Goal: Task Accomplishment & Management: Manage account settings

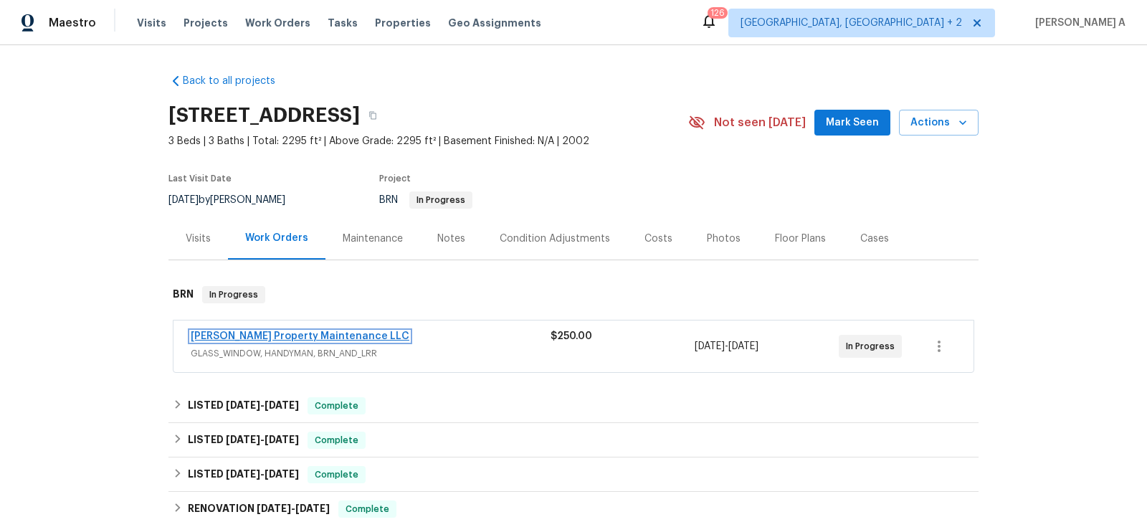
click at [287, 331] on link "Glen Property Maintenance LLC" at bounding box center [300, 336] width 219 height 10
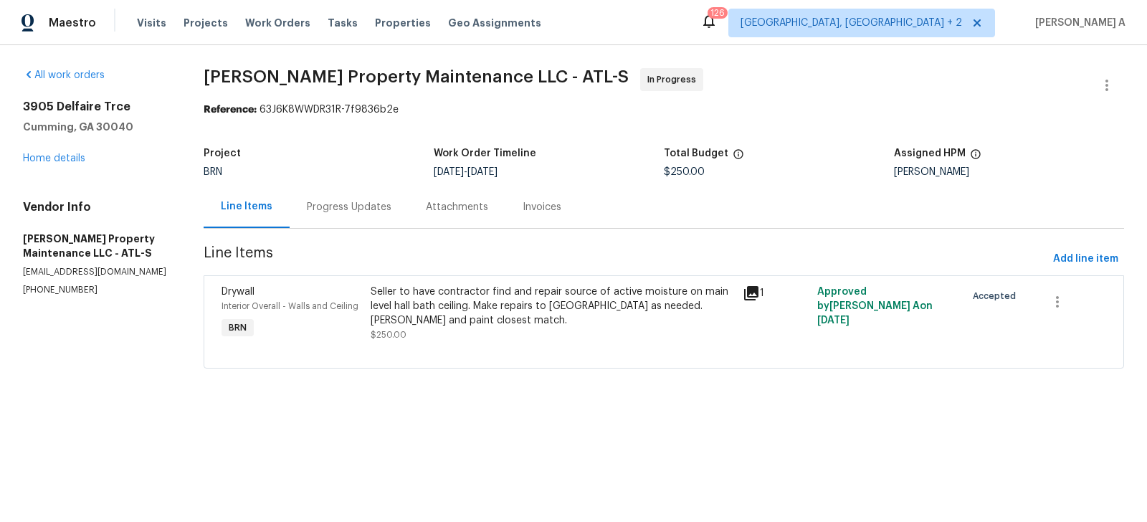
click at [363, 206] on div "Progress Updates" at bounding box center [349, 207] width 85 height 14
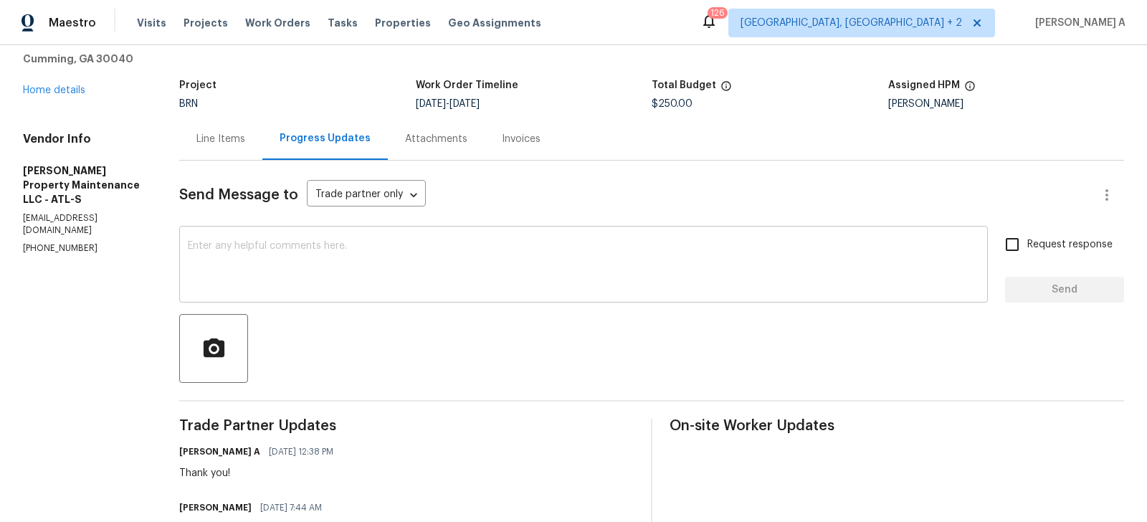
scroll to position [113, 0]
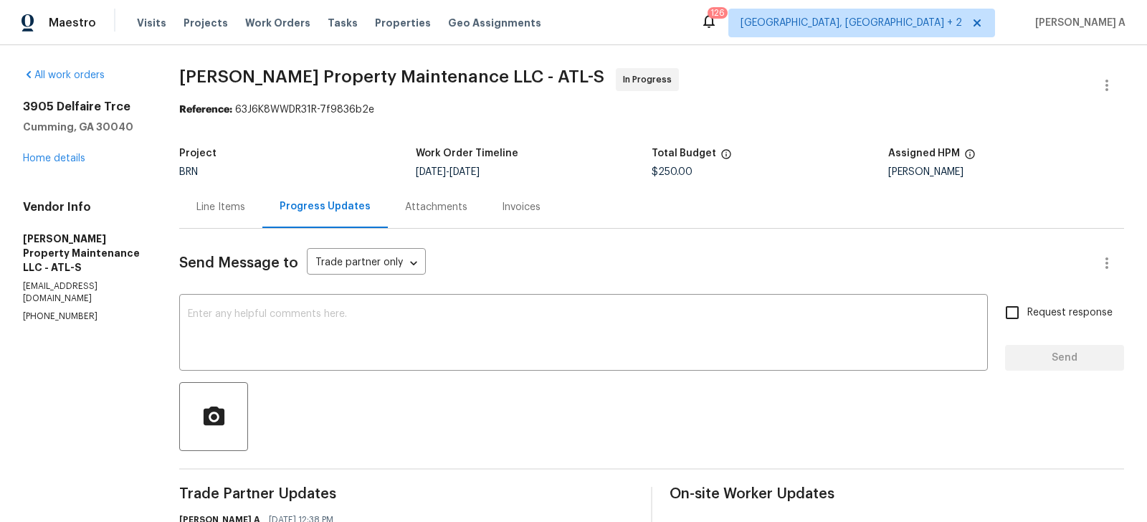
click at [196, 219] on div "Line Items" at bounding box center [220, 207] width 83 height 42
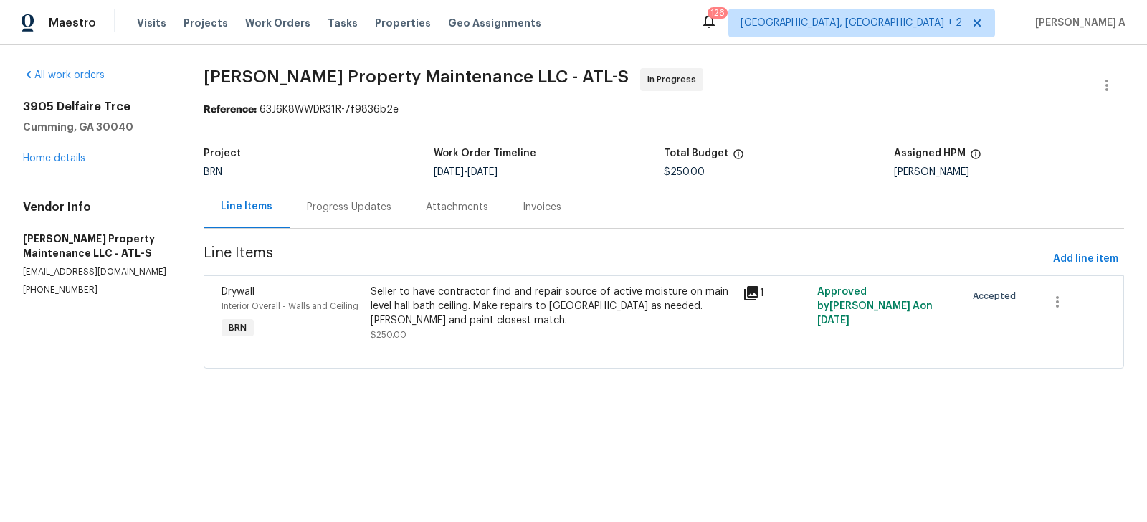
click at [534, 332] on div "Seller to have contractor find and repair source of active moisture on main lev…" at bounding box center [552, 313] width 363 height 57
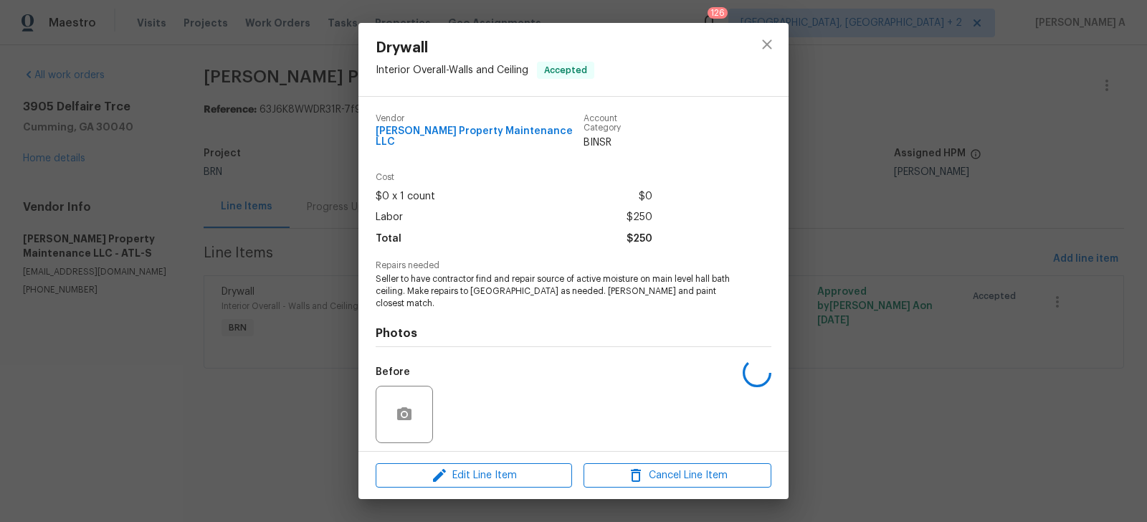
scroll to position [79, 0]
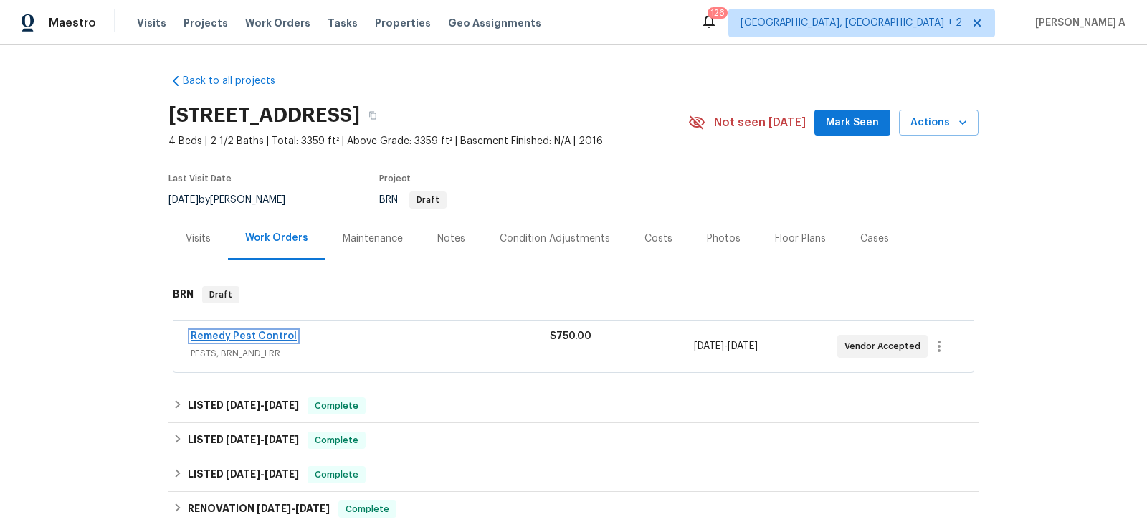
click at [270, 332] on link "Remedy Pest Control" at bounding box center [244, 336] width 106 height 10
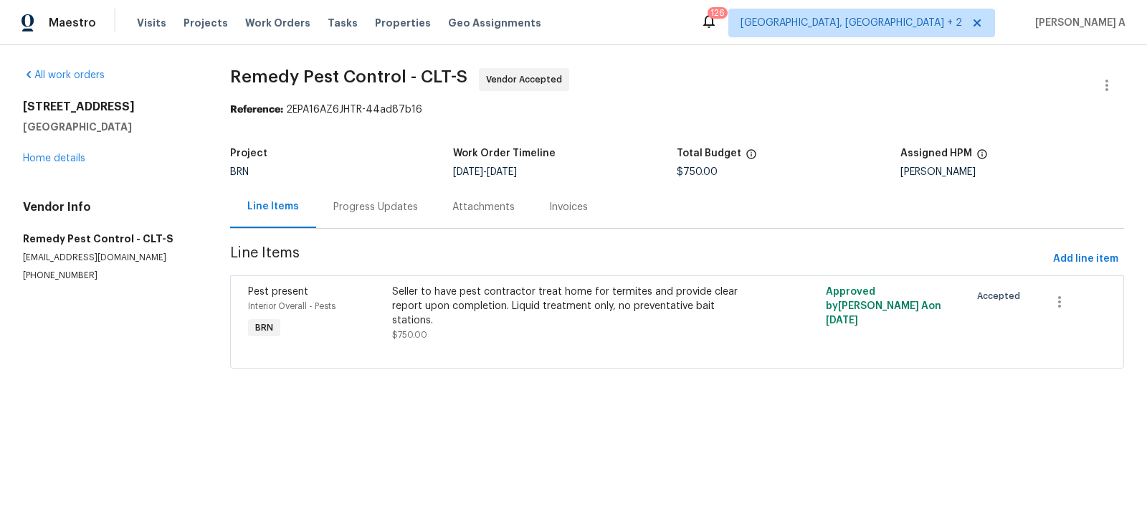
click at [372, 197] on div "Progress Updates" at bounding box center [375, 207] width 119 height 42
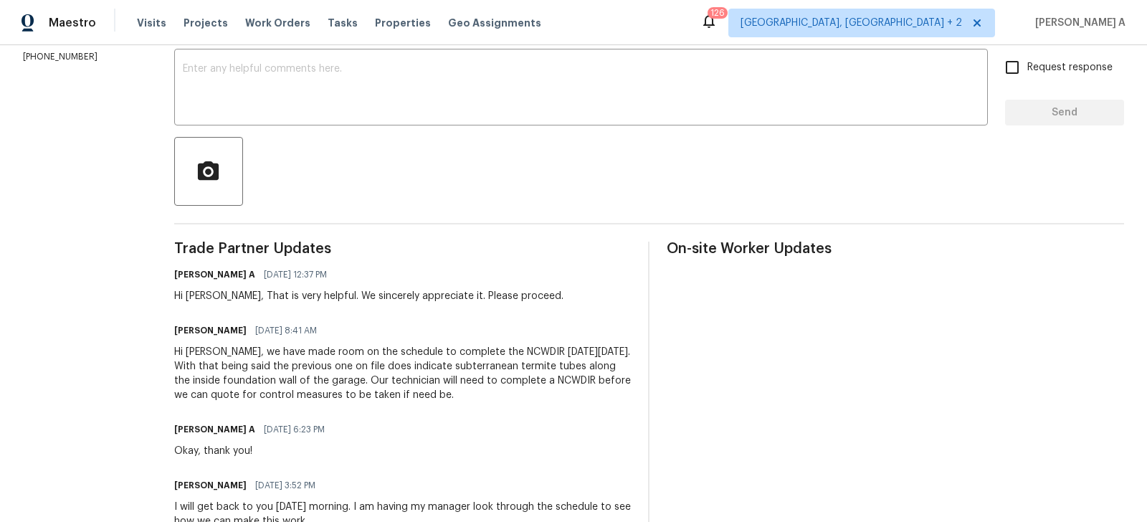
scroll to position [269, 0]
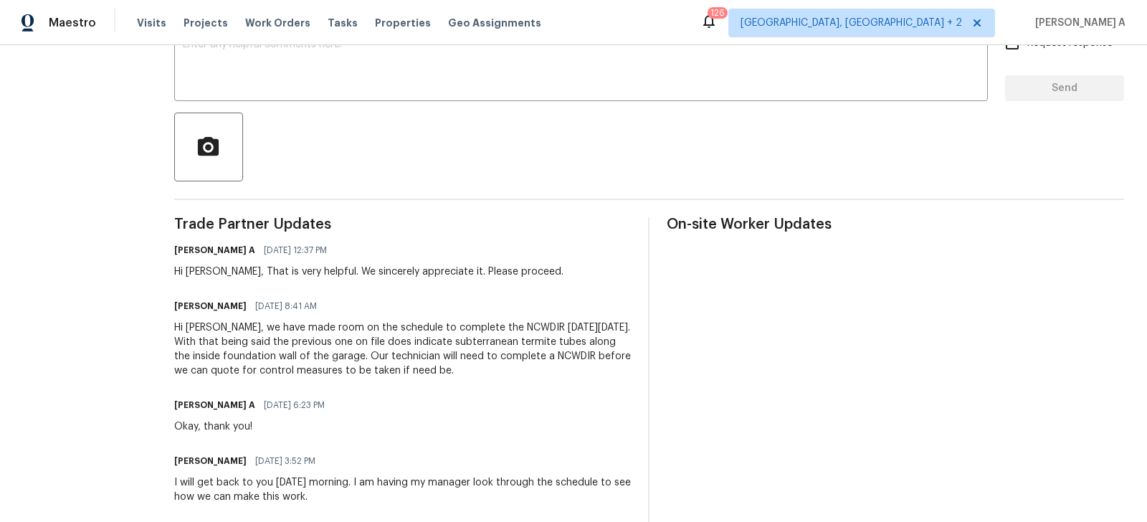
copy div "have made room on the schedule to complete the NCWDIR this Friday, October 17th…"
drag, startPoint x: 238, startPoint y: 324, endPoint x: 500, endPoint y: 370, distance: 265.6
click at [498, 371] on div "Hi Ashay, we have made room on the schedule to complete the NCWDIR this Friday,…" at bounding box center [402, 348] width 457 height 57
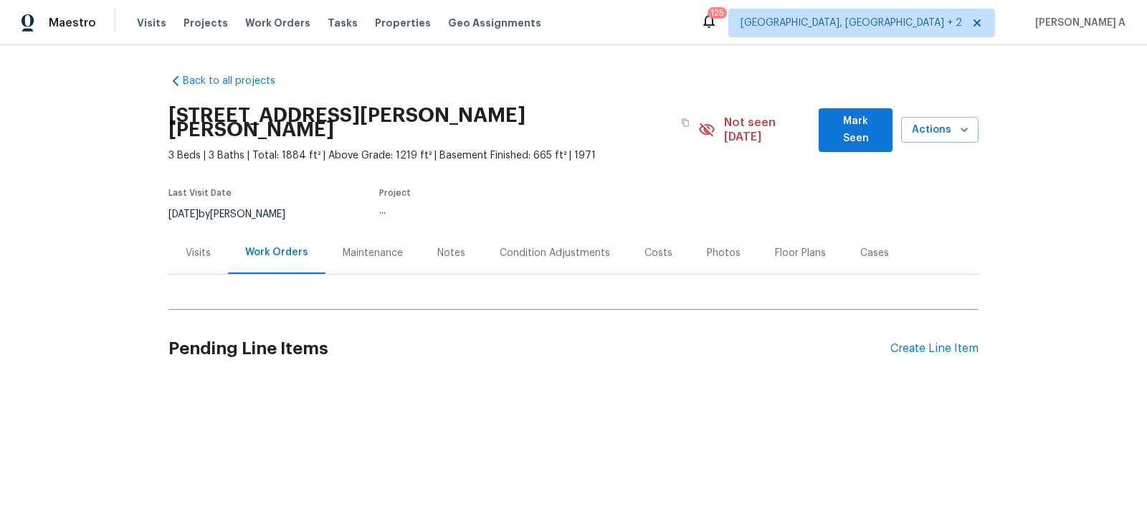
click at [624, 341] on h2 "Pending Line Items" at bounding box center [529, 348] width 722 height 67
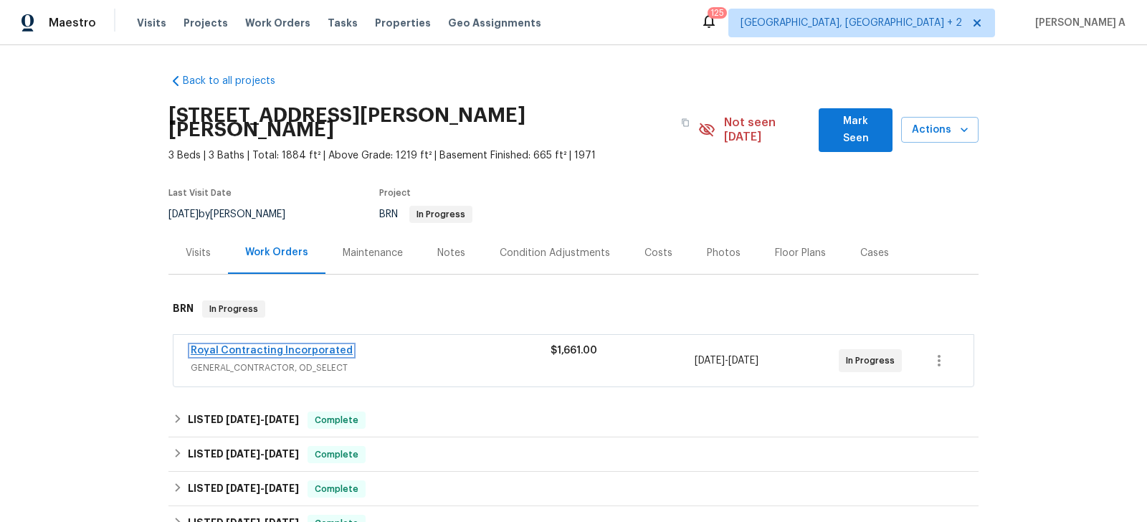
click at [330, 345] on link "Royal Contracting Incorporated" at bounding box center [272, 350] width 162 height 10
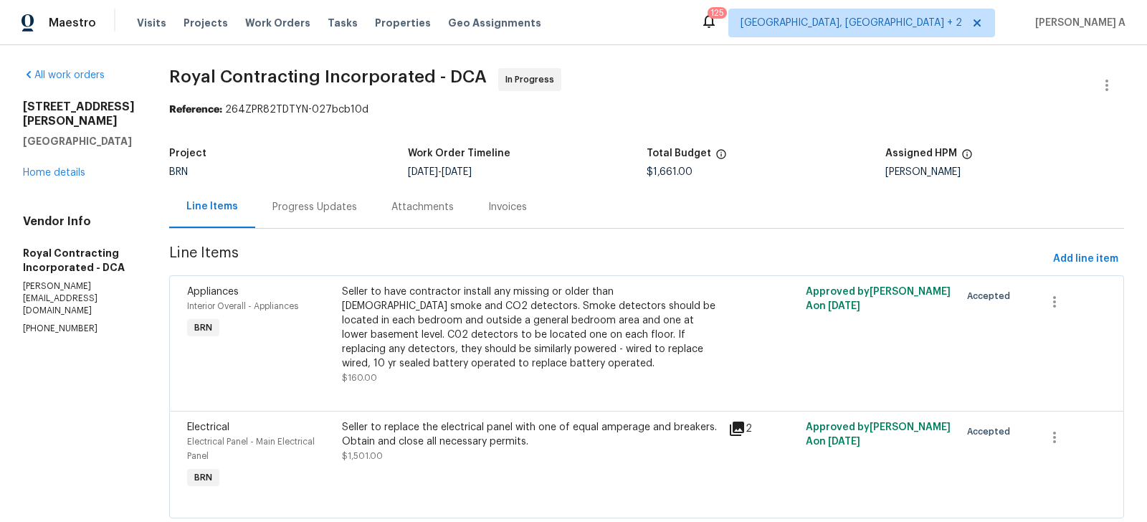
click at [310, 216] on div "Progress Updates" at bounding box center [314, 207] width 119 height 42
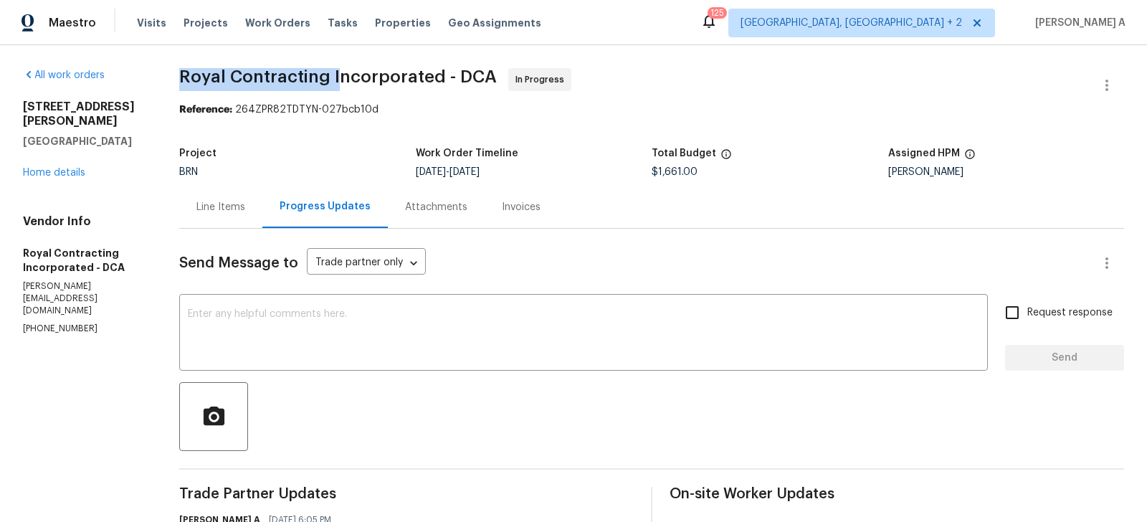
drag, startPoint x: 183, startPoint y: 82, endPoint x: 340, endPoint y: 82, distance: 157.0
click at [340, 82] on div "All work orders 12511 Calvert Hills Dr Beltsville, MD 20705 Home details Vendor…" at bounding box center [573, 422] width 1147 height 754
copy span "Royal Contracting I"
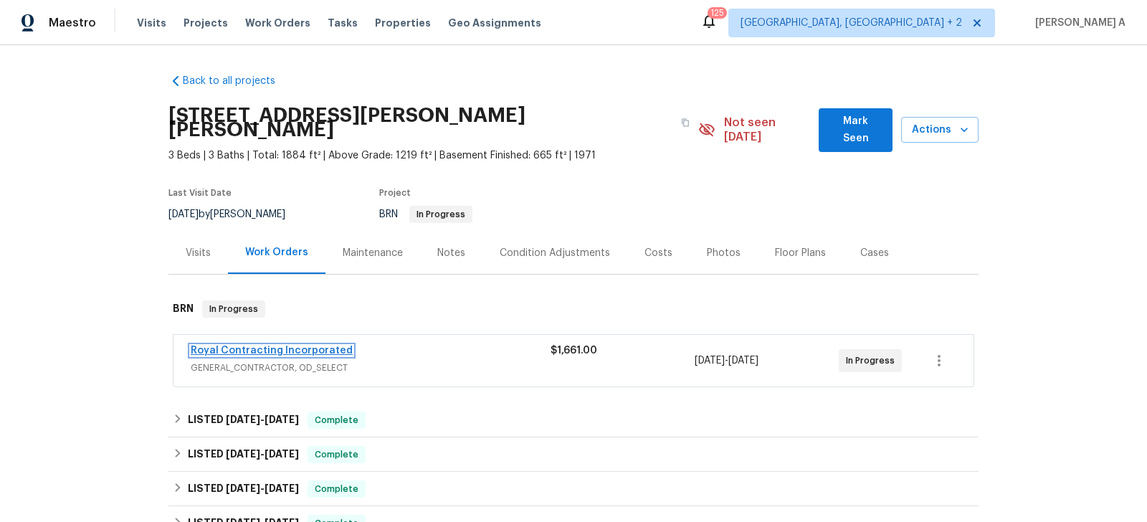
click at [320, 345] on link "Royal Contracting Incorporated" at bounding box center [272, 350] width 162 height 10
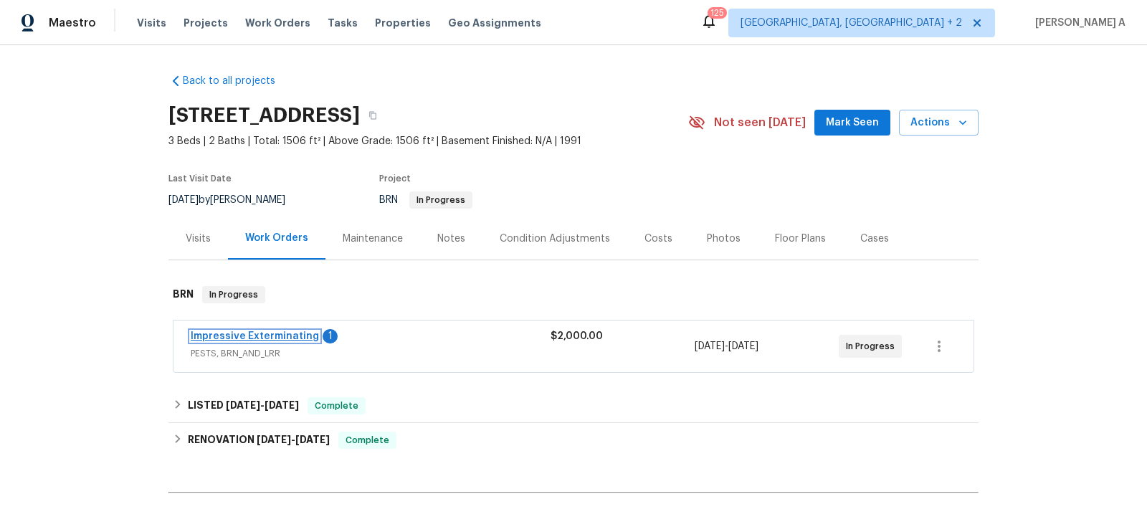
click at [279, 338] on link "Impressive Exterminating" at bounding box center [255, 336] width 128 height 10
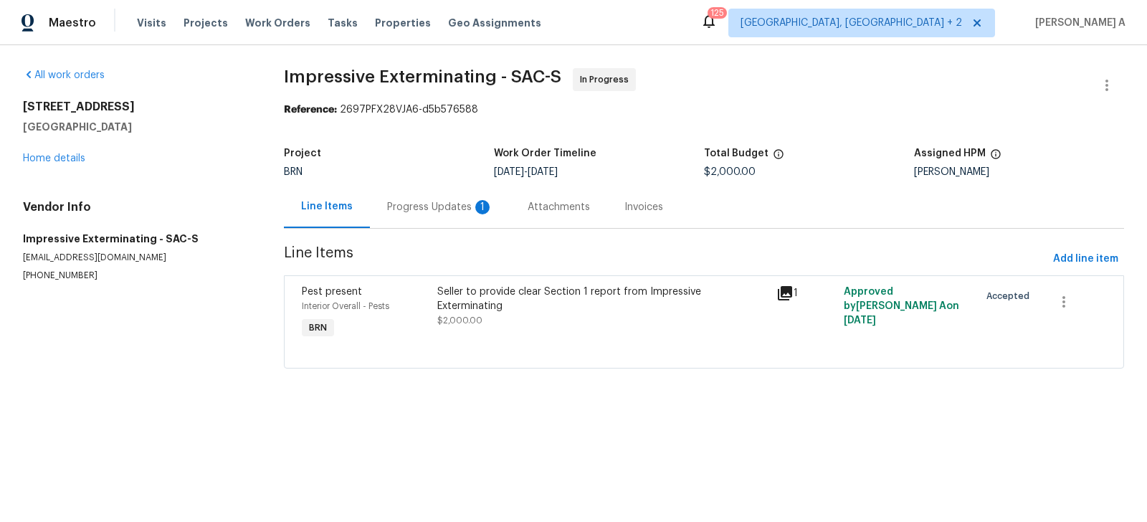
click at [391, 210] on div "Progress Updates 1" at bounding box center [440, 207] width 106 height 14
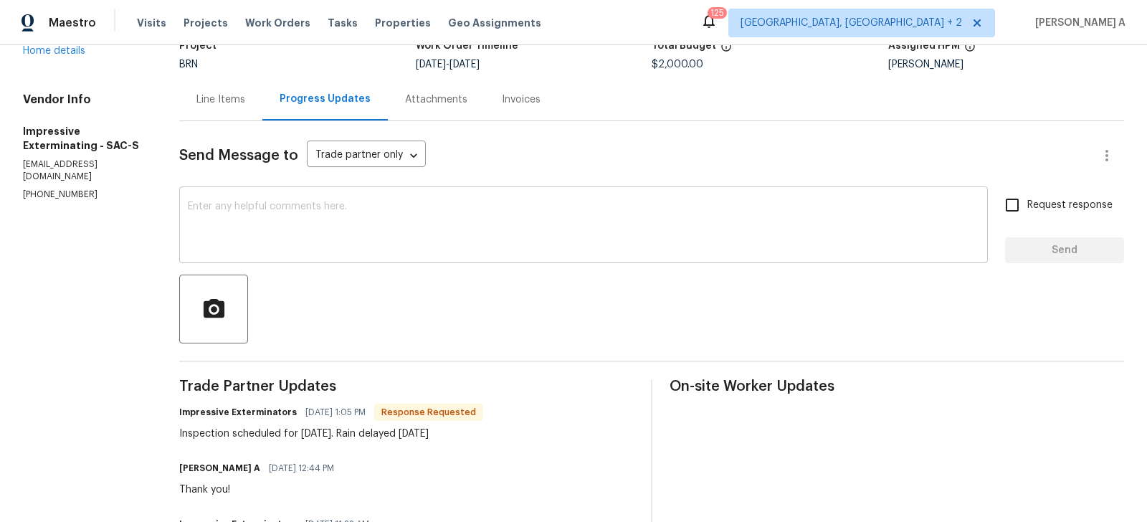
scroll to position [112, 0]
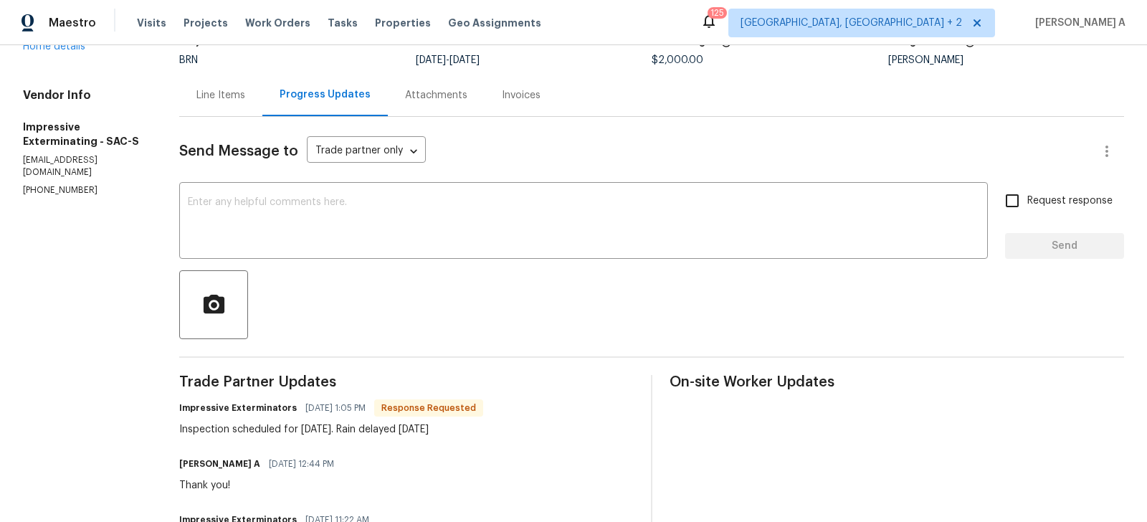
click at [425, 258] on div "Send Message to Trade partner only Trade partner only ​ x ​ Request response Se…" at bounding box center [651, 446] width 945 height 659
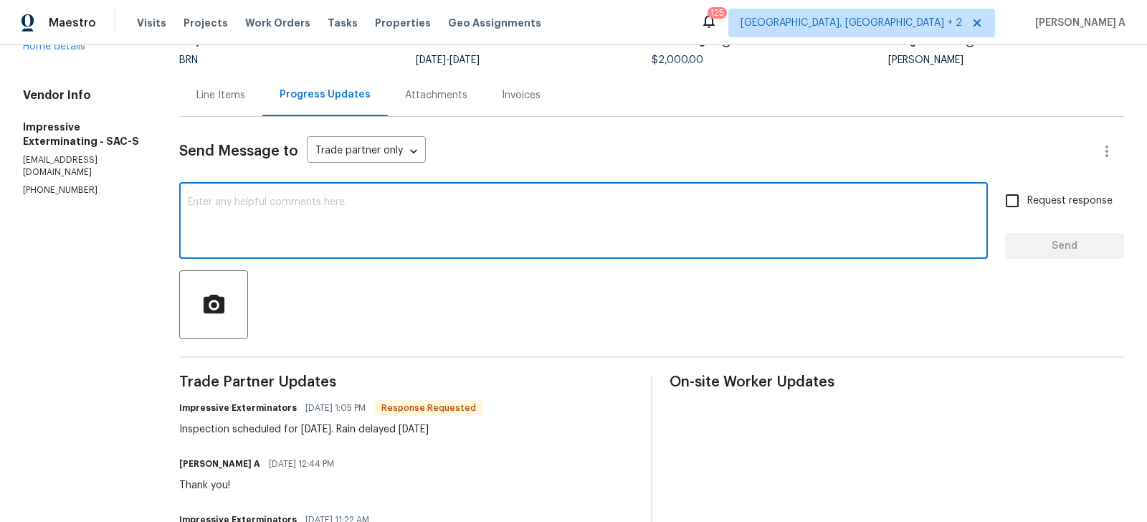
click at [420, 237] on textarea at bounding box center [583, 222] width 791 height 50
type textarea "Thanks for the update."
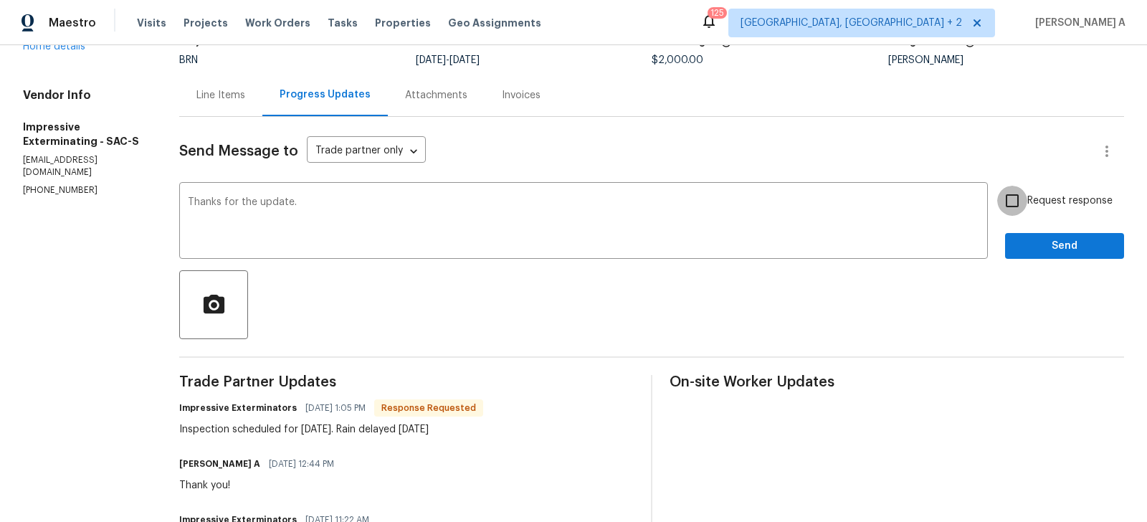
click at [1007, 206] on input "Request response" at bounding box center [1012, 201] width 30 height 30
checkbox input "true"
click at [1054, 255] on button "Send" at bounding box center [1064, 246] width 119 height 27
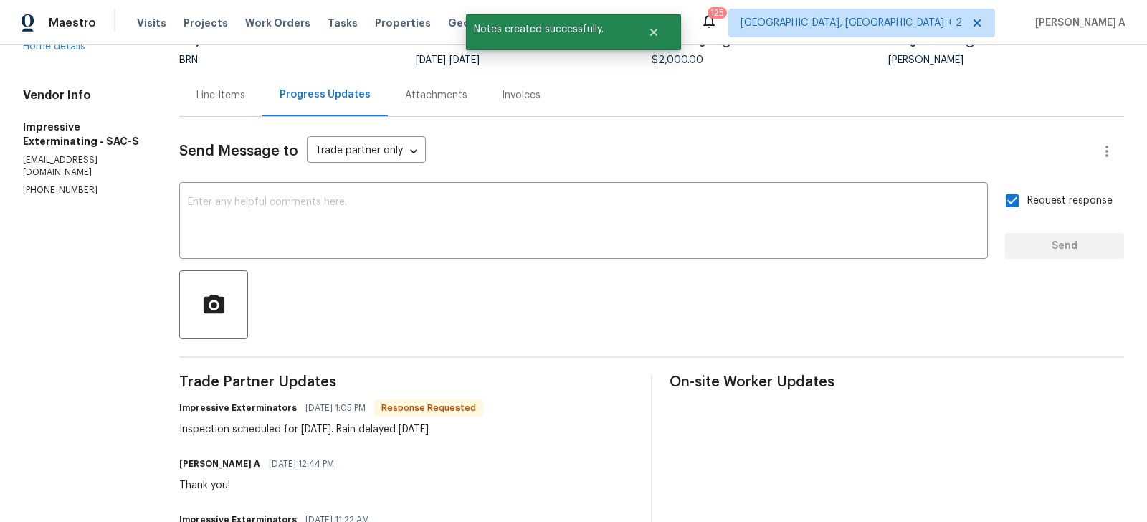
scroll to position [0, 0]
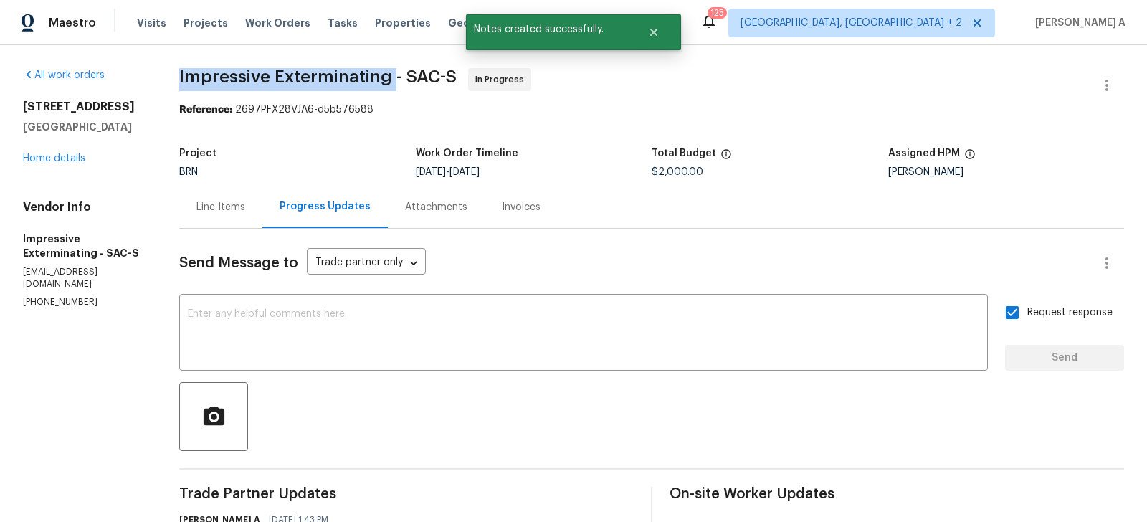
drag, startPoint x: 173, startPoint y: 79, endPoint x: 394, endPoint y: 79, distance: 220.7
click at [394, 79] on div "All work orders 4612 Silvies Way Elk Grove, CA 95758 Home details Vendor Info I…" at bounding box center [573, 506] width 1147 height 922
copy span "Impressive Exterminating"
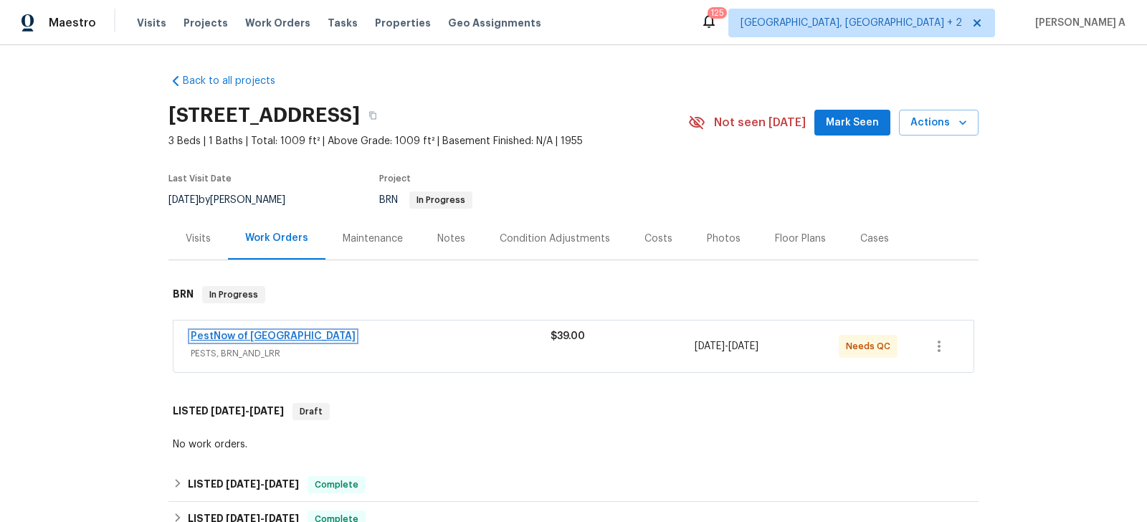
click at [292, 332] on link "PestNow of Central VA" at bounding box center [273, 336] width 165 height 10
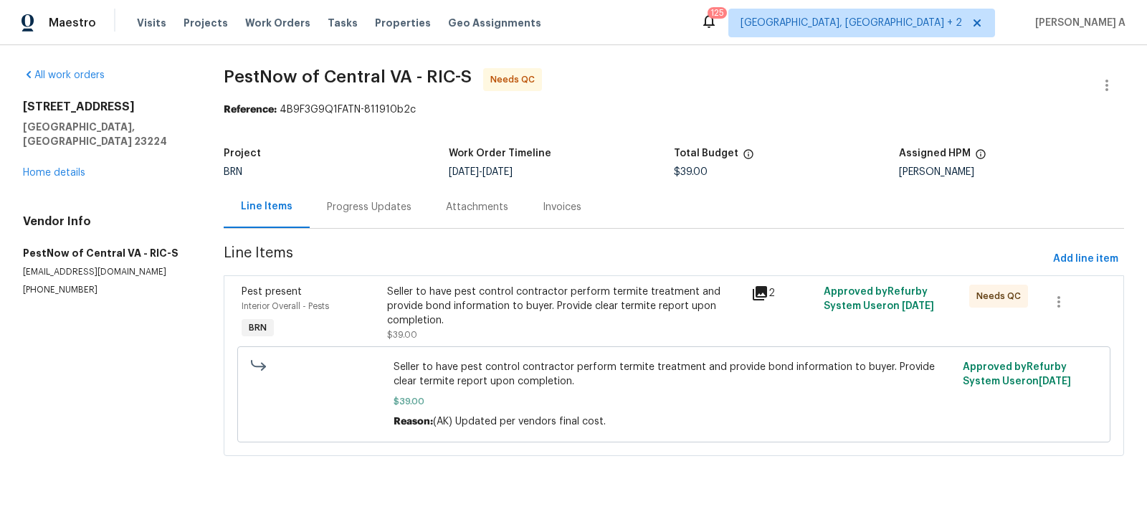
click at [372, 202] on div "Progress Updates" at bounding box center [369, 207] width 85 height 14
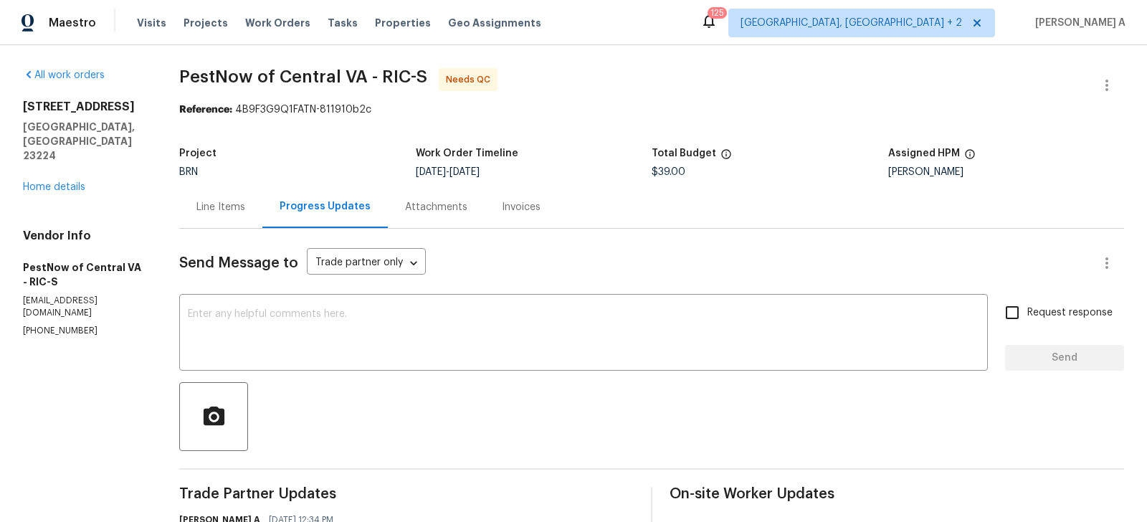
click at [227, 210] on div "Line Items" at bounding box center [220, 207] width 49 height 14
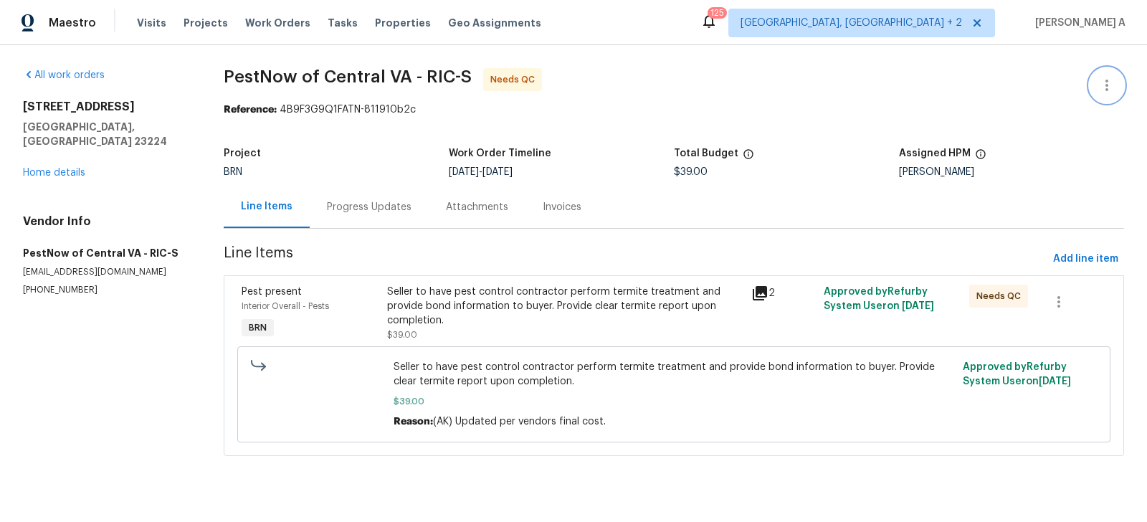
click at [1107, 77] on icon "button" at bounding box center [1106, 85] width 17 height 17
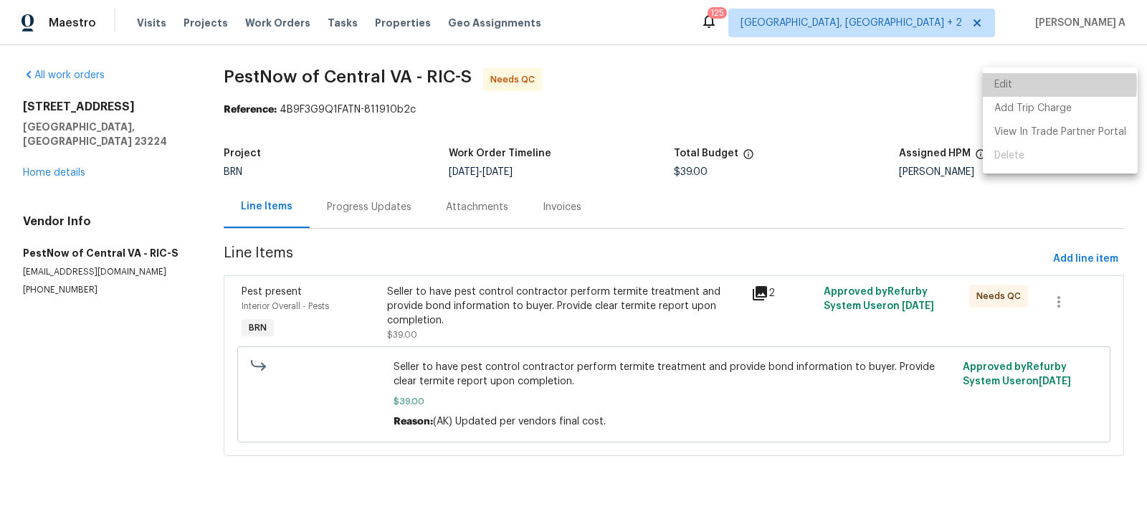
click at [1045, 85] on li "Edit" at bounding box center [1060, 85] width 155 height 24
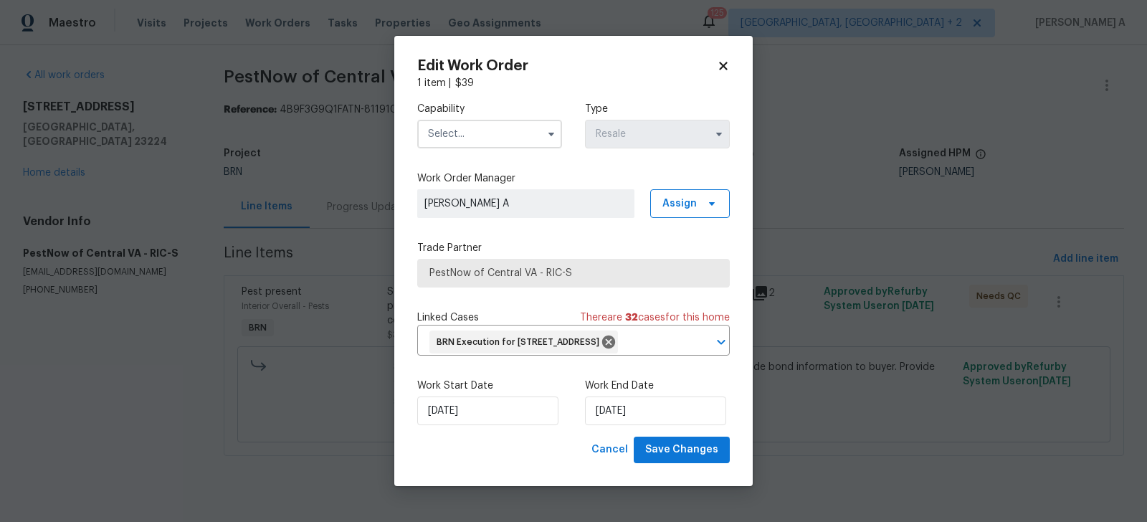
click at [529, 127] on input "text" at bounding box center [489, 134] width 145 height 29
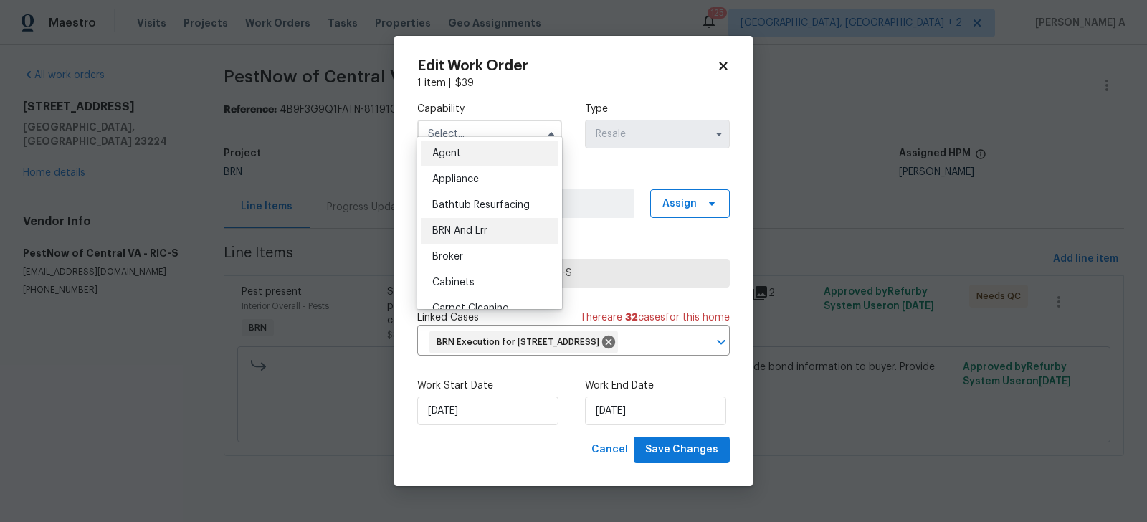
click at [492, 231] on div "BRN And Lrr" at bounding box center [490, 231] width 138 height 26
type input "BRN And Lrr"
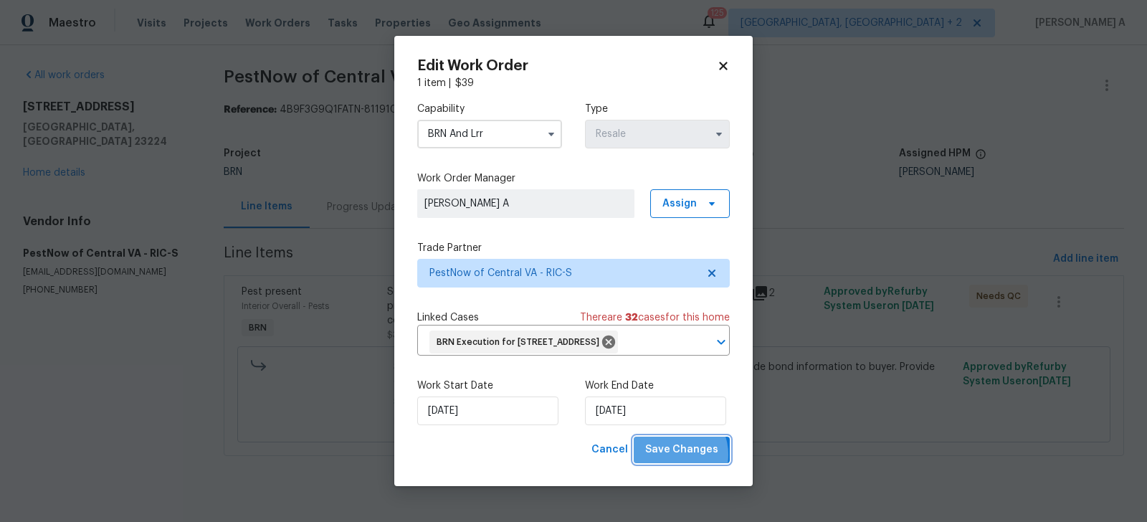
click at [674, 459] on span "Save Changes" at bounding box center [681, 450] width 73 height 18
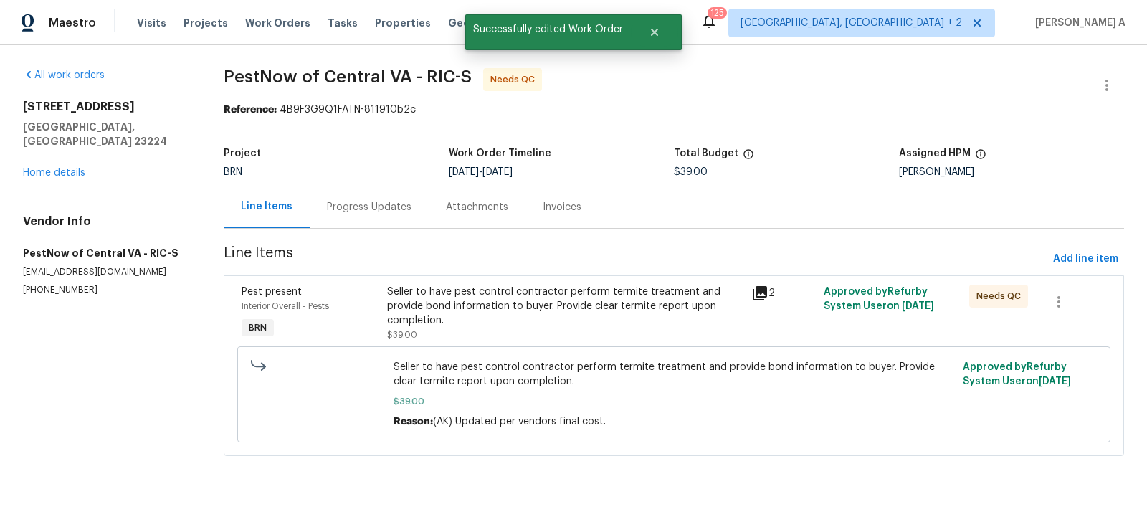
click at [553, 285] on div "Seller to have pest control contractor perform termite treatment and provide bo…" at bounding box center [564, 306] width 355 height 43
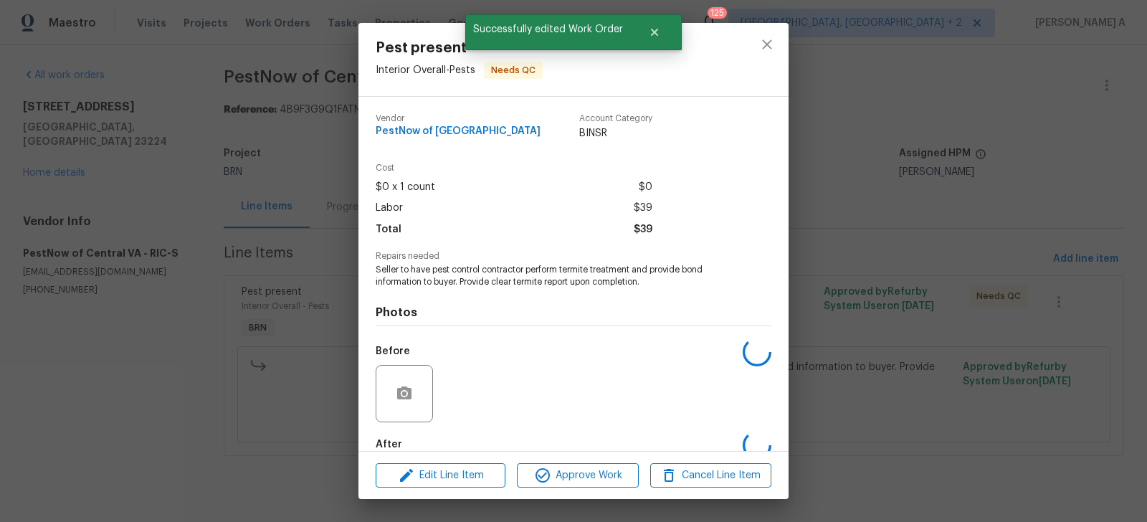
scroll to position [79, 0]
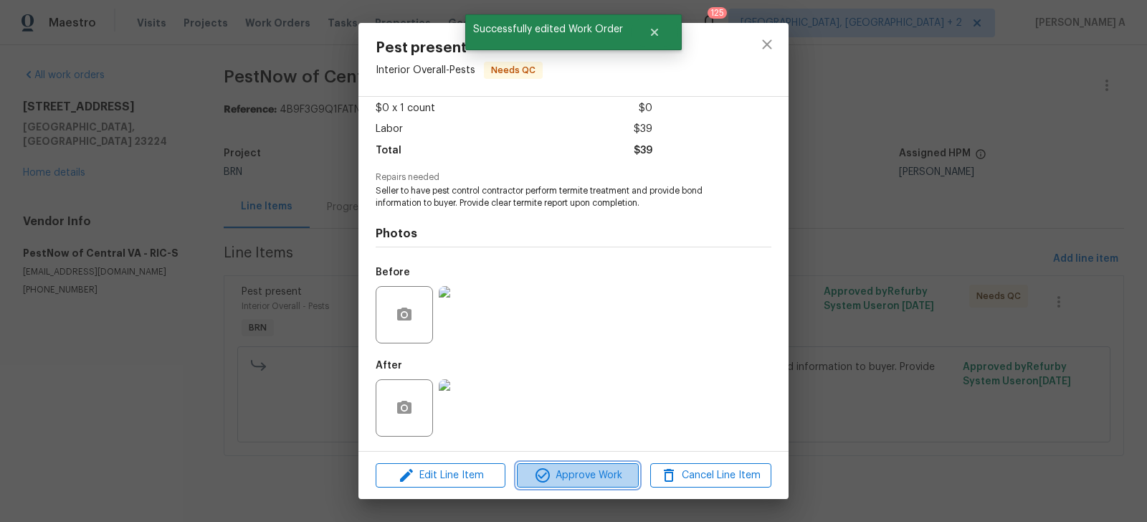
click at [578, 479] on span "Approve Work" at bounding box center [577, 476] width 113 height 18
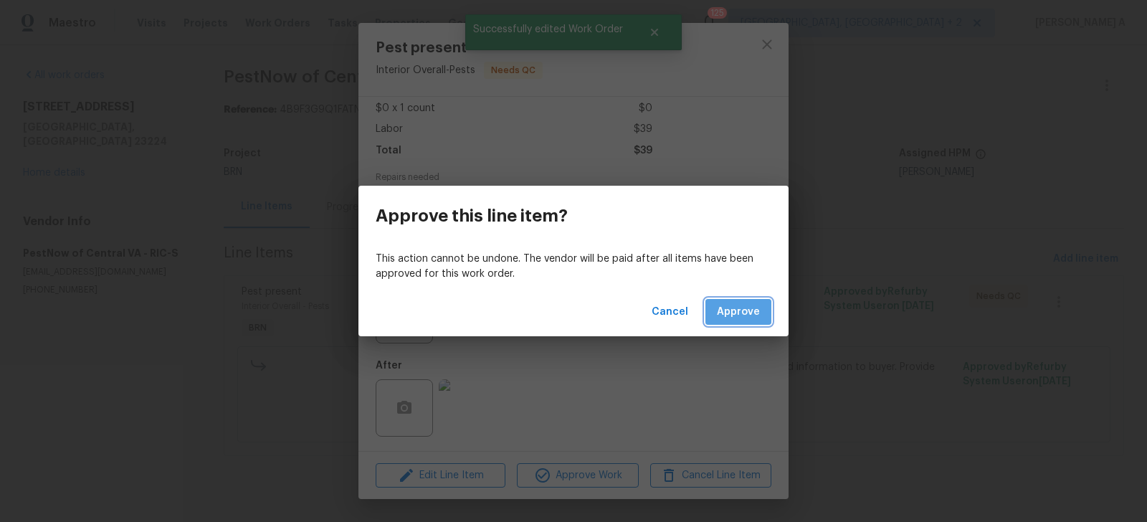
click at [749, 301] on button "Approve" at bounding box center [738, 312] width 66 height 27
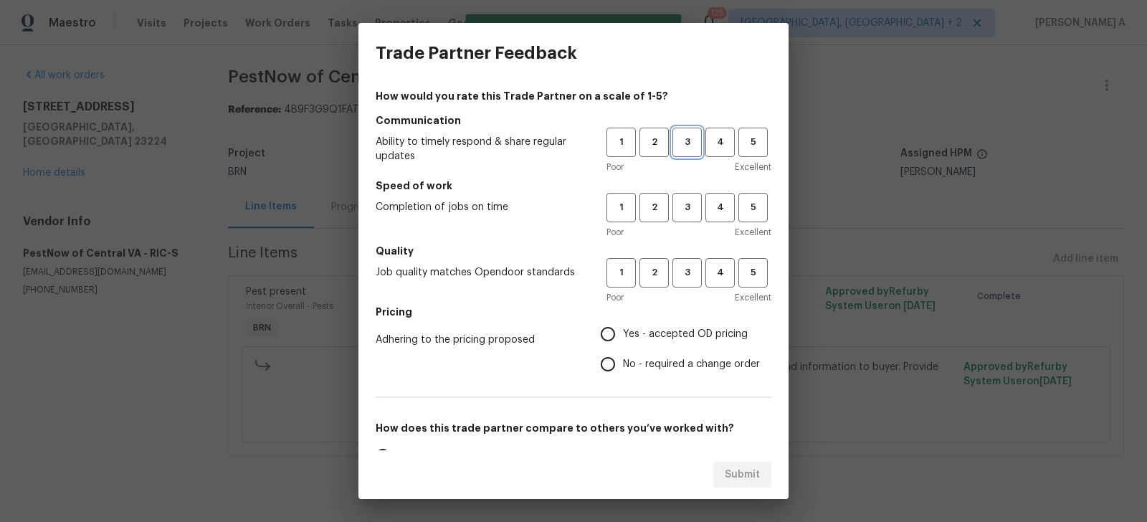
click at [682, 138] on span "3" at bounding box center [687, 142] width 27 height 16
click at [682, 196] on button "3" at bounding box center [686, 207] width 29 height 29
click at [682, 277] on span "3" at bounding box center [687, 272] width 27 height 16
click at [718, 131] on button "4" at bounding box center [719, 142] width 29 height 29
click at [718, 199] on span "4" at bounding box center [720, 207] width 27 height 16
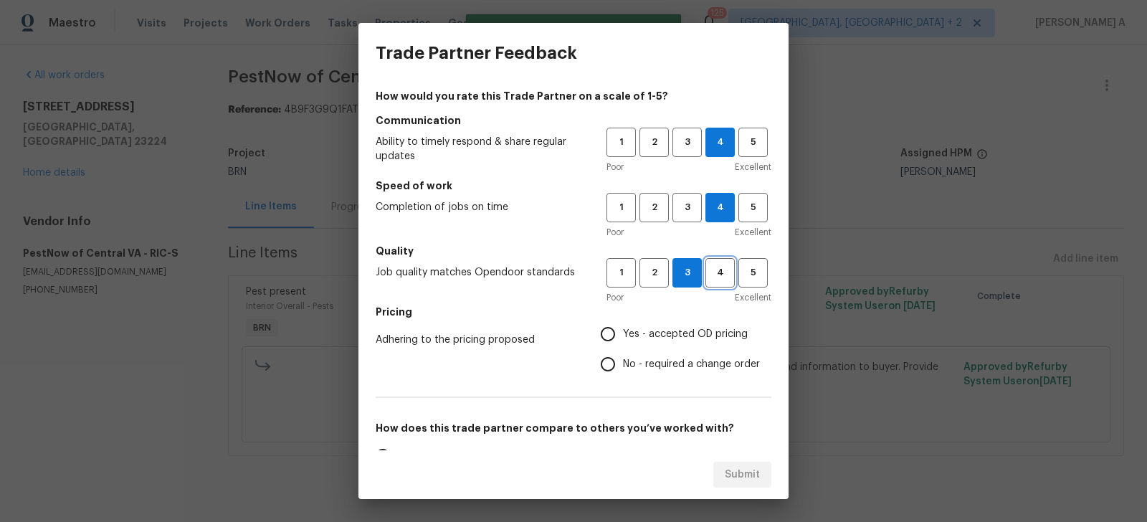
click at [718, 283] on button "4" at bounding box center [719, 272] width 29 height 29
click at [699, 335] on span "Yes - accepted OD pricing" at bounding box center [685, 334] width 125 height 15
click at [623, 335] on input "Yes - accepted OD pricing" at bounding box center [608, 334] width 30 height 30
radio input "true"
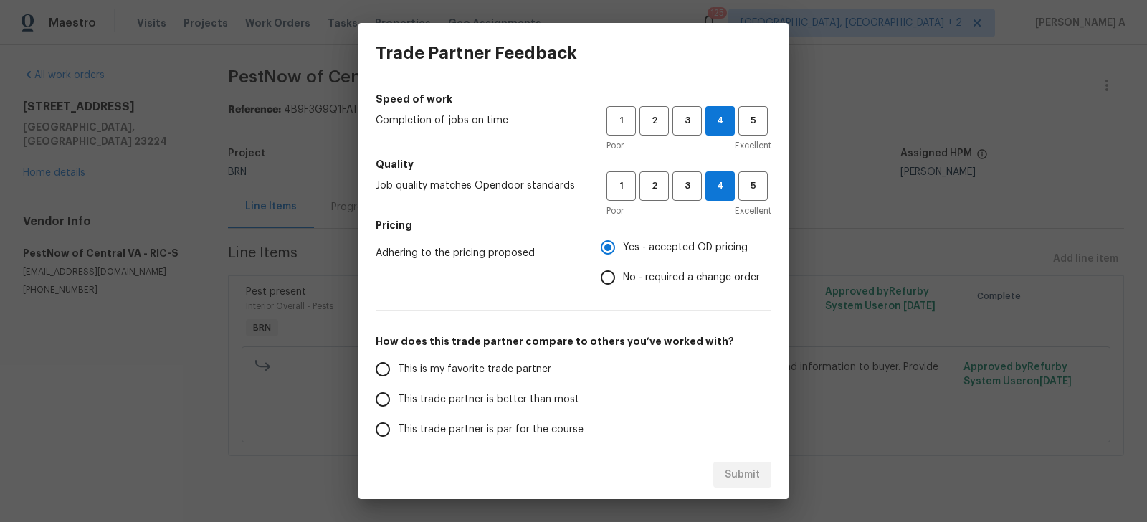
scroll to position [97, 0]
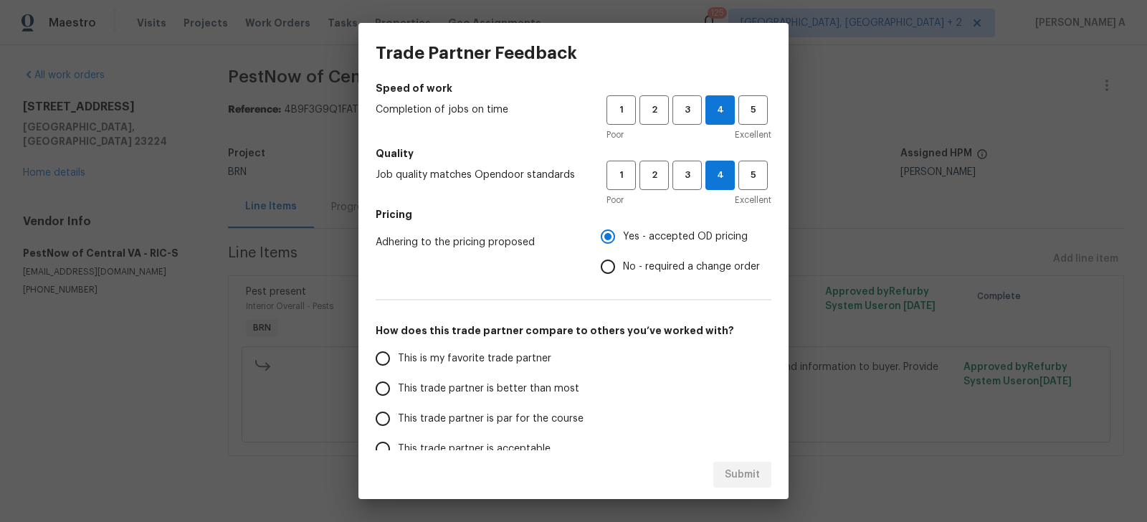
click at [523, 348] on label "This is my favorite trade partner" at bounding box center [481, 358] width 226 height 30
click at [398, 348] on input "This is my favorite trade partner" at bounding box center [383, 358] width 30 height 30
click at [738, 472] on span "Submit" at bounding box center [742, 475] width 35 height 18
radio input "true"
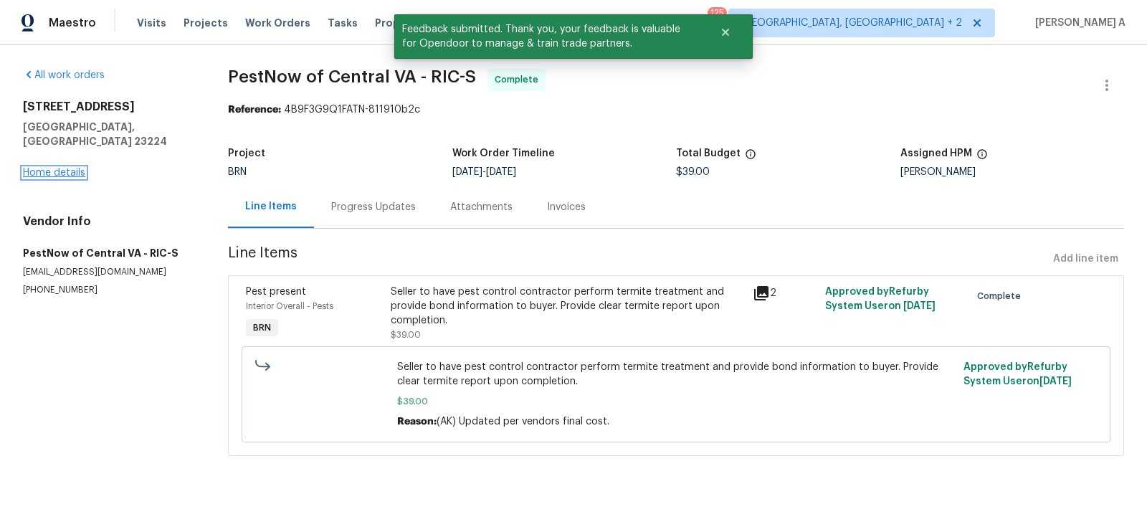
click at [65, 168] on link "Home details" at bounding box center [54, 173] width 62 height 10
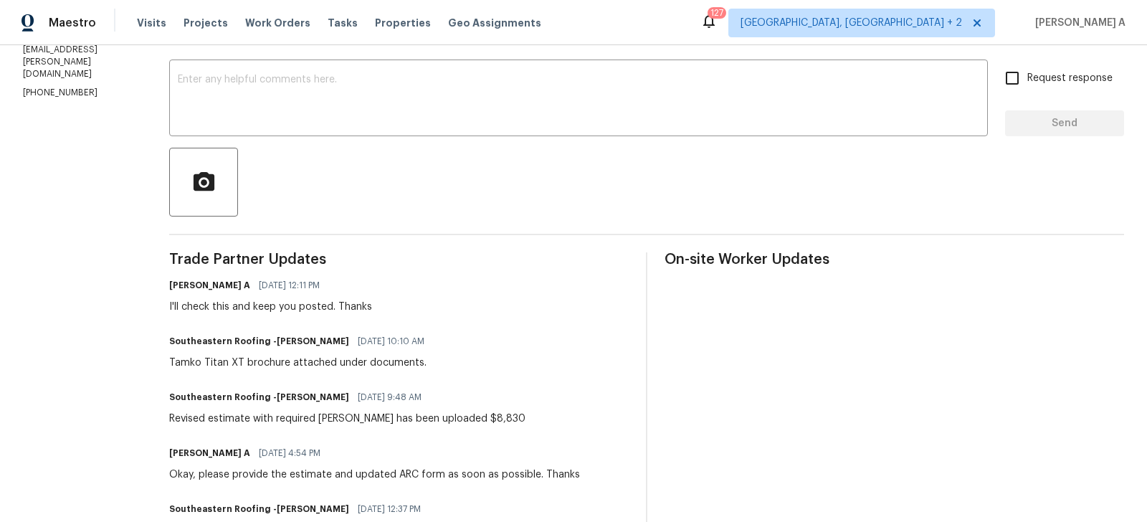
scroll to position [245, 0]
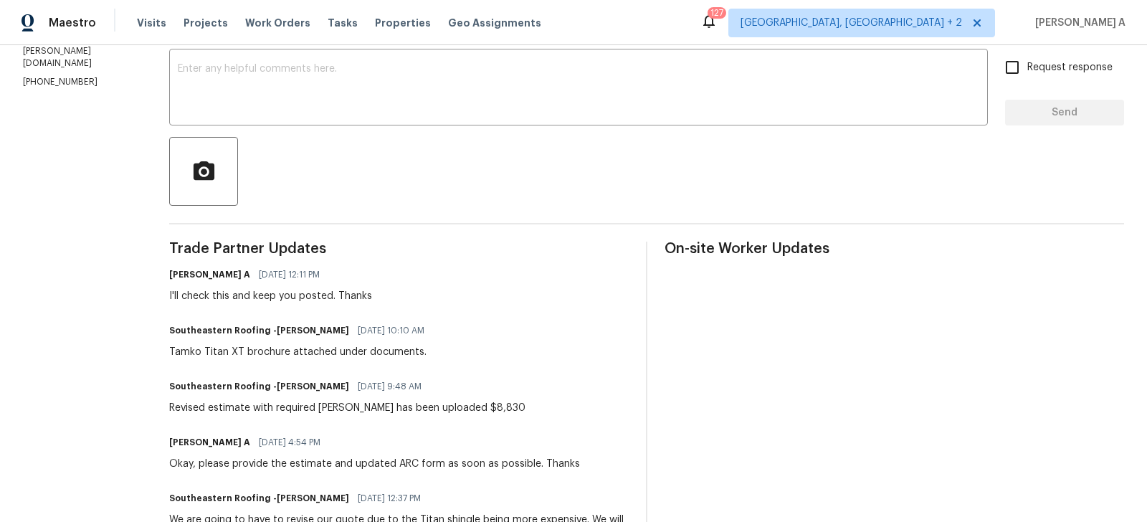
drag, startPoint x: 488, startPoint y: 409, endPoint x: 535, endPoint y: 409, distance: 47.3
click at [535, 409] on div "Southeastern Roofing -[PERSON_NAME] [DATE] 9:48 AM Revised estimate with requir…" at bounding box center [398, 395] width 459 height 39
copy div "8,830"
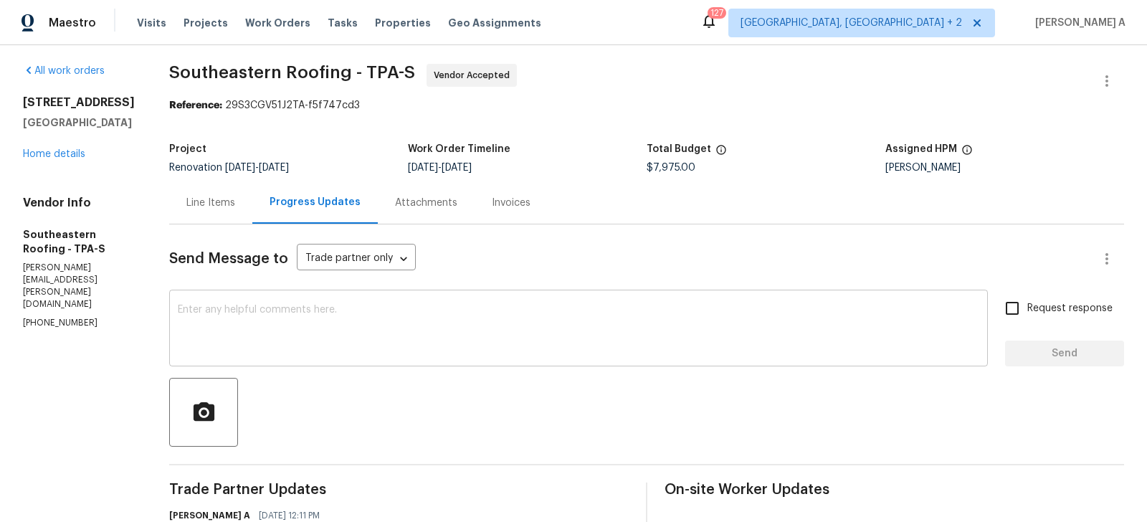
scroll to position [0, 0]
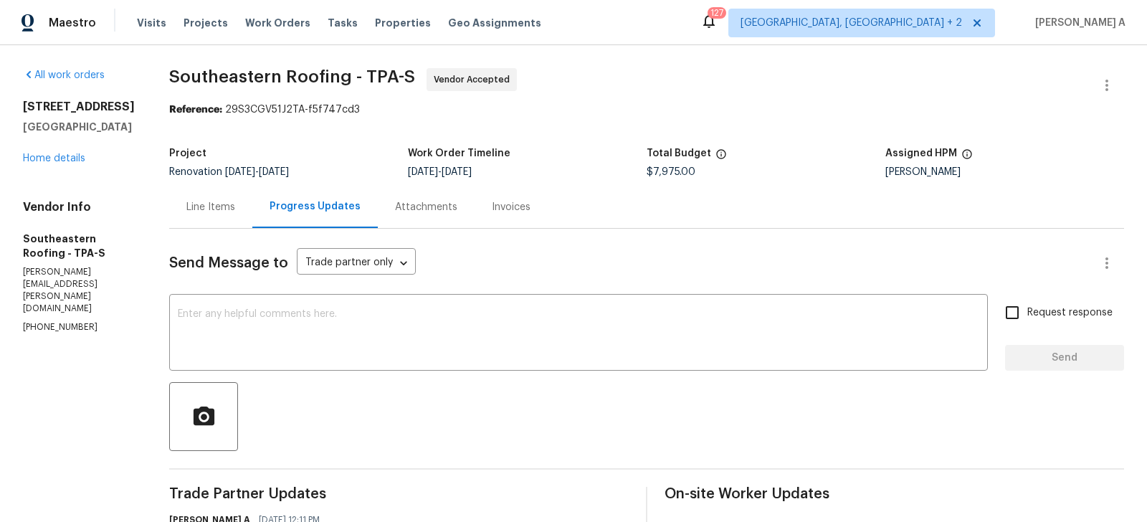
click at [195, 213] on div "Line Items" at bounding box center [210, 207] width 49 height 14
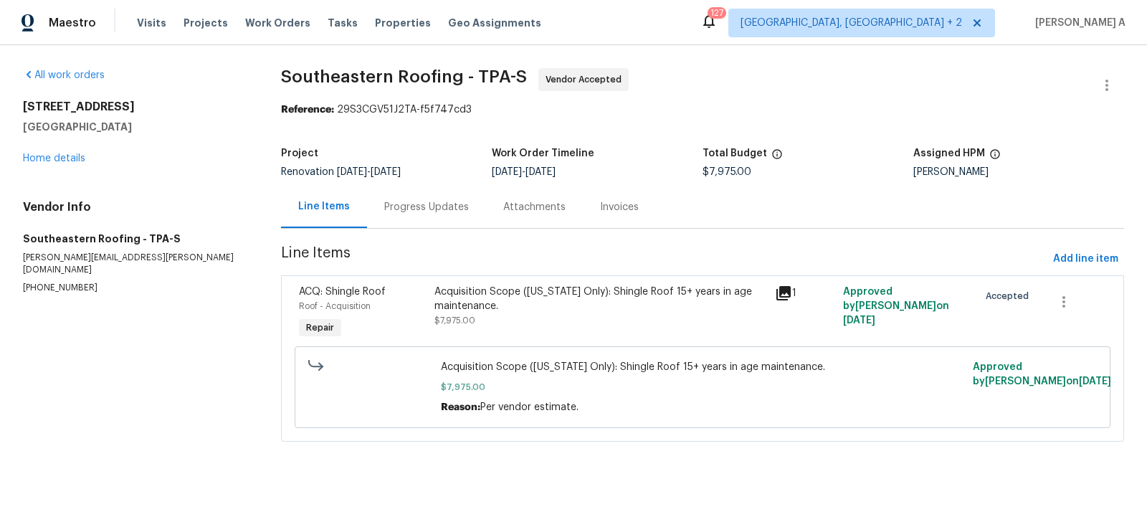
click at [500, 320] on div "Acquisition Scope ([US_STATE] Only): Shingle Roof 15+ years in age maintenance.…" at bounding box center [599, 306] width 331 height 43
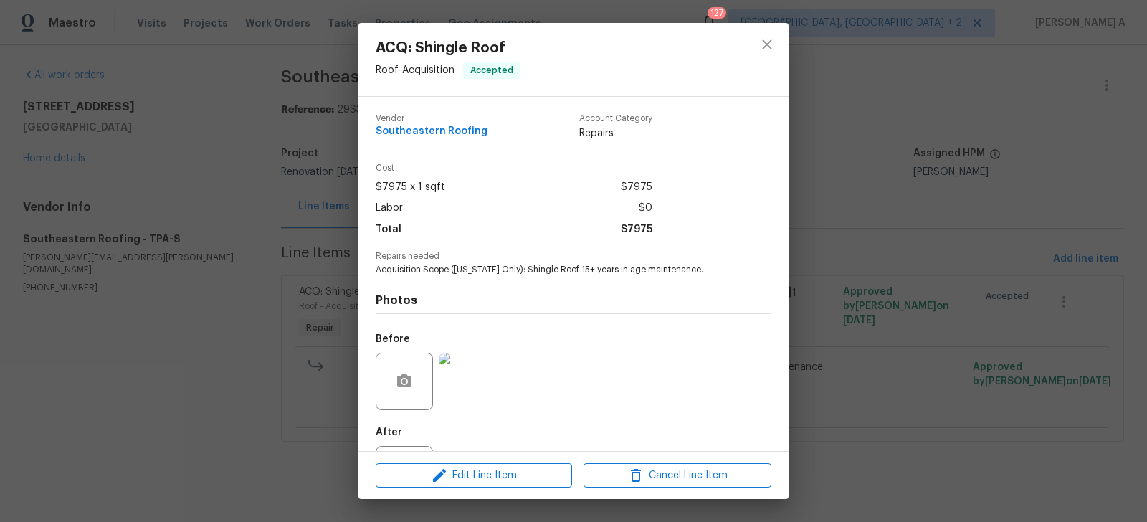
scroll to position [67, 0]
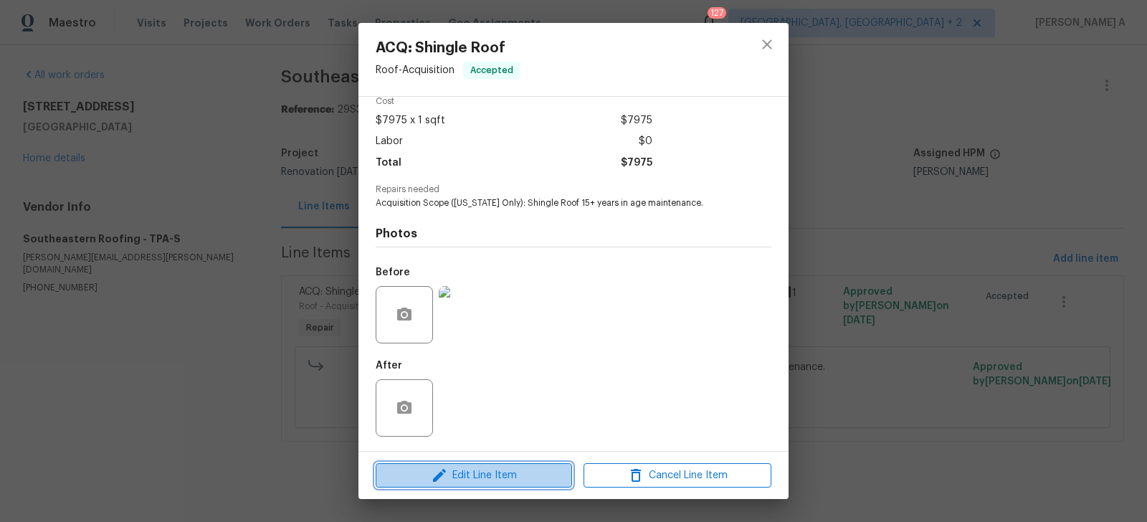
click at [512, 474] on span "Edit Line Item" at bounding box center [474, 476] width 188 height 18
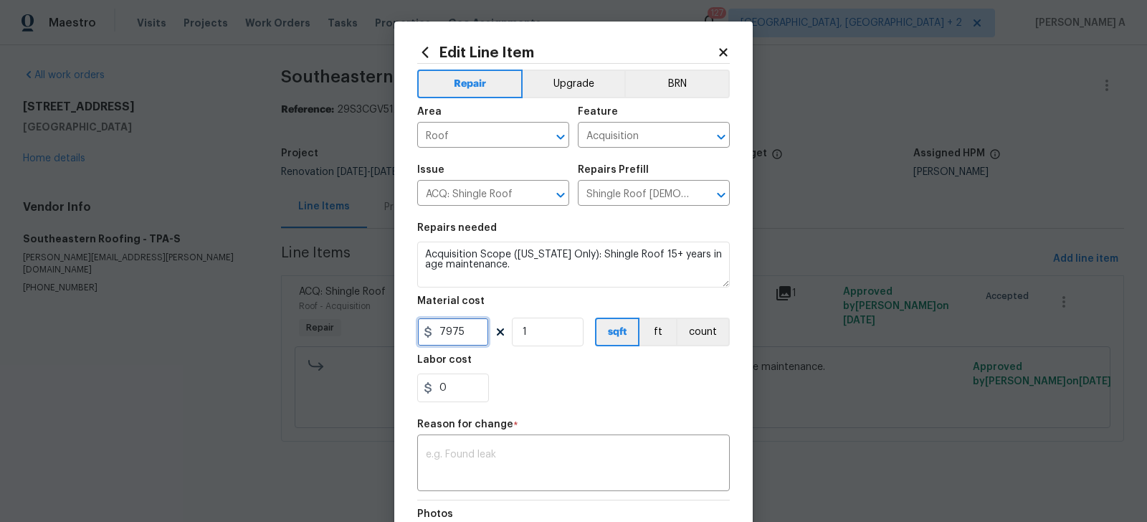
drag, startPoint x: 467, startPoint y: 335, endPoint x: 406, endPoint y: 335, distance: 60.9
click at [406, 335] on div "Edit Line Item Repair Upgrade BRN Area Roof ​ Feature Acquisition ​ Issue ACQ: …" at bounding box center [573, 353] width 358 height 663
paste input "text"
click at [520, 398] on div "0" at bounding box center [573, 387] width 312 height 29
drag, startPoint x: 467, startPoint y: 334, endPoint x: 378, endPoint y: 333, distance: 89.6
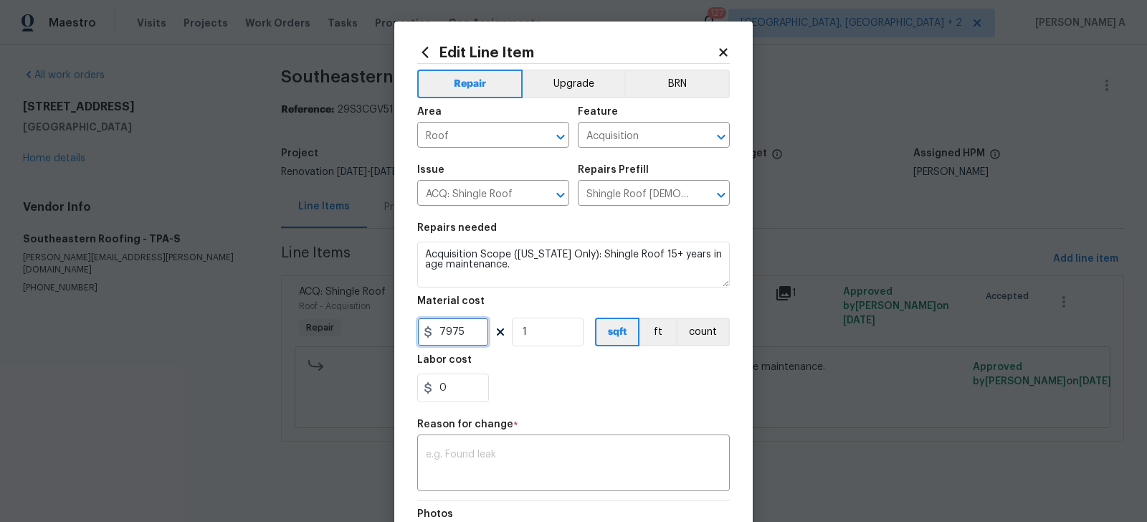
click at [378, 333] on div "Edit Line Item Repair Upgrade BRN Area Roof ​ Feature Acquisition ​ Issue ACQ: …" at bounding box center [573, 261] width 1147 height 522
paste input "text"
type input "7975"
click at [262, 335] on body "Maestro Visits Projects Work Orders Tasks Properties Geo Assignments 127 Albuqu…" at bounding box center [573, 241] width 1147 height 482
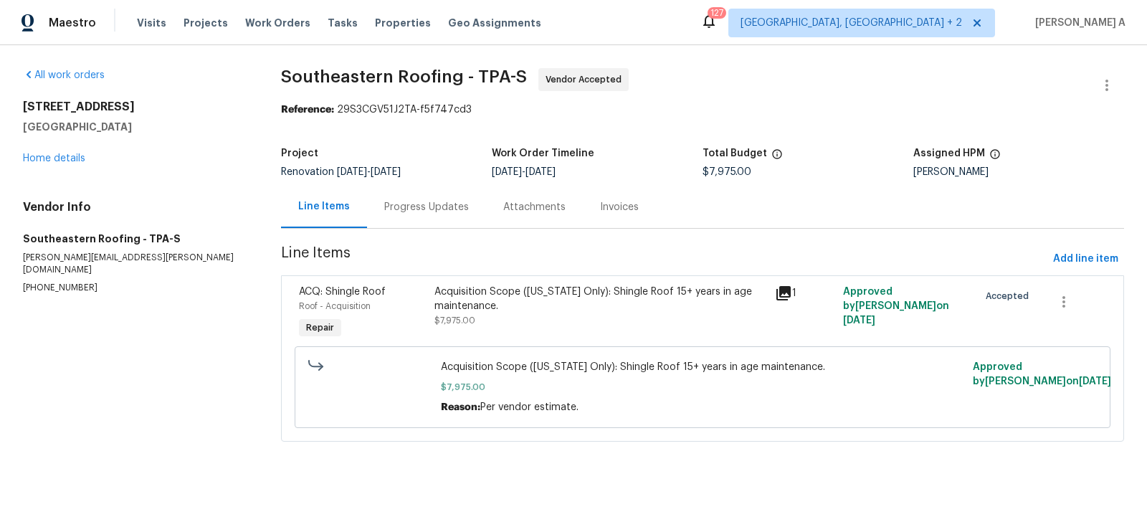
click at [406, 214] on div "Progress Updates" at bounding box center [426, 207] width 85 height 14
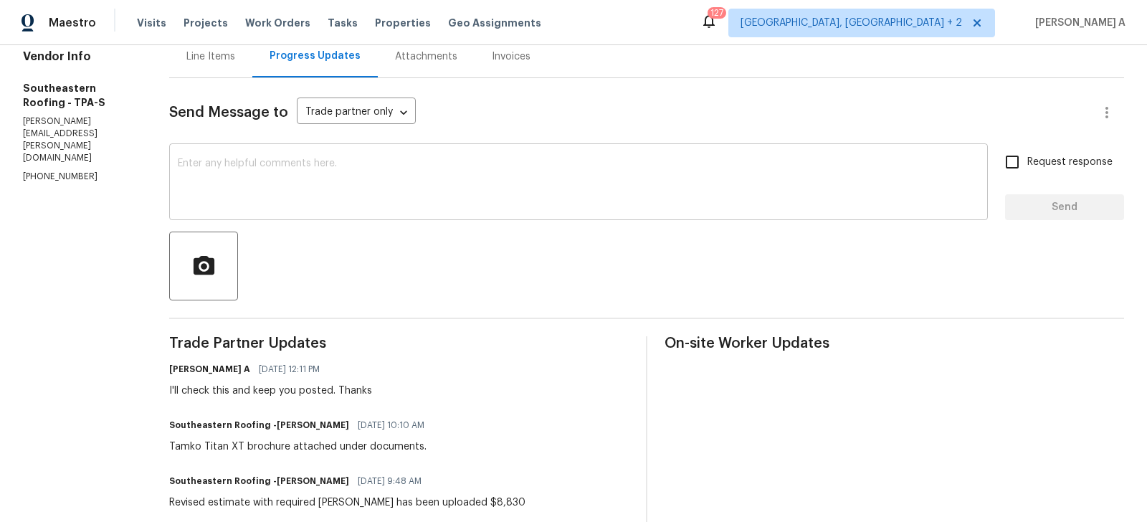
scroll to position [263, 0]
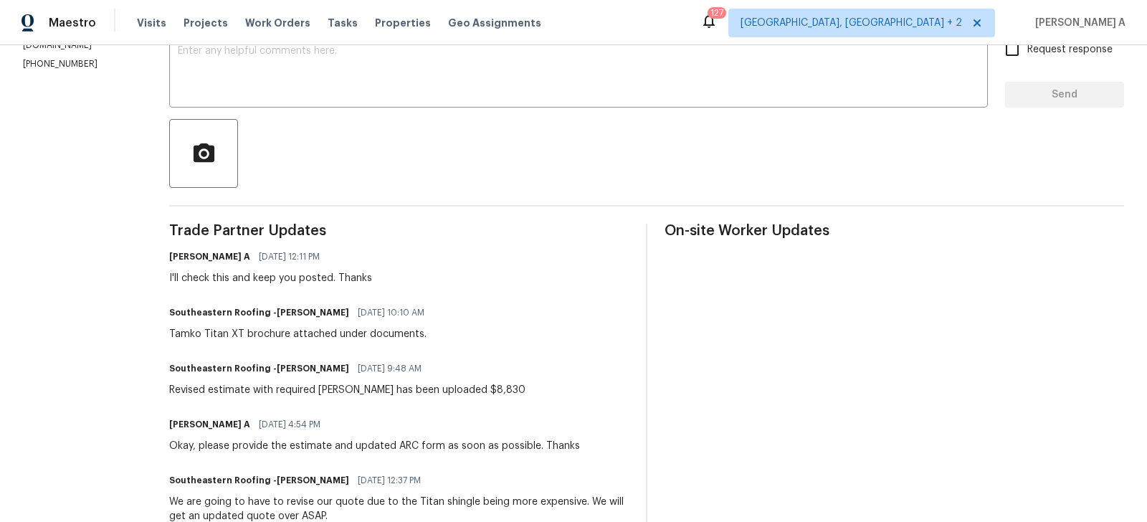
drag, startPoint x: 486, startPoint y: 386, endPoint x: 604, endPoint y: 386, distance: 118.3
click at [605, 386] on div "Southeastern Roofing -Gloria Bolden 10/15/2025 9:48 AM Revised estimate with re…" at bounding box center [398, 377] width 459 height 39
copy div "8,830"
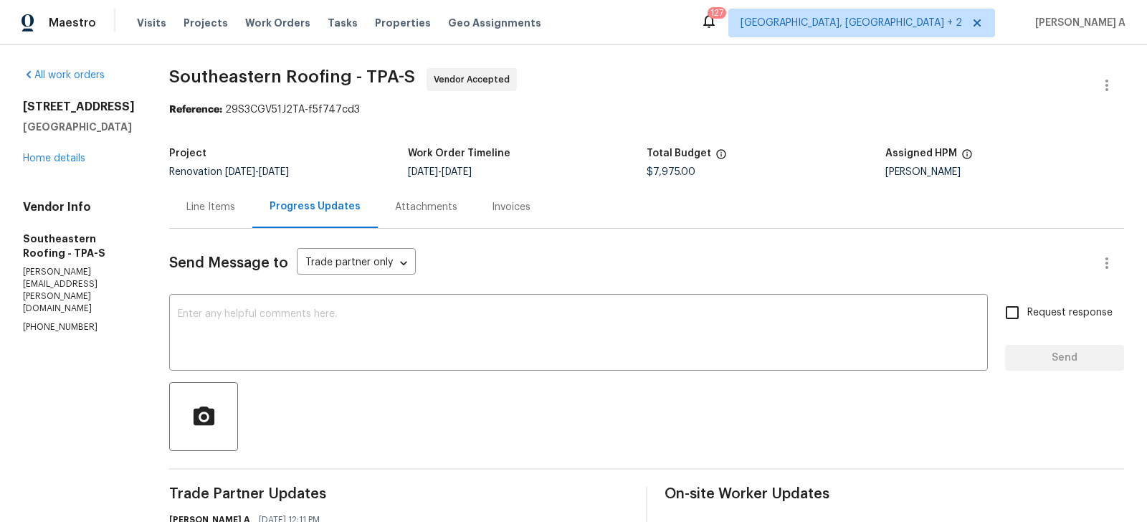
click at [221, 199] on div "Line Items" at bounding box center [210, 207] width 83 height 42
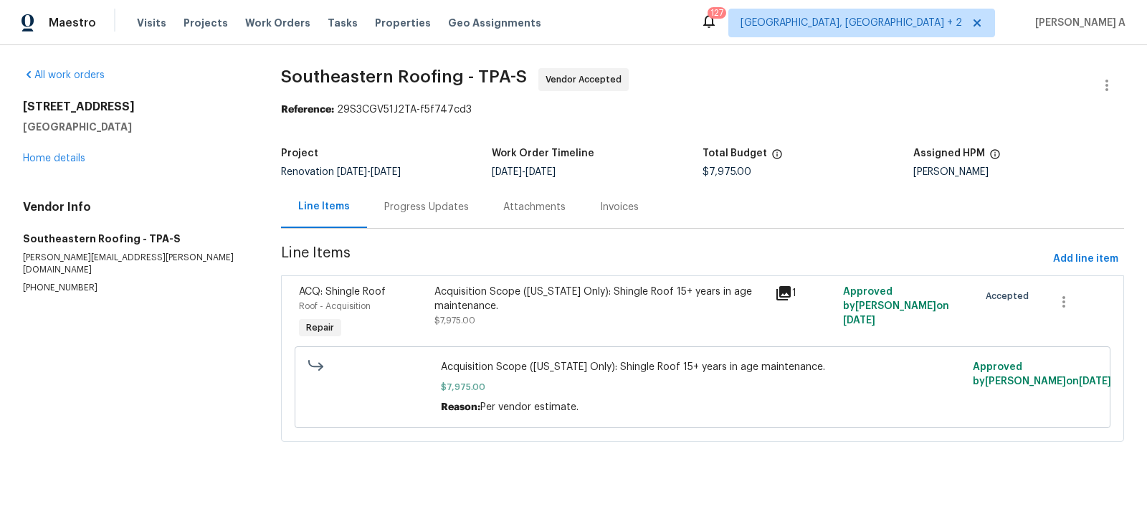
click at [478, 310] on div "Acquisition Scope (Florida Only): Shingle Roof 15+ years in age maintenance." at bounding box center [599, 299] width 331 height 29
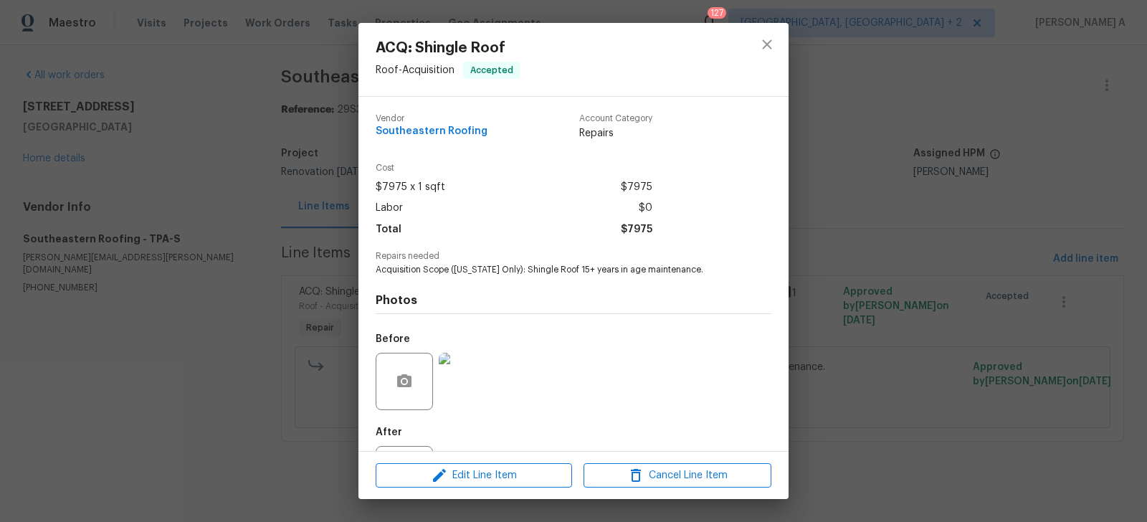
scroll to position [67, 0]
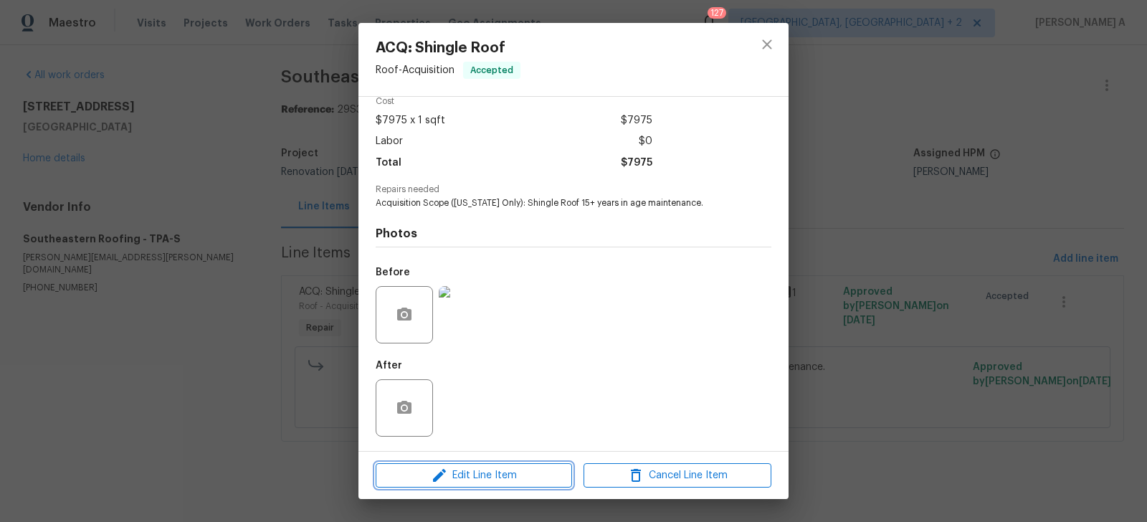
click at [505, 482] on span "Edit Line Item" at bounding box center [474, 476] width 188 height 18
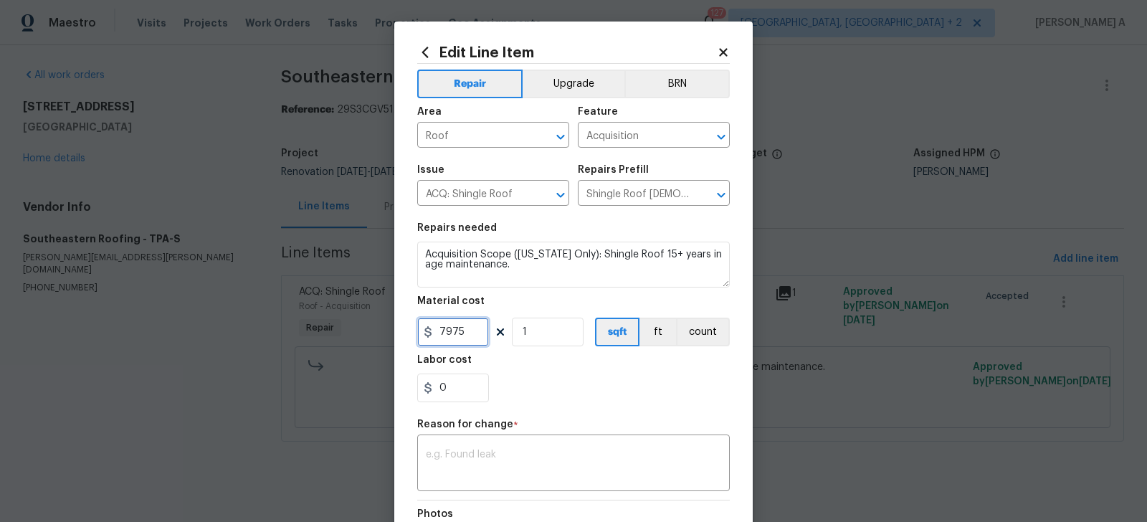
drag, startPoint x: 466, startPoint y: 338, endPoint x: 391, endPoint y: 338, distance: 75.3
click at [391, 338] on div "Edit Line Item Repair Upgrade BRN Area Roof ​ Feature Acquisition ​ Issue ACQ: …" at bounding box center [573, 261] width 1147 height 522
paste input "text"
drag, startPoint x: 474, startPoint y: 329, endPoint x: 332, endPoint y: 329, distance: 141.9
click at [332, 329] on div "Edit Line Item Repair Upgrade BRN Area Roof ​ Feature Acquisition ​ Issue ACQ: …" at bounding box center [573, 261] width 1147 height 522
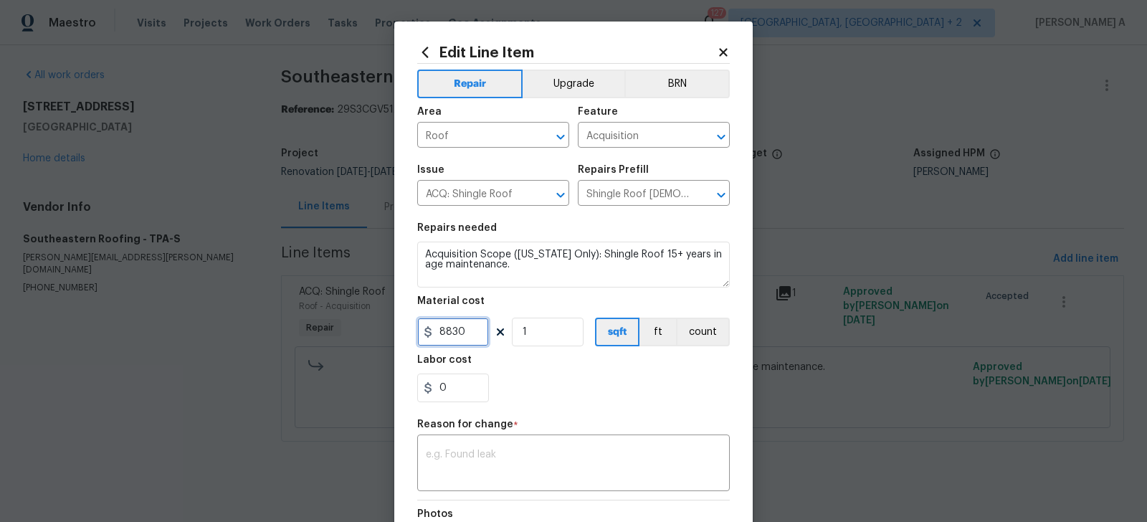
type input "8830"
click at [525, 403] on section "Repairs needed Acquisition Scope (Florida Only): Shingle Roof 15+ years in age …" at bounding box center [573, 312] width 312 height 196
click at [603, 472] on textarea at bounding box center [573, 464] width 295 height 30
paste textarea "(AK) Updated cost per BR team’s approval."
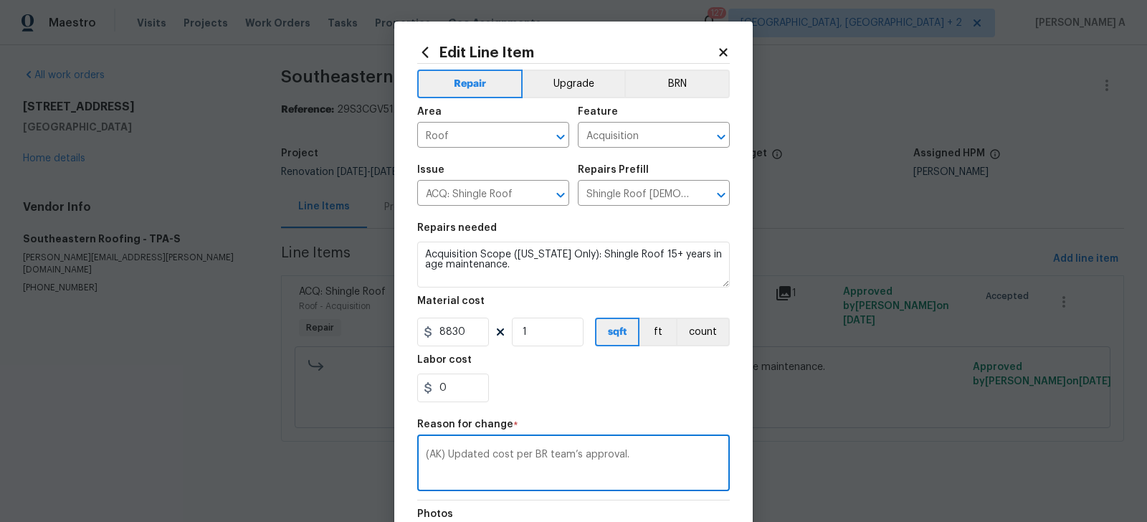
scroll to position [184, 0]
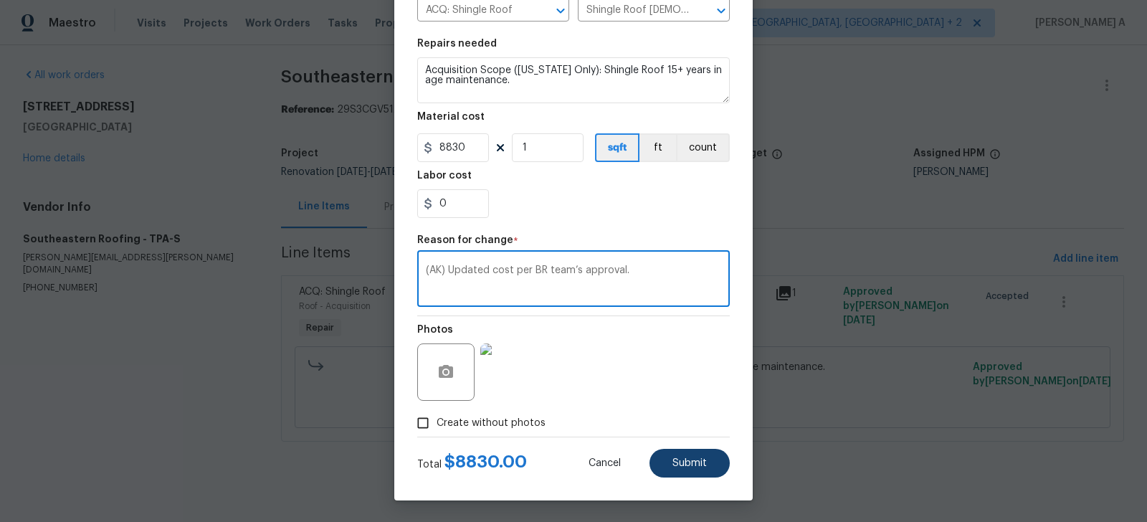
type textarea "(AK) Updated cost per BR team’s approval."
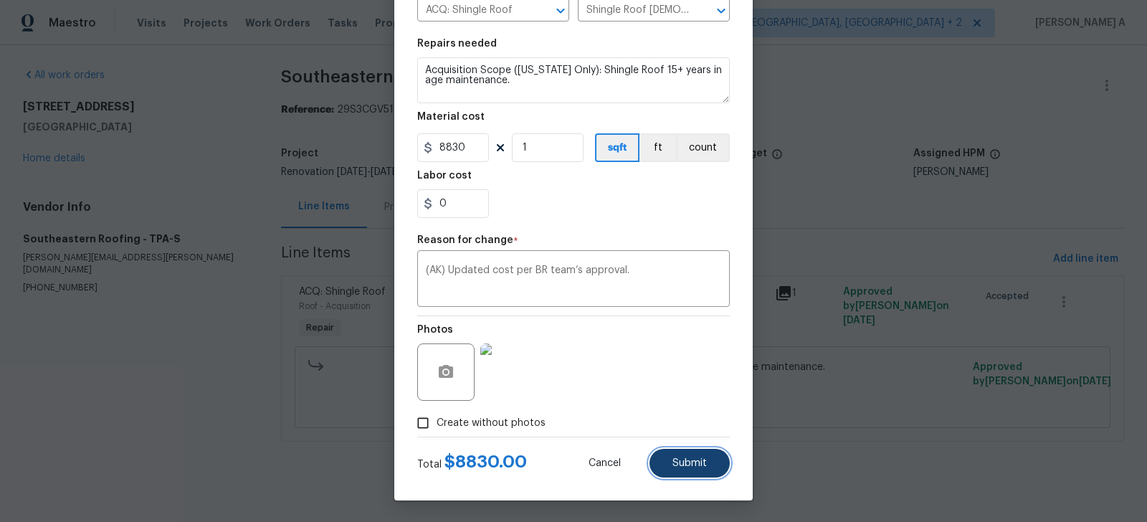
click at [668, 464] on button "Submit" at bounding box center [689, 463] width 80 height 29
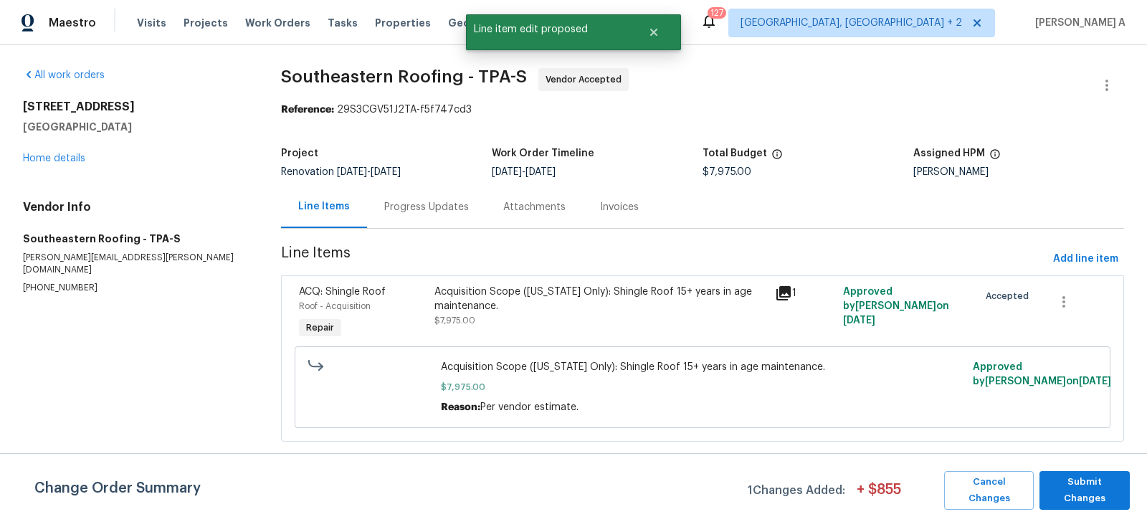
scroll to position [0, 0]
click at [1098, 501] on button "Submit Changes" at bounding box center [1084, 490] width 90 height 39
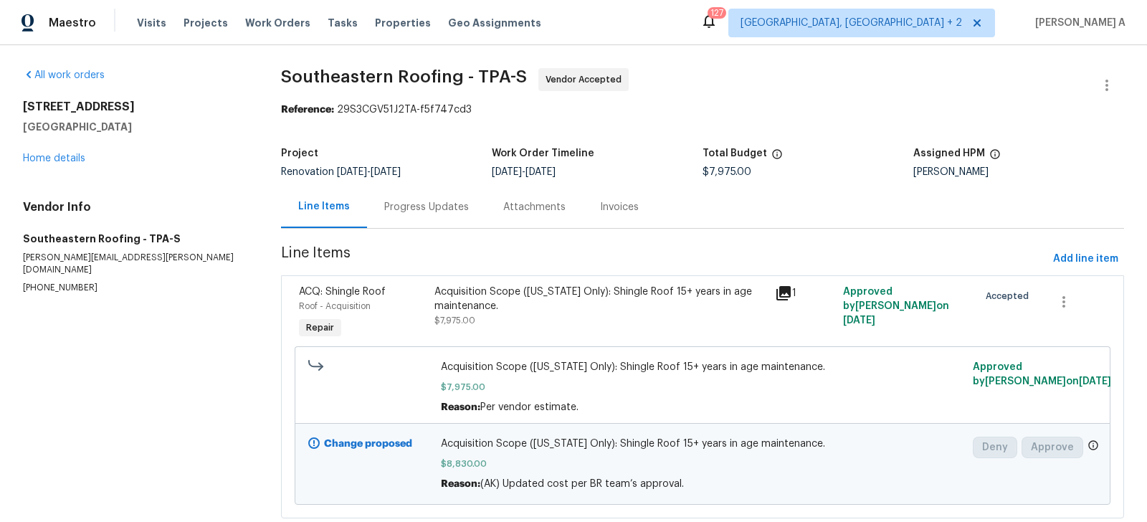
click at [416, 206] on div "Progress Updates" at bounding box center [426, 207] width 85 height 14
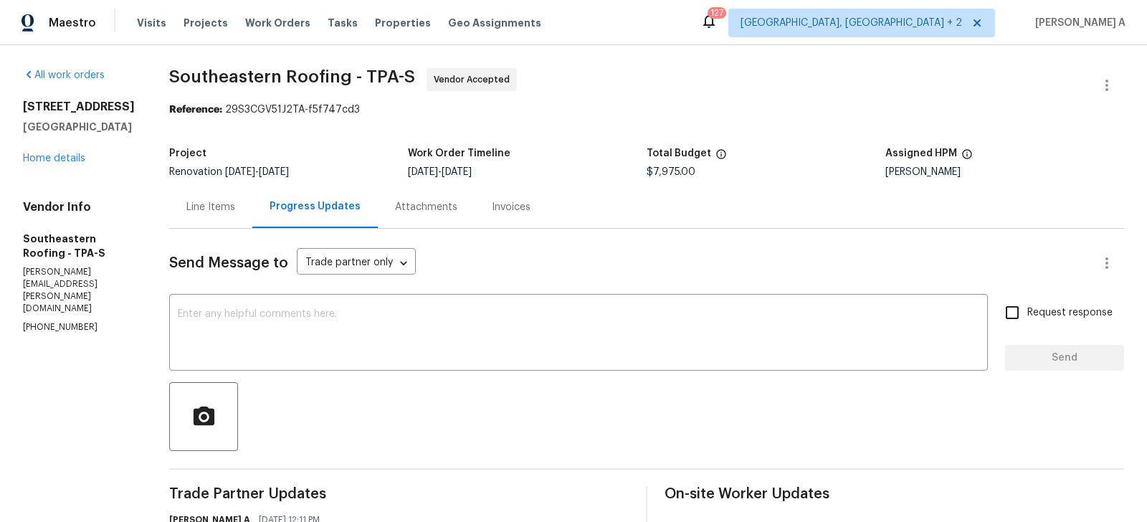
scroll to position [47, 0]
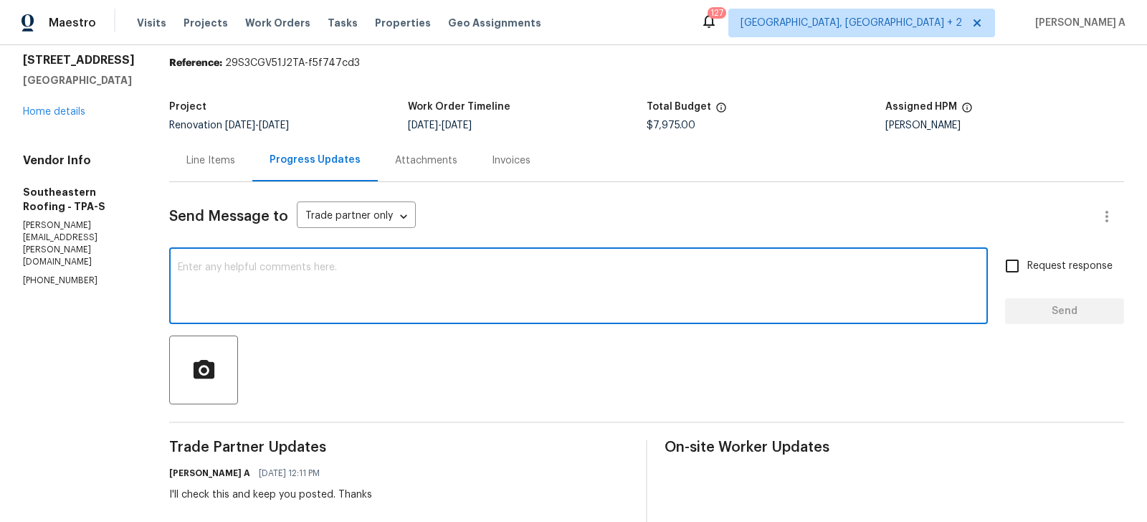
click at [398, 270] on textarea at bounding box center [578, 287] width 801 height 50
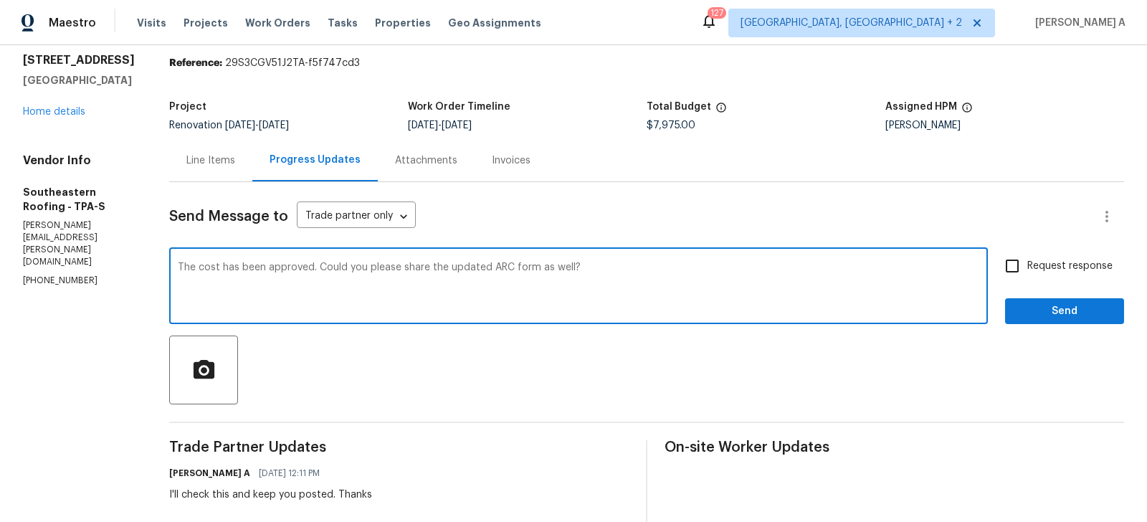
type textarea "The cost has been approved. Could you please share the updated ARC form as well?"
click at [1021, 261] on input "Request response" at bounding box center [1012, 266] width 30 height 30
checkbox input "true"
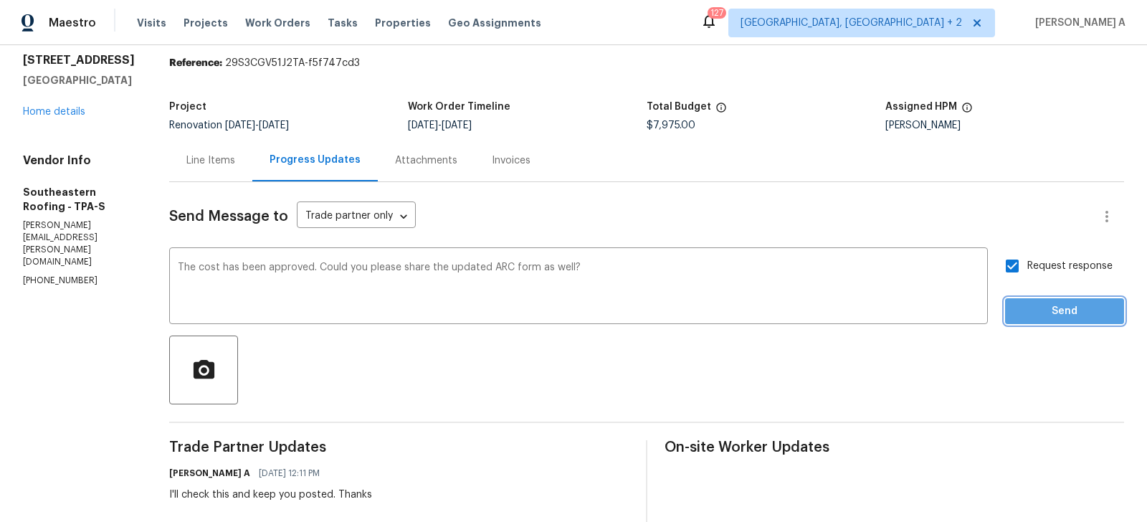
click at [1044, 319] on span "Send" at bounding box center [1064, 311] width 96 height 18
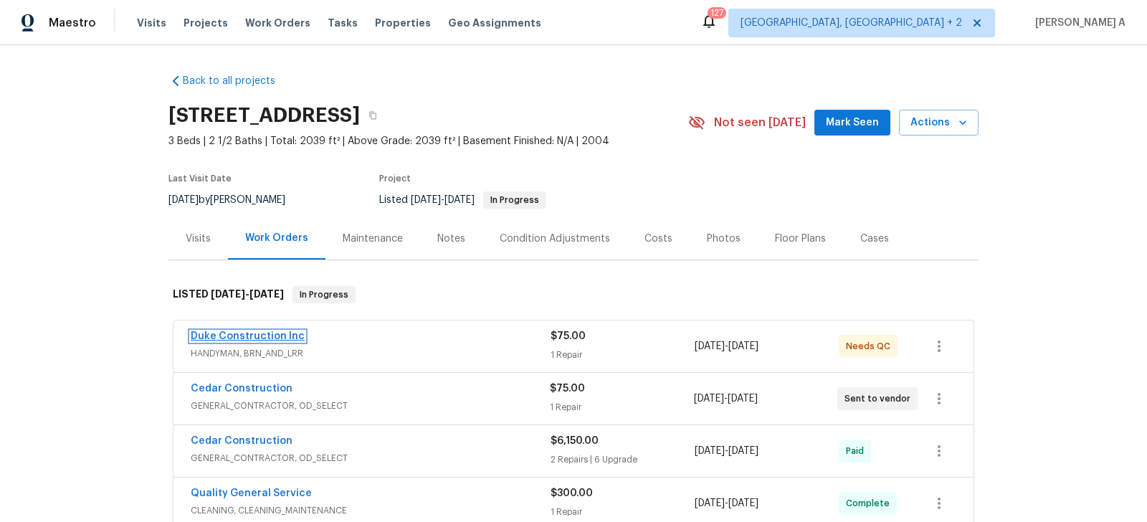
click at [247, 334] on link "Duke Construction Inc" at bounding box center [248, 336] width 114 height 10
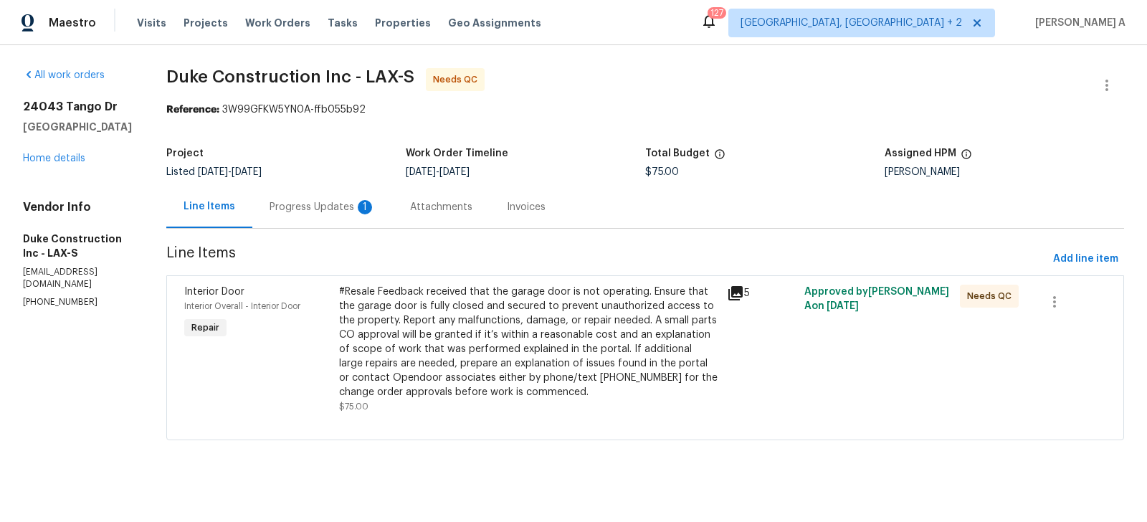
click at [338, 213] on div "Progress Updates 1" at bounding box center [322, 207] width 106 height 14
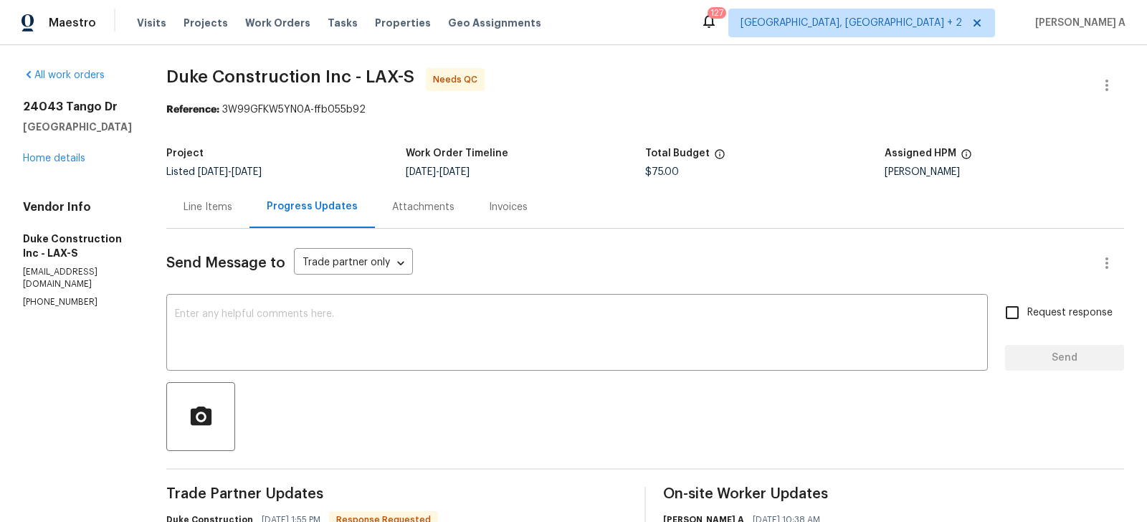
click at [211, 193] on div "Line Items" at bounding box center [207, 207] width 83 height 42
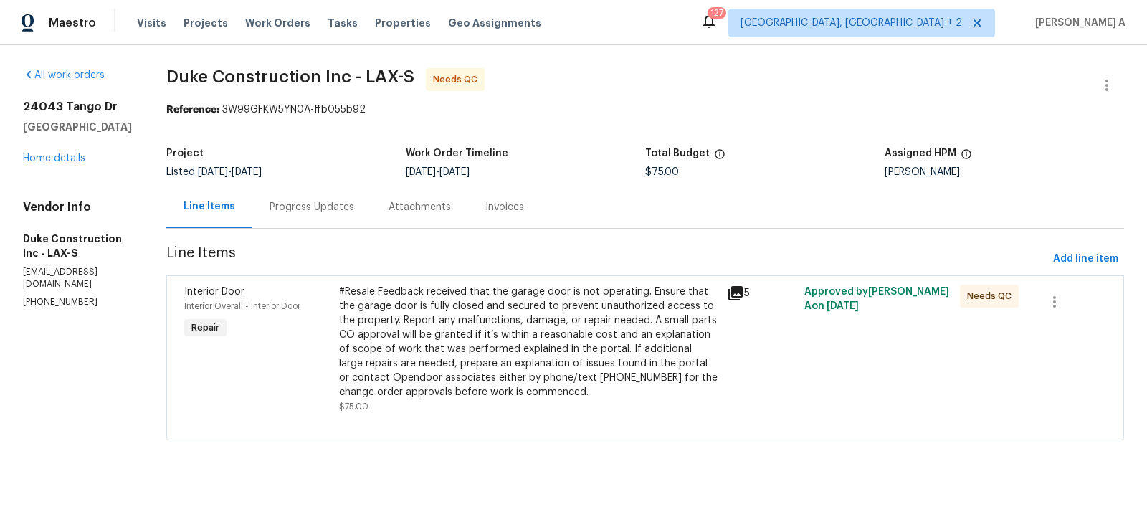
click at [510, 336] on div "#Resale Feedback received that the garage door is not operating. Ensure that th…" at bounding box center [528, 342] width 379 height 115
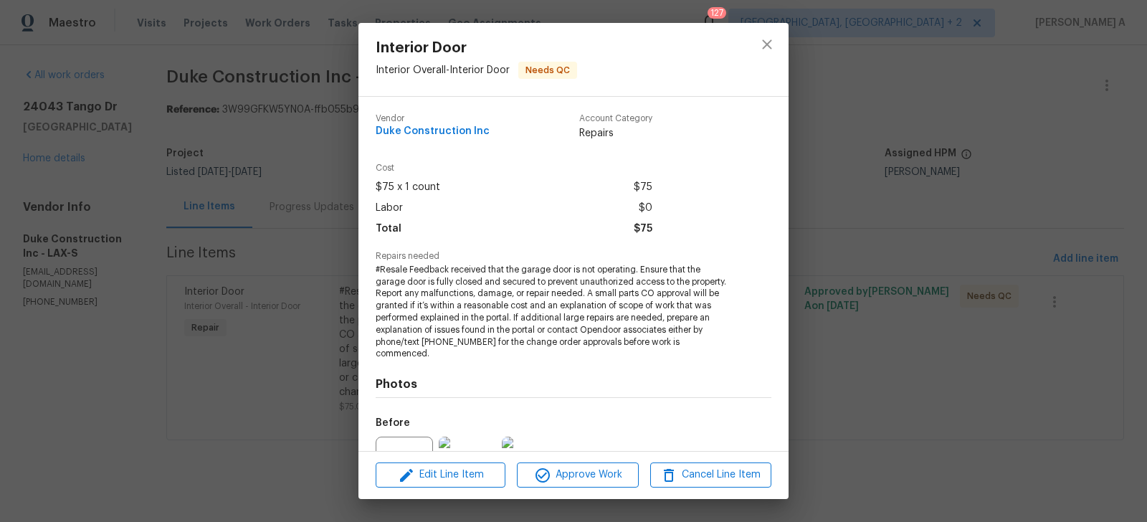
scroll to position [138, 0]
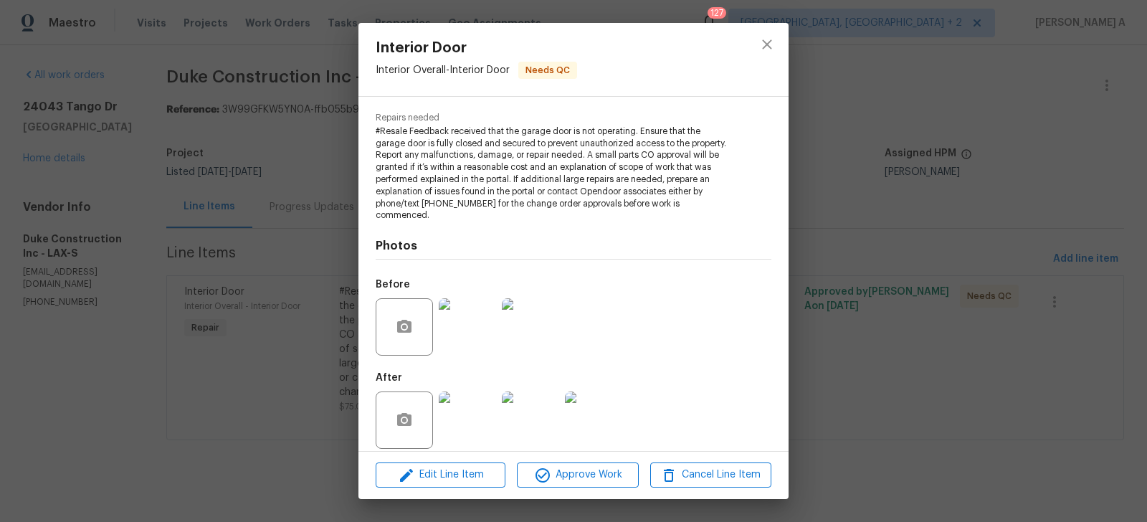
click at [460, 338] on img at bounding box center [467, 326] width 57 height 57
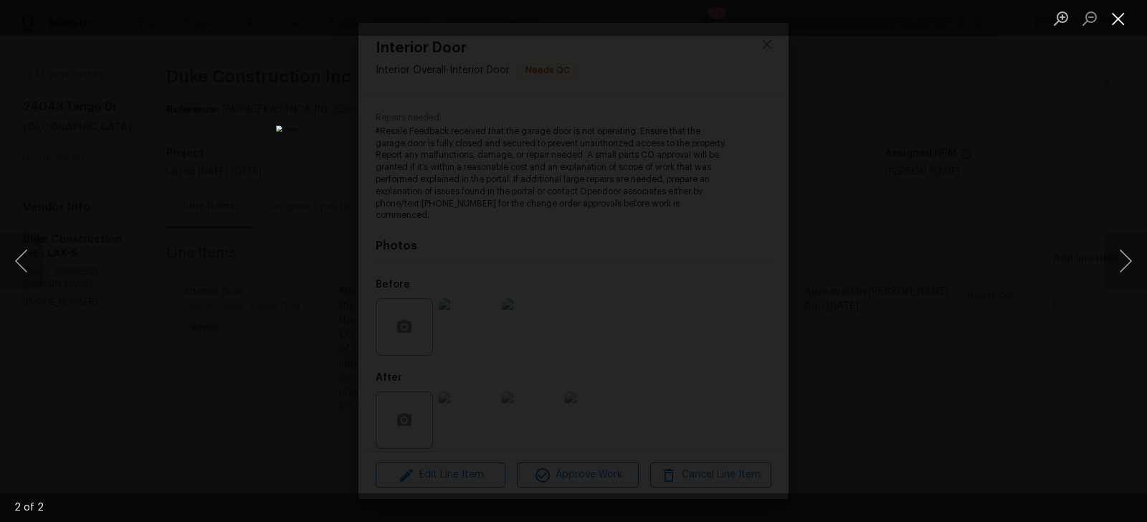
click at [1120, 17] on button "Close lightbox" at bounding box center [1118, 18] width 29 height 25
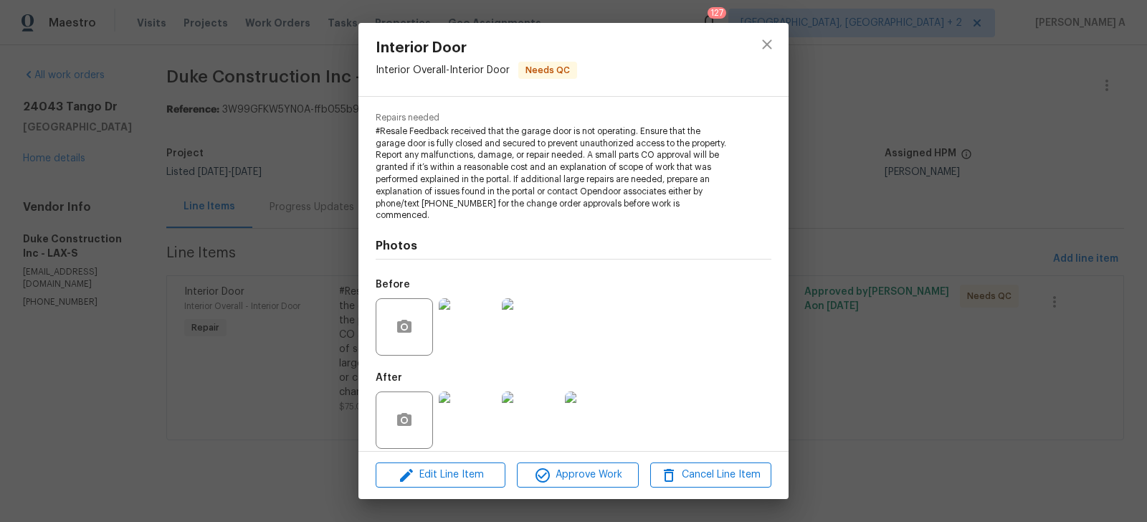
click at [460, 422] on img at bounding box center [467, 419] width 57 height 57
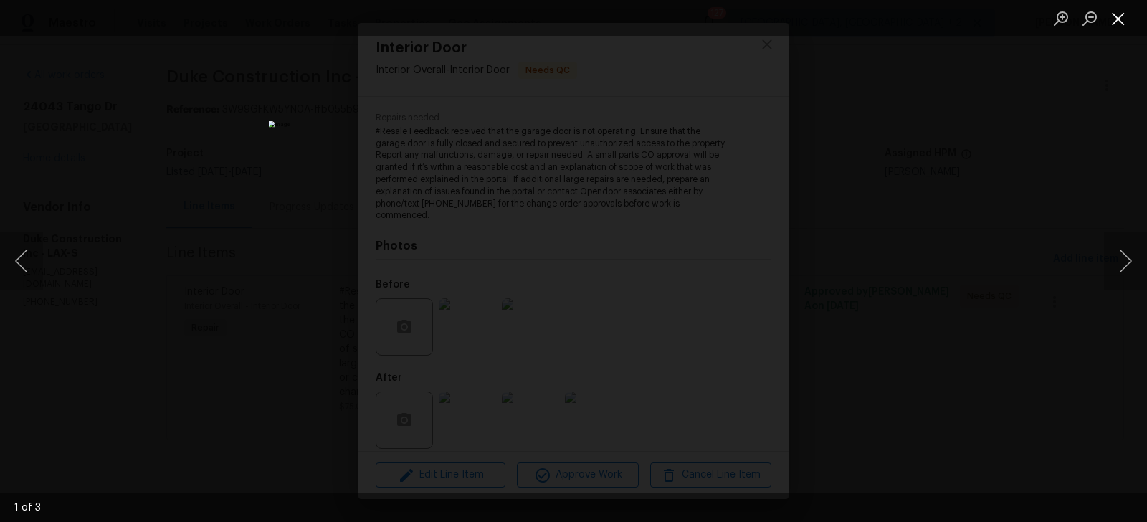
click at [1124, 21] on button "Close lightbox" at bounding box center [1118, 18] width 29 height 25
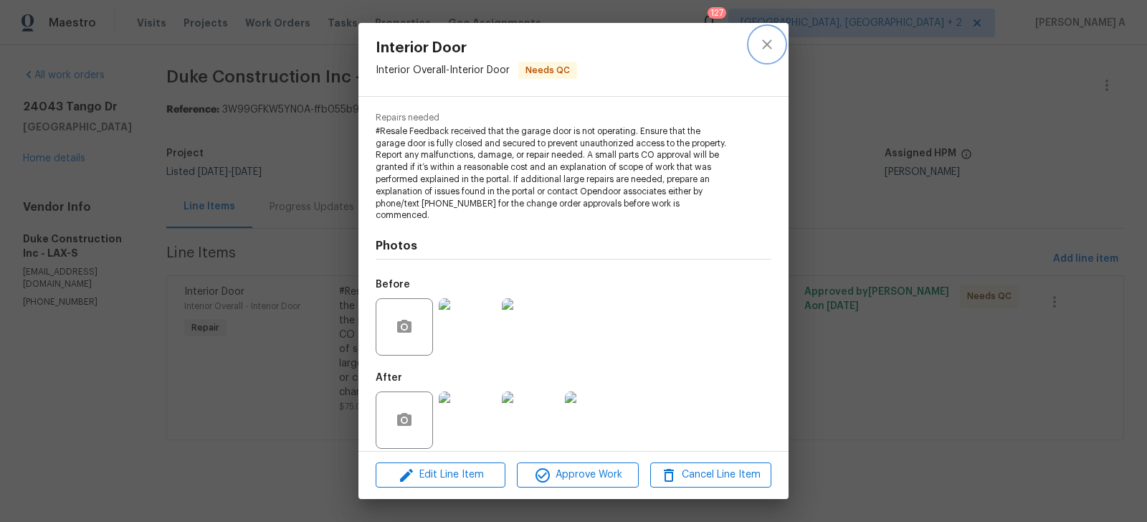
click at [777, 51] on button "close" at bounding box center [767, 44] width 34 height 34
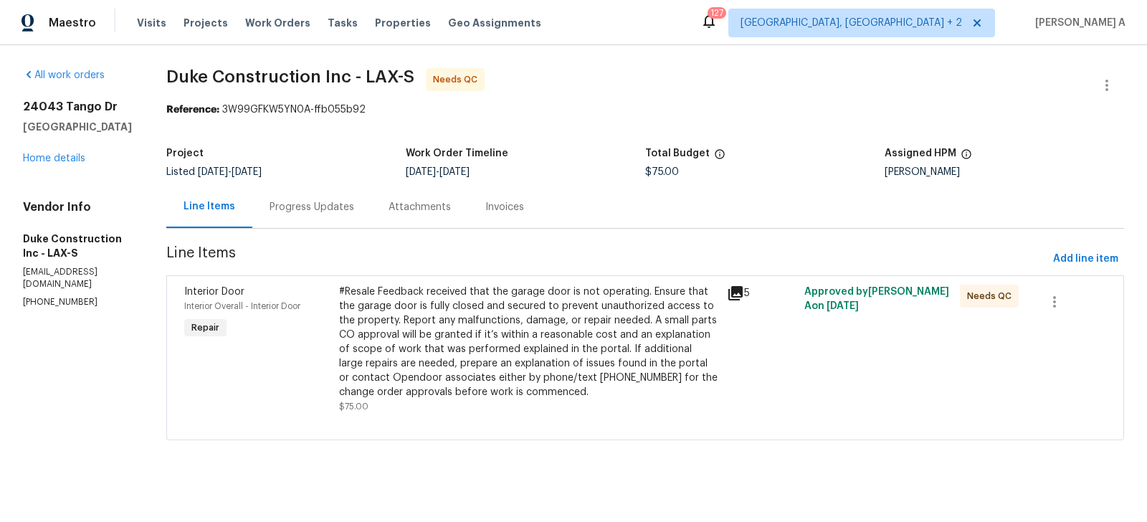
click at [349, 203] on div "Progress Updates" at bounding box center [311, 207] width 85 height 14
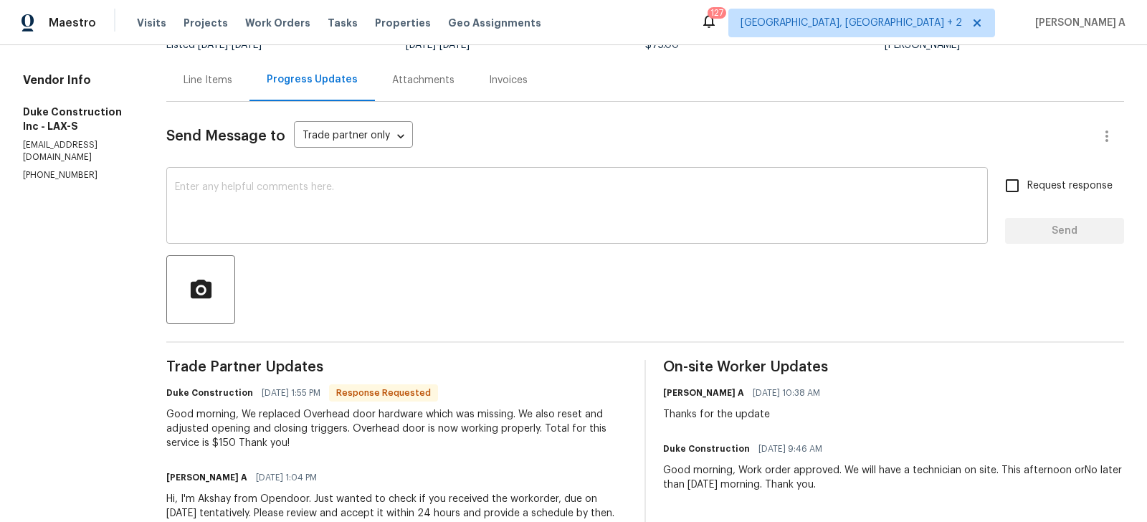
scroll to position [129, 0]
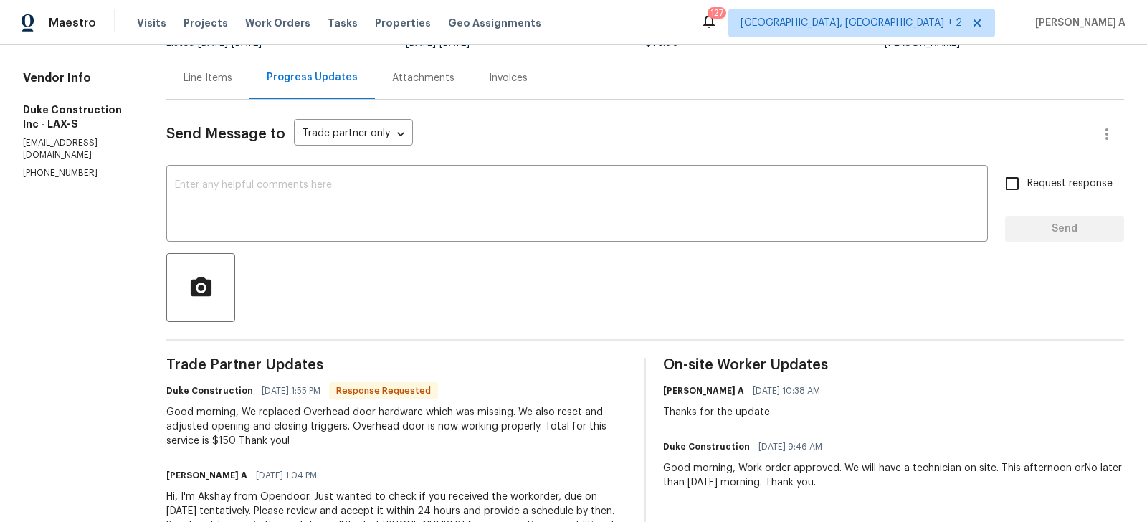
click at [247, 440] on div "Good morning, We replaced Overhead door hardware which was missing. We also res…" at bounding box center [396, 426] width 461 height 43
copy div "150"
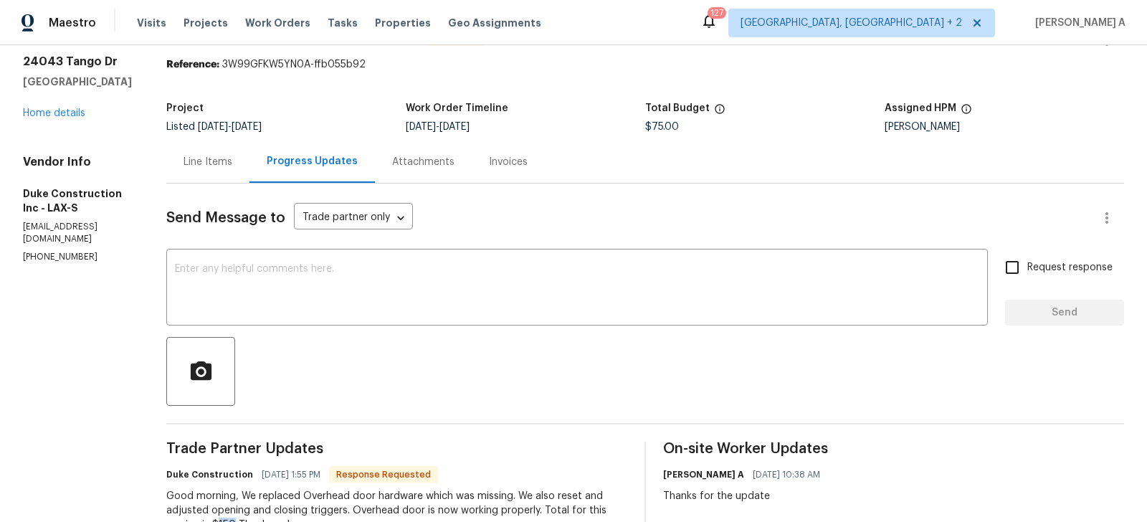
scroll to position [0, 0]
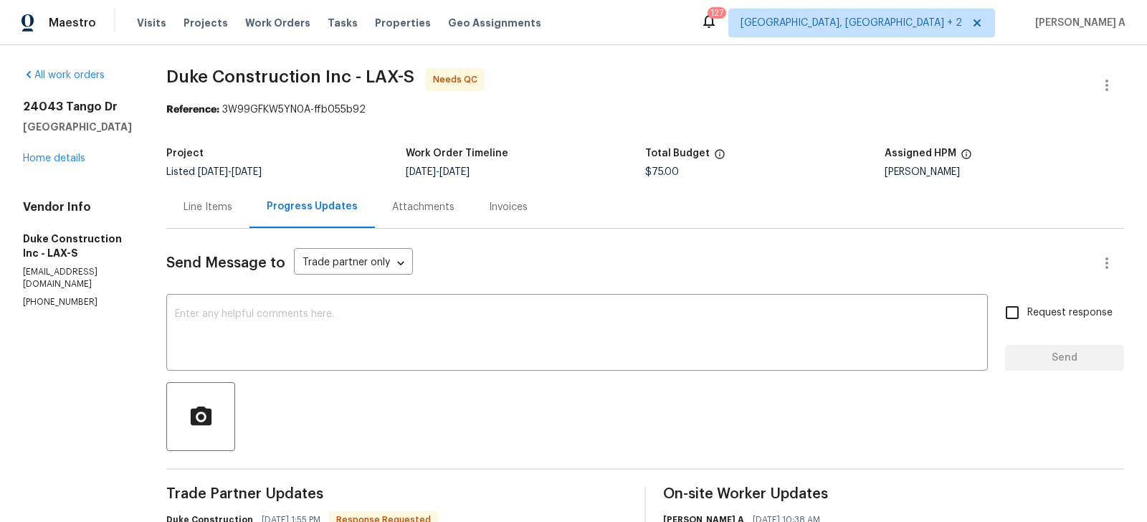
click at [226, 196] on div "Line Items" at bounding box center [207, 207] width 83 height 42
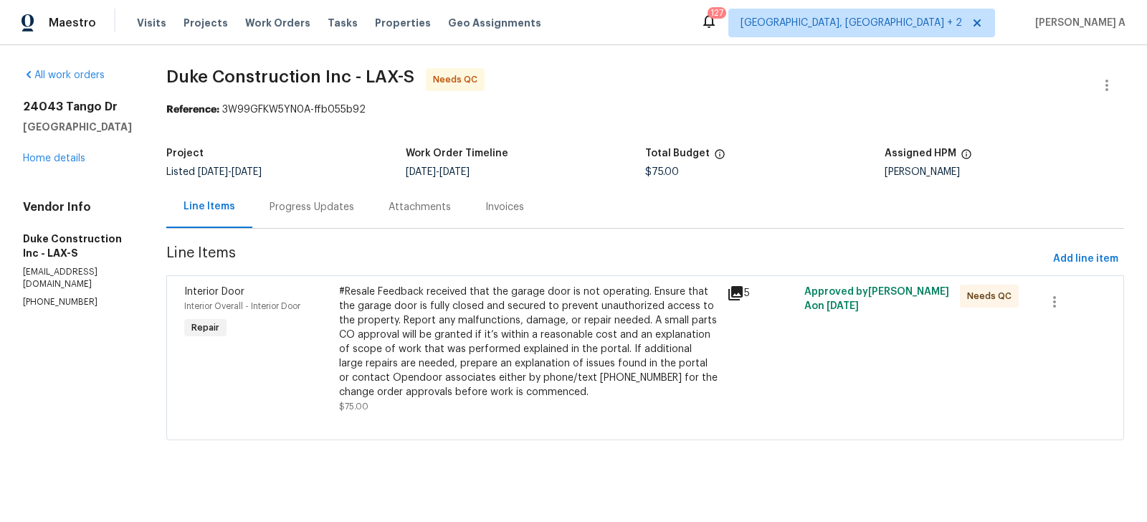
click at [481, 320] on div "#Resale Feedback received that the garage door is not operating. Ensure that th…" at bounding box center [528, 342] width 379 height 115
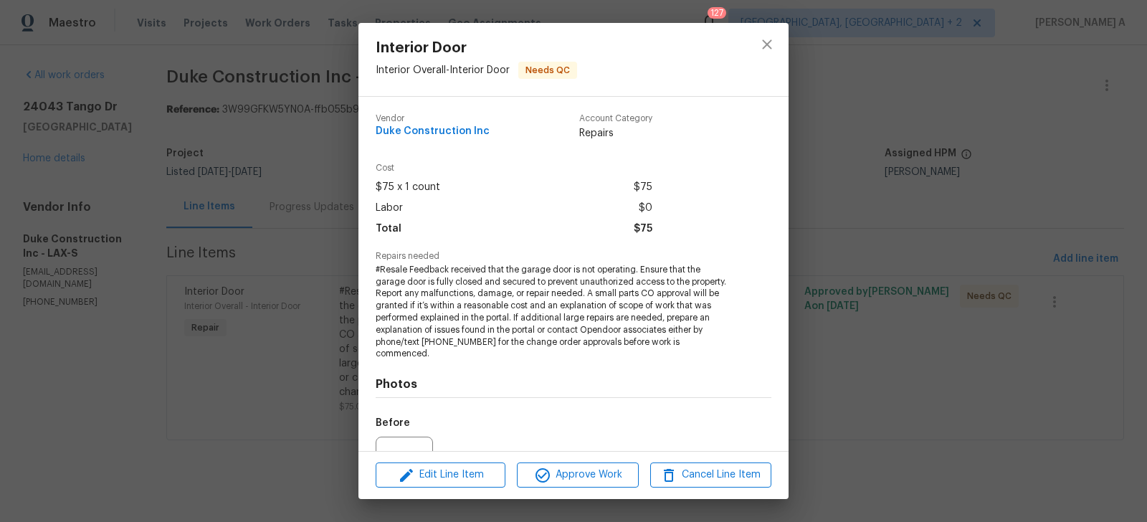
scroll to position [138, 0]
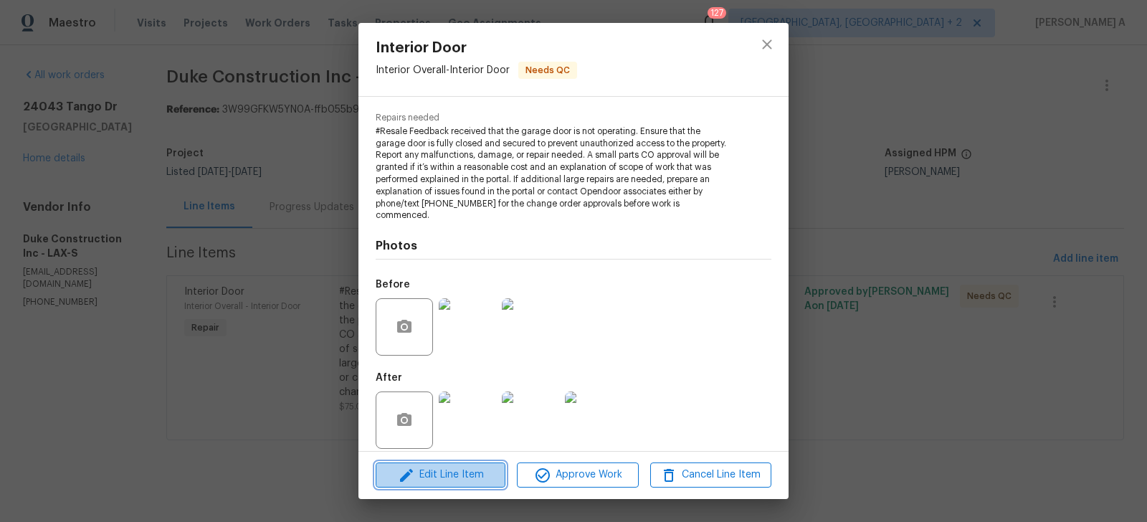
click at [457, 479] on span "Edit Line Item" at bounding box center [440, 475] width 121 height 18
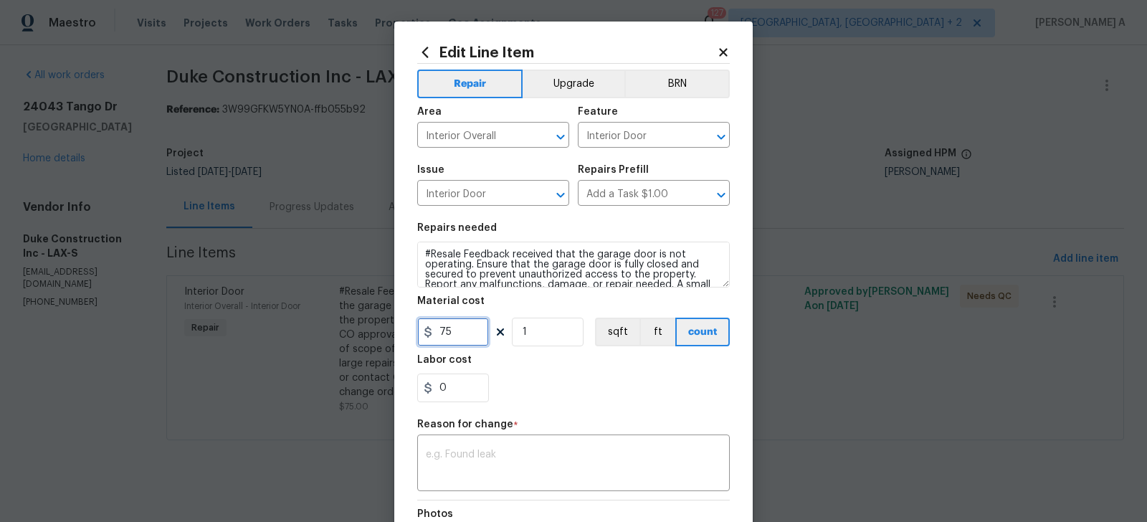
drag, startPoint x: 468, startPoint y: 340, endPoint x: 403, endPoint y: 339, distance: 65.2
click at [403, 339] on div "Edit Line Item Repair Upgrade BRN Area Interior Overall ​ Feature Interior Door…" at bounding box center [573, 360] width 358 height 677
paste input "150"
type input "150"
click at [482, 454] on textarea at bounding box center [573, 464] width 295 height 30
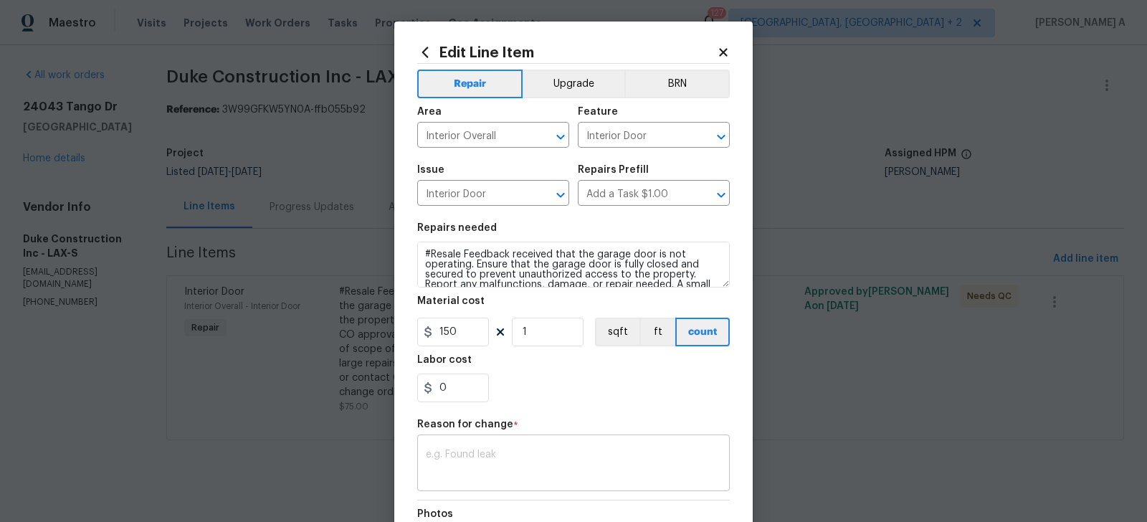
click at [603, 463] on textarea at bounding box center [573, 464] width 295 height 30
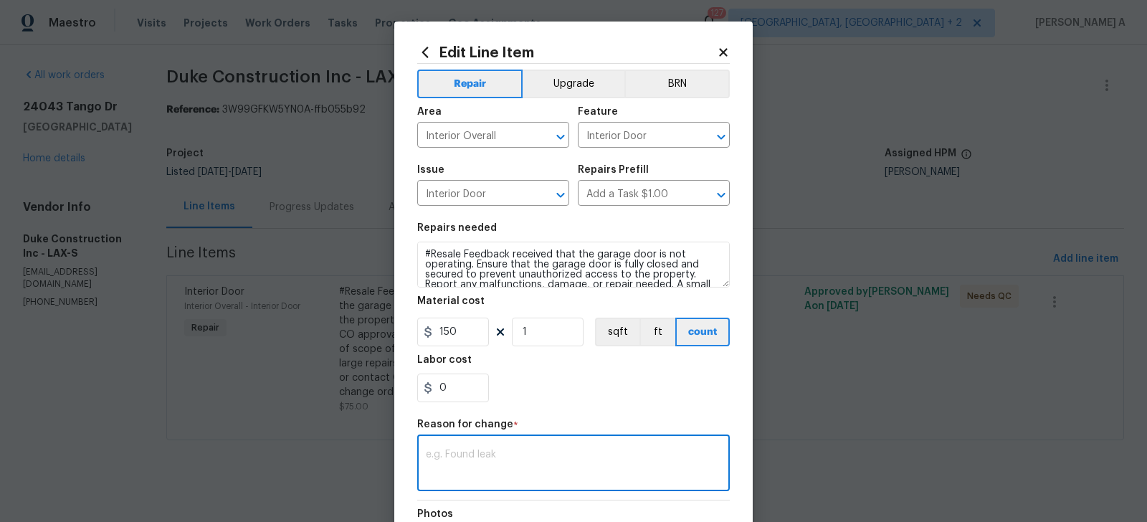
click at [603, 463] on textarea at bounding box center [573, 464] width 295 height 30
paste textarea "(AK) Updated per vendors final cost."
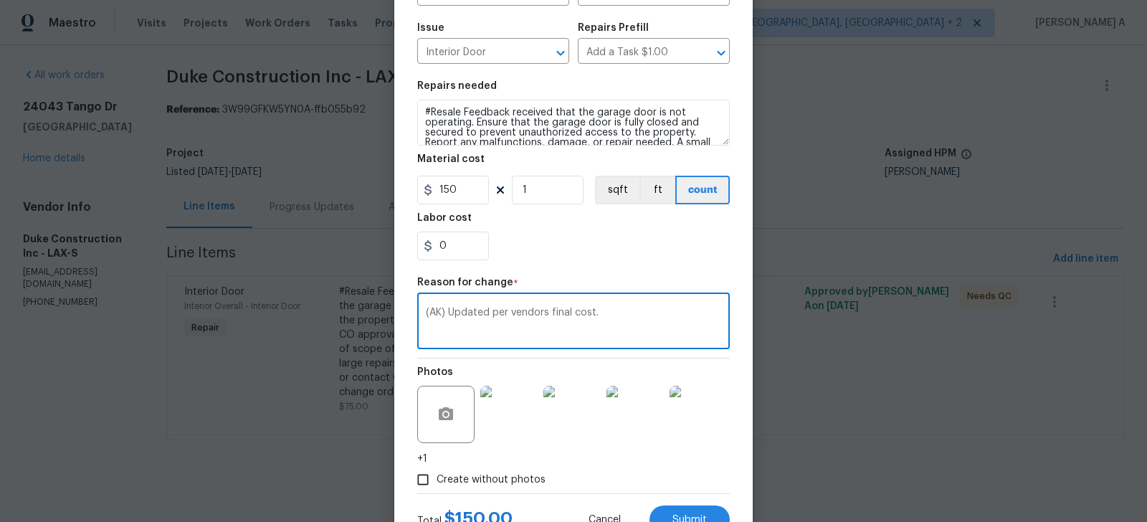
scroll to position [199, 0]
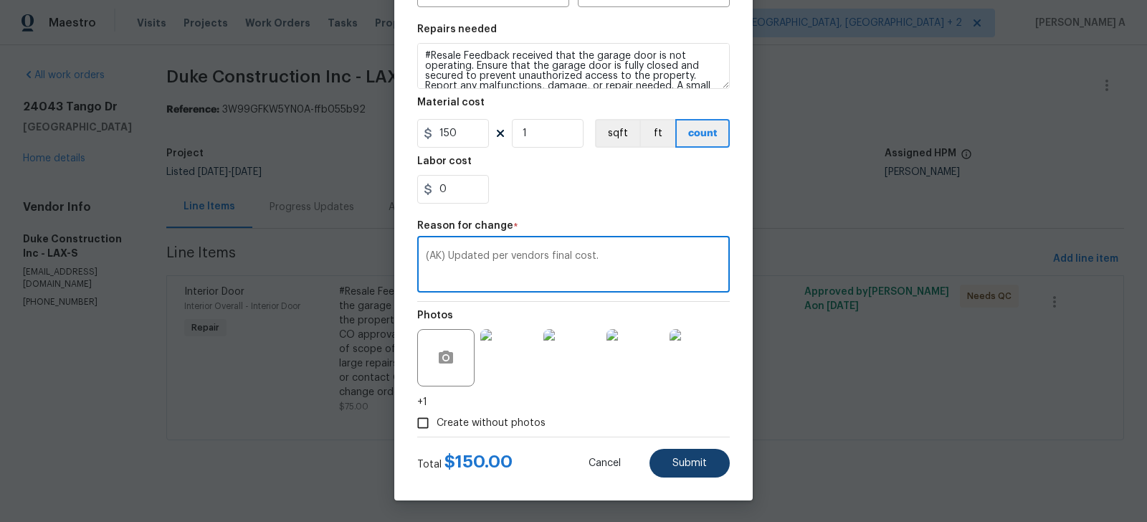
type textarea "(AK) Updated per vendors final cost."
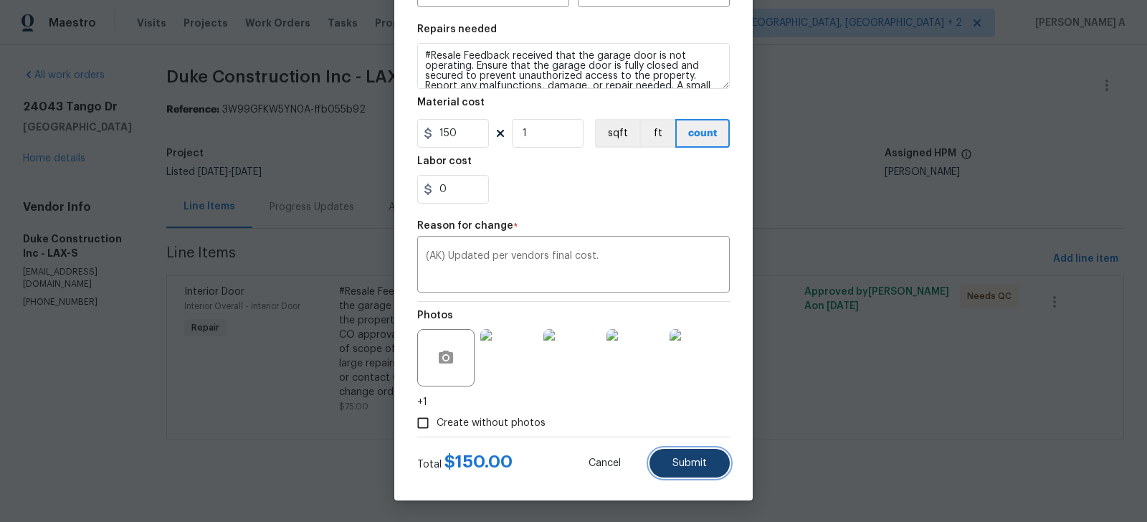
click at [675, 460] on span "Submit" at bounding box center [689, 463] width 34 height 11
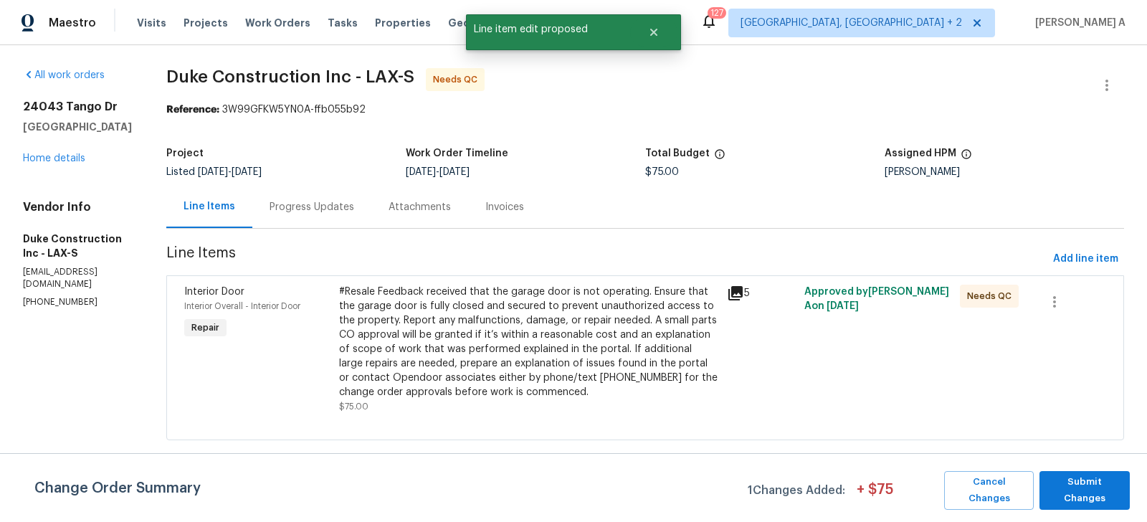
scroll to position [0, 0]
click at [1094, 488] on span "Submit Changes" at bounding box center [1084, 490] width 76 height 33
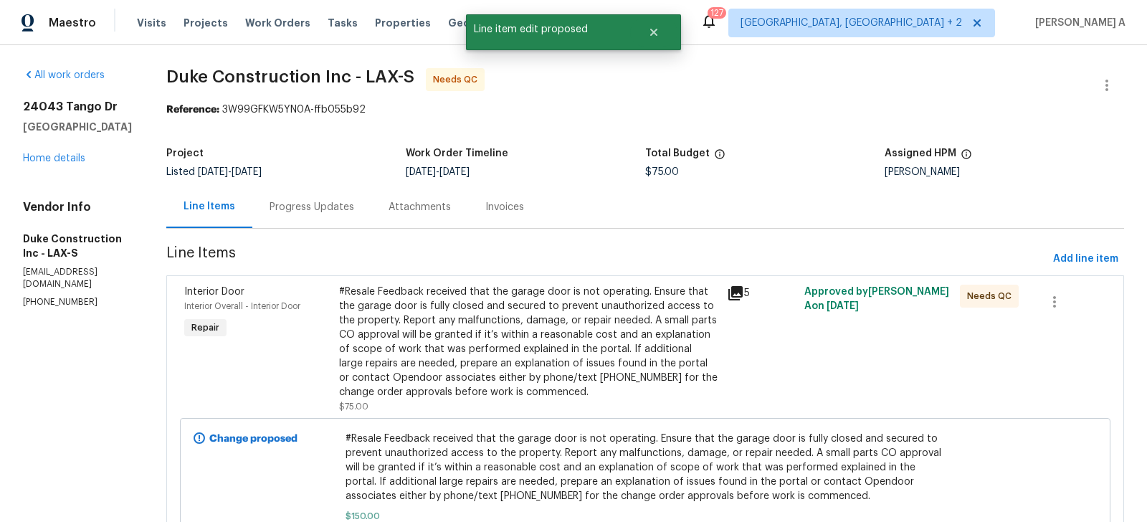
click at [323, 199] on div "Progress Updates" at bounding box center [311, 207] width 119 height 42
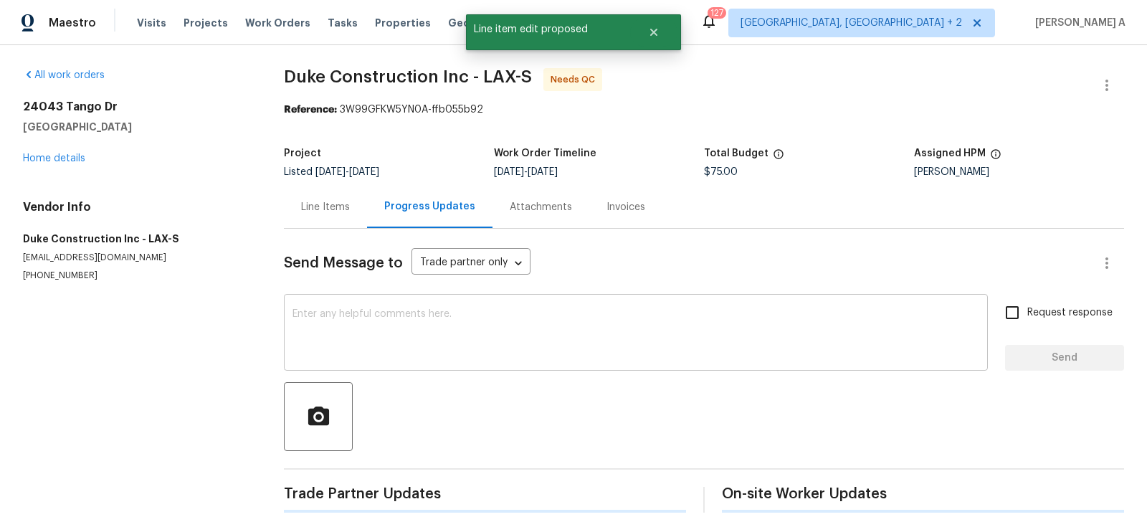
click at [386, 324] on textarea at bounding box center [635, 334] width 687 height 50
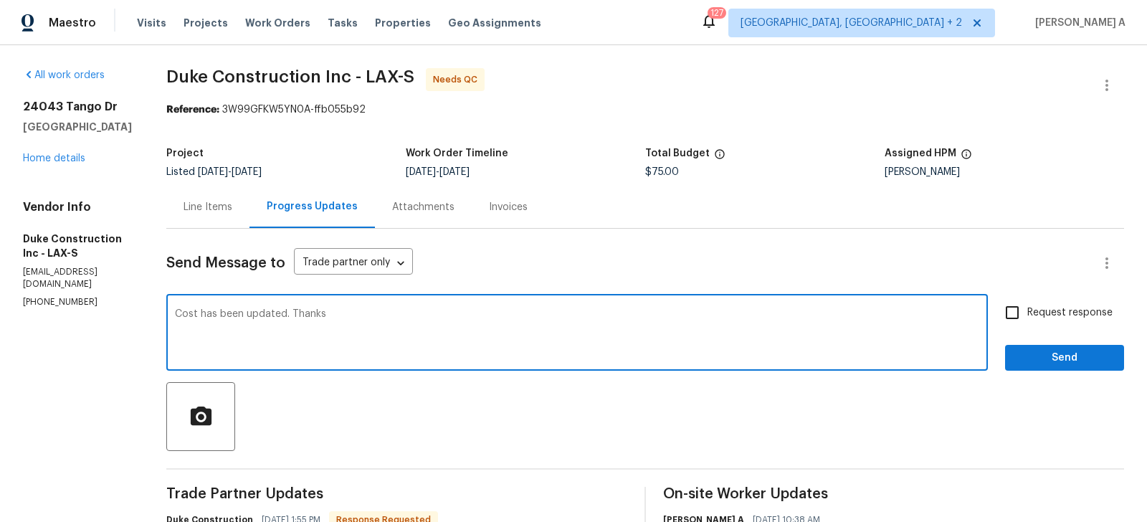
type textarea "Cost has been updated. Thanks"
click at [1003, 312] on input "Request response" at bounding box center [1012, 312] width 30 height 30
checkbox input "true"
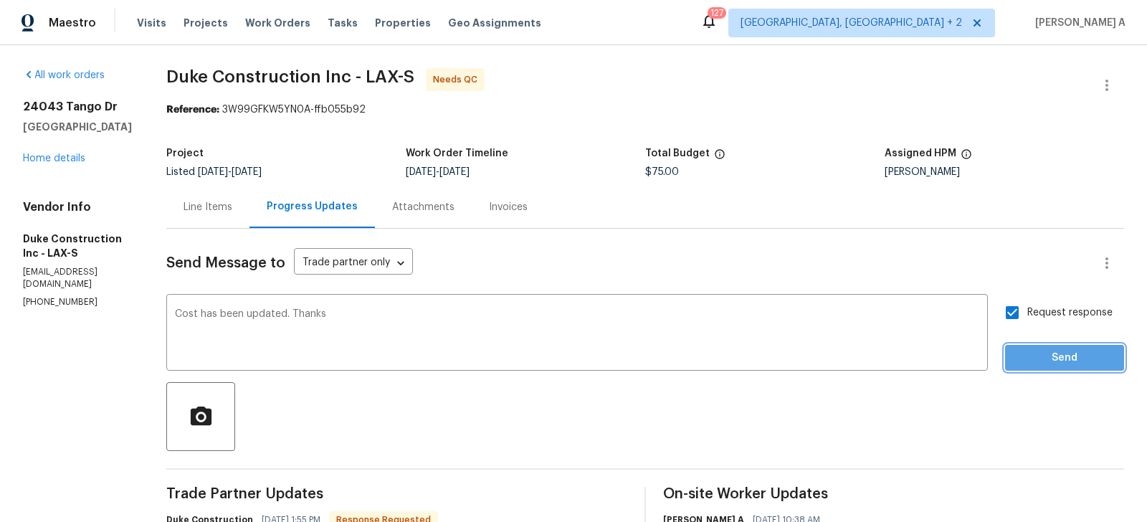
click at [1055, 348] on button "Send" at bounding box center [1064, 358] width 119 height 27
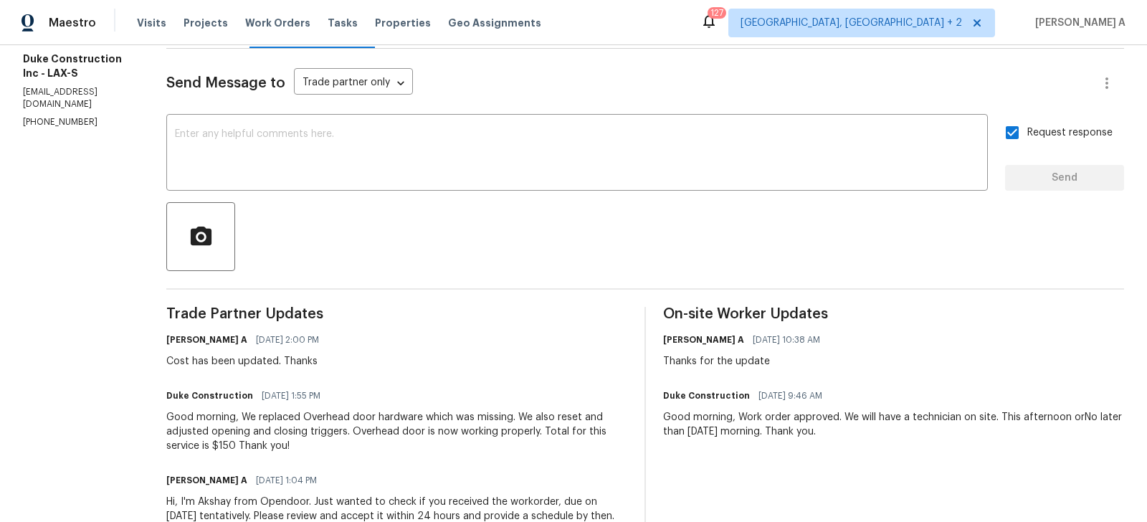
scroll to position [231, 0]
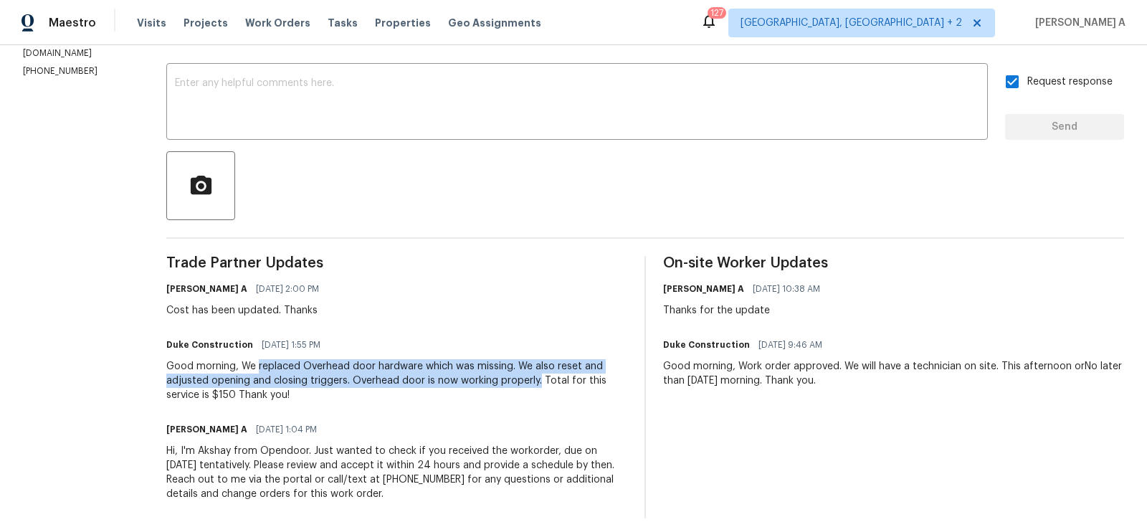
copy div "replaced Overhead door hardware which was missing. We also reset and adjusted o…"
drag, startPoint x: 285, startPoint y: 366, endPoint x: 564, endPoint y: 383, distance: 280.0
click at [565, 384] on div "Good morning, We replaced Overhead door hardware which was missing. We also res…" at bounding box center [396, 380] width 461 height 43
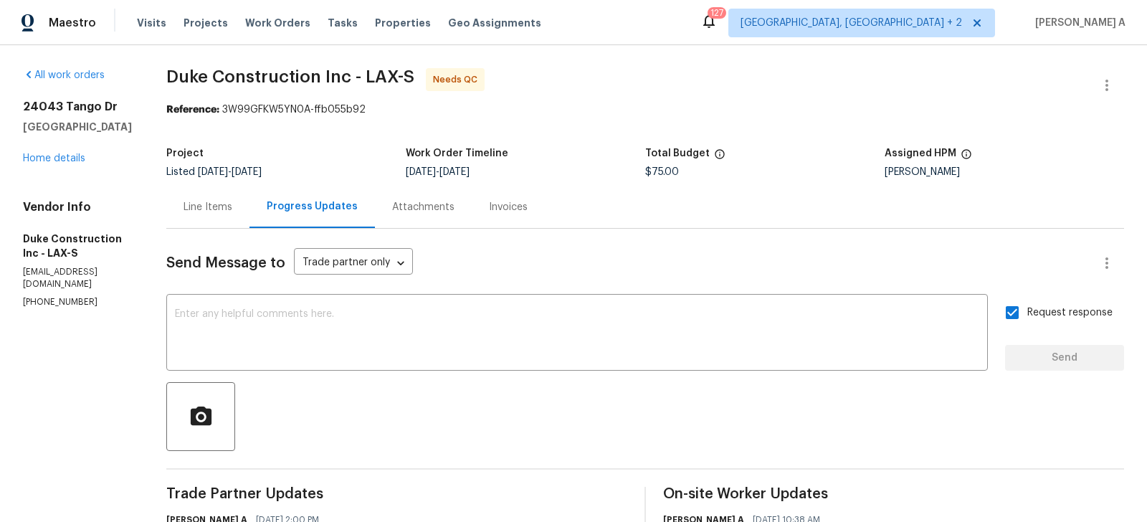
click at [232, 204] on div "Line Items" at bounding box center [207, 207] width 49 height 14
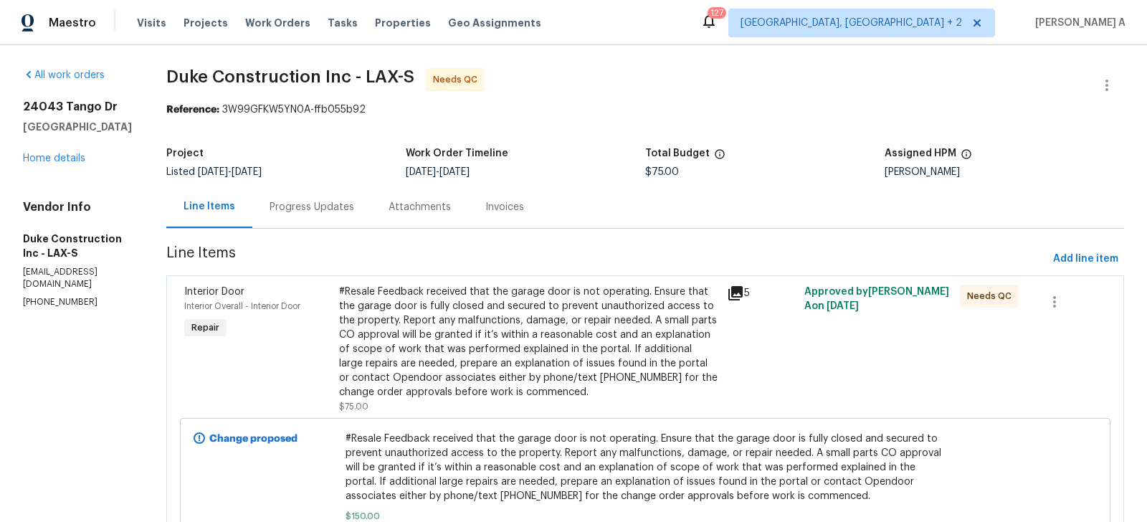
click at [537, 333] on div "#Resale Feedback received that the garage door is not operating. Ensure that th…" at bounding box center [528, 342] width 379 height 115
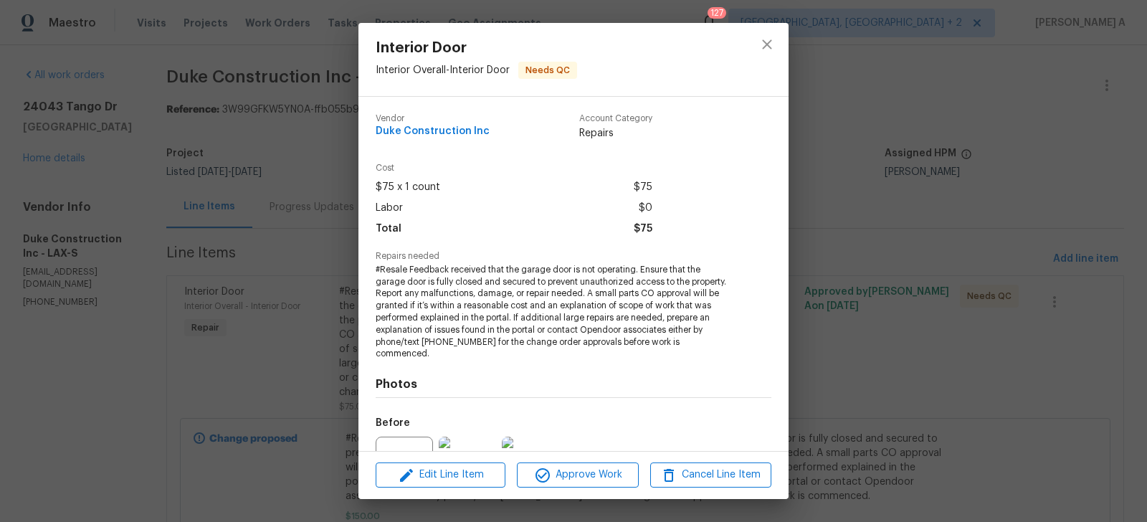
scroll to position [138, 0]
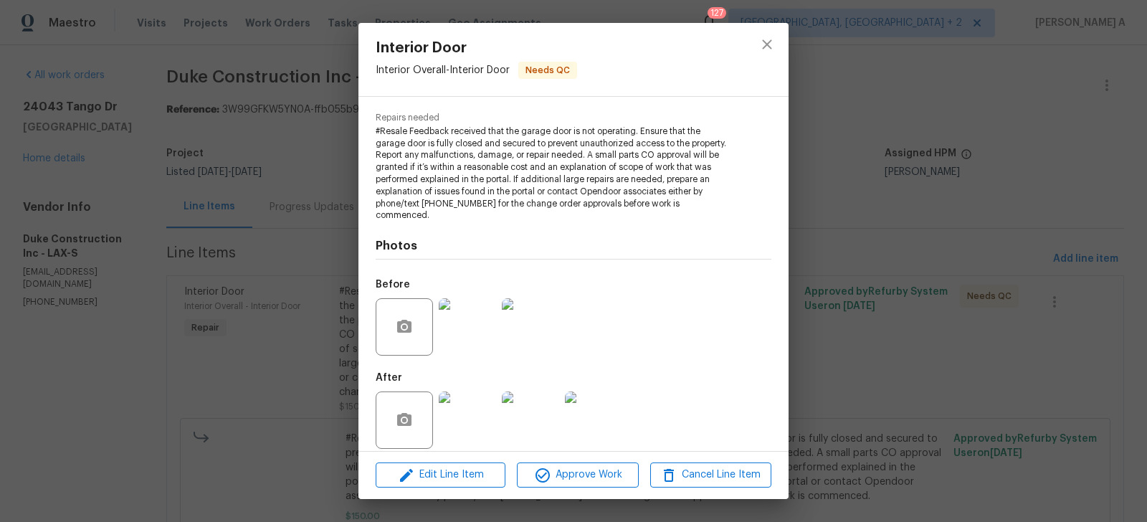
click at [464, 415] on img at bounding box center [467, 419] width 57 height 57
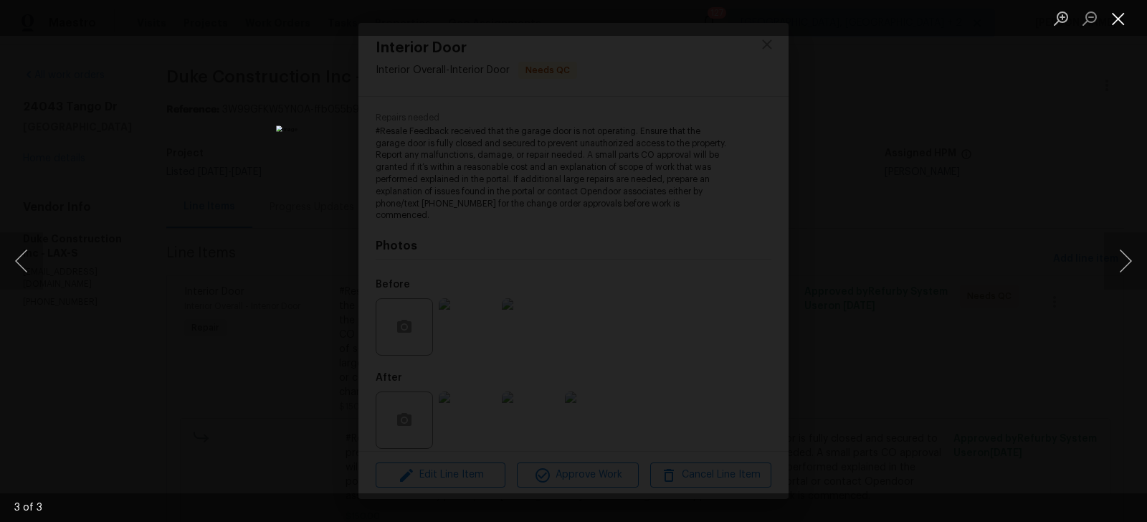
click at [1112, 22] on button "Close lightbox" at bounding box center [1118, 18] width 29 height 25
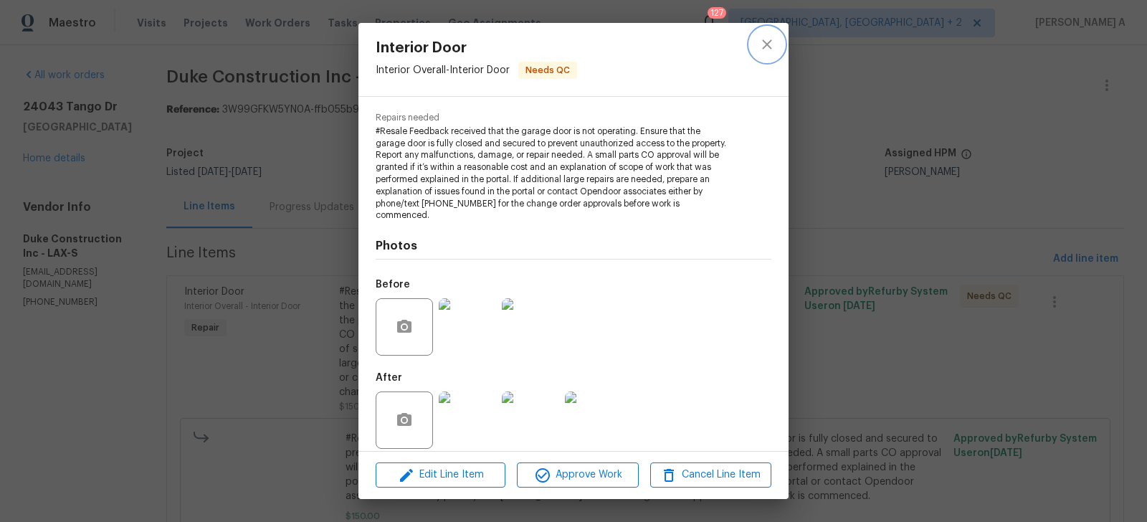
click at [773, 46] on icon "close" at bounding box center [766, 44] width 17 height 17
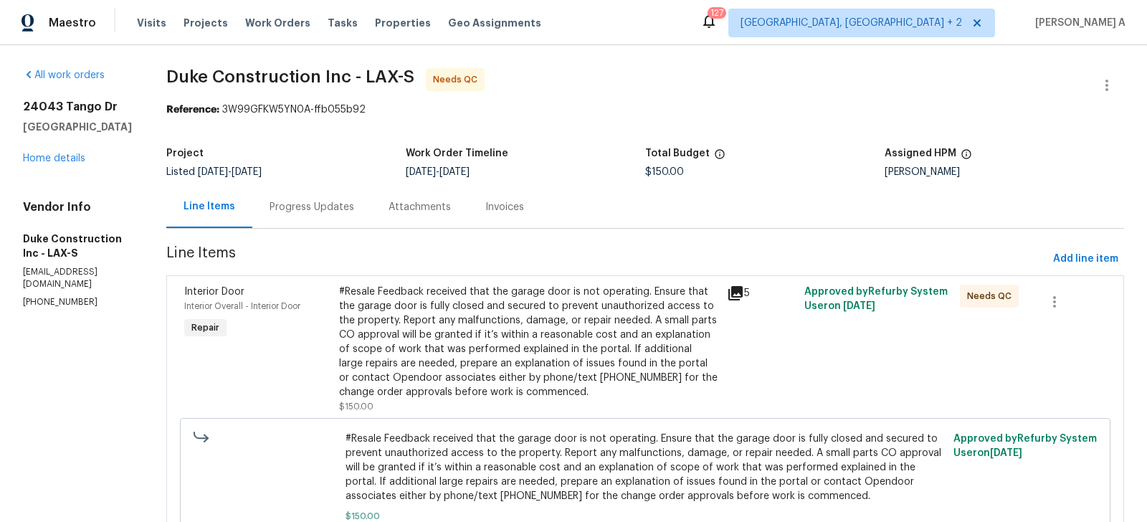
click at [341, 197] on div "Progress Updates" at bounding box center [311, 207] width 119 height 42
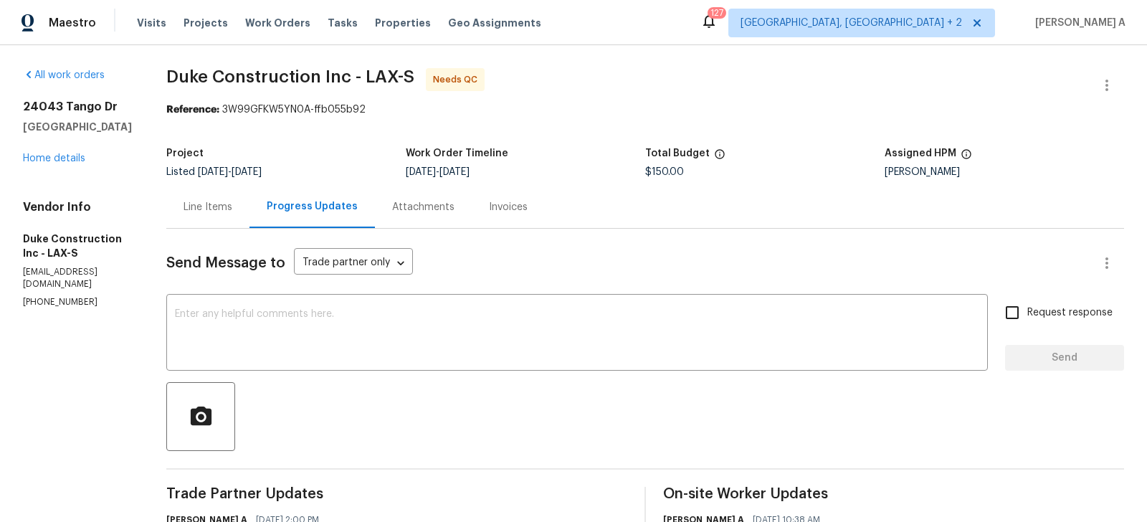
click at [217, 214] on div "Line Items" at bounding box center [207, 207] width 83 height 42
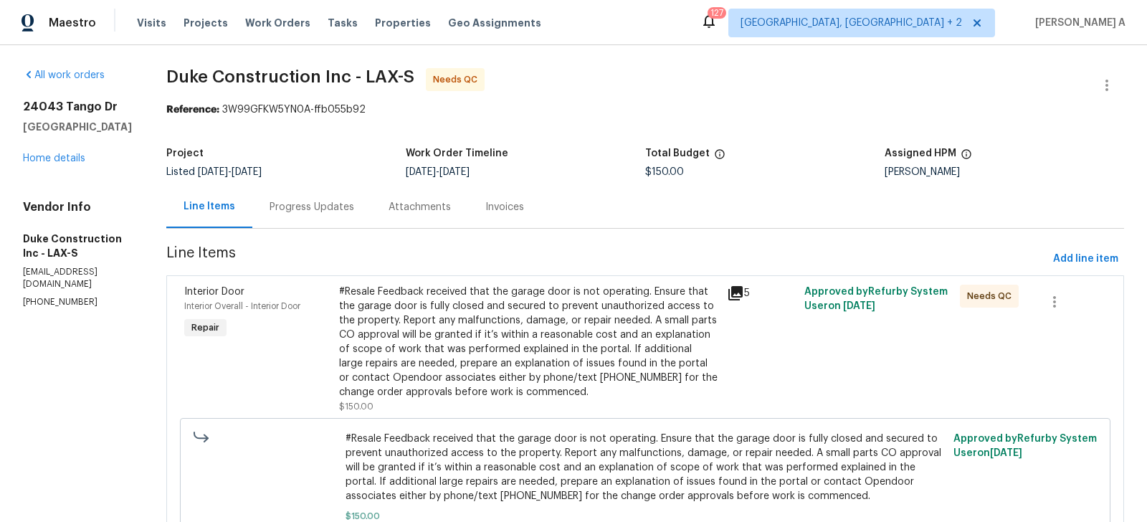
click at [507, 306] on div "#Resale Feedback received that the garage door is not operating. Ensure that th…" at bounding box center [528, 342] width 379 height 115
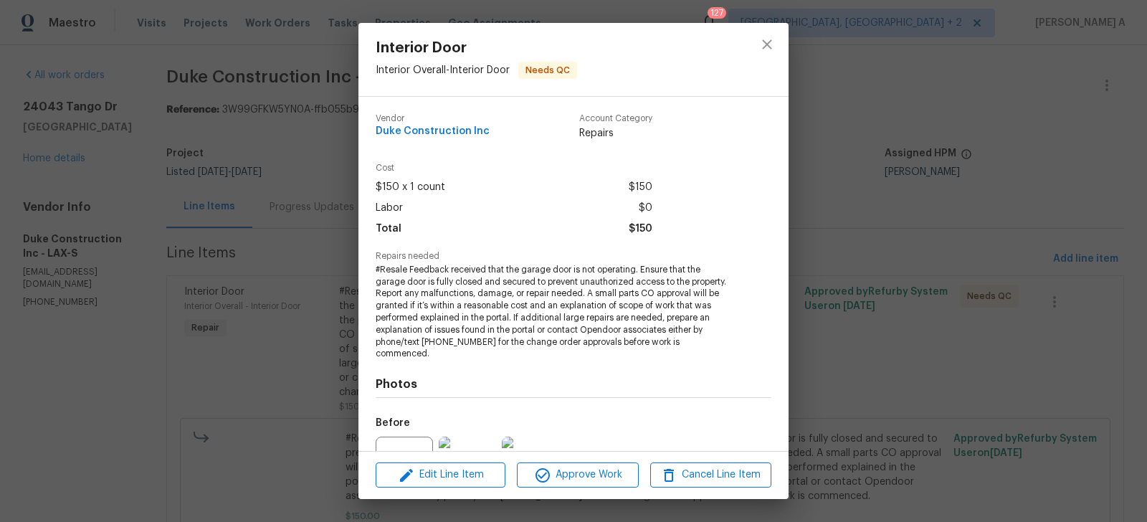
scroll to position [138, 0]
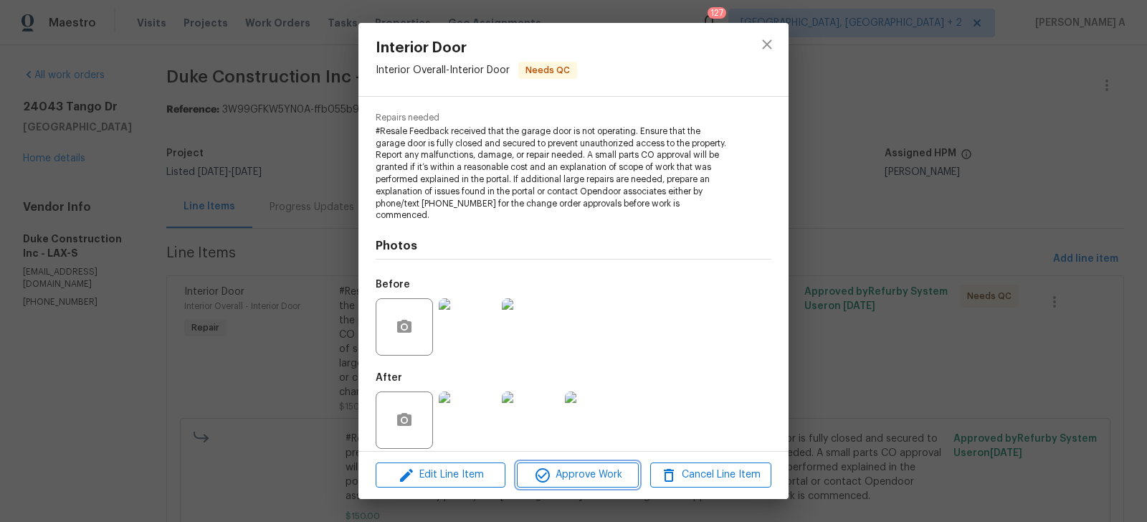
click at [573, 480] on span "Approve Work" at bounding box center [577, 475] width 113 height 18
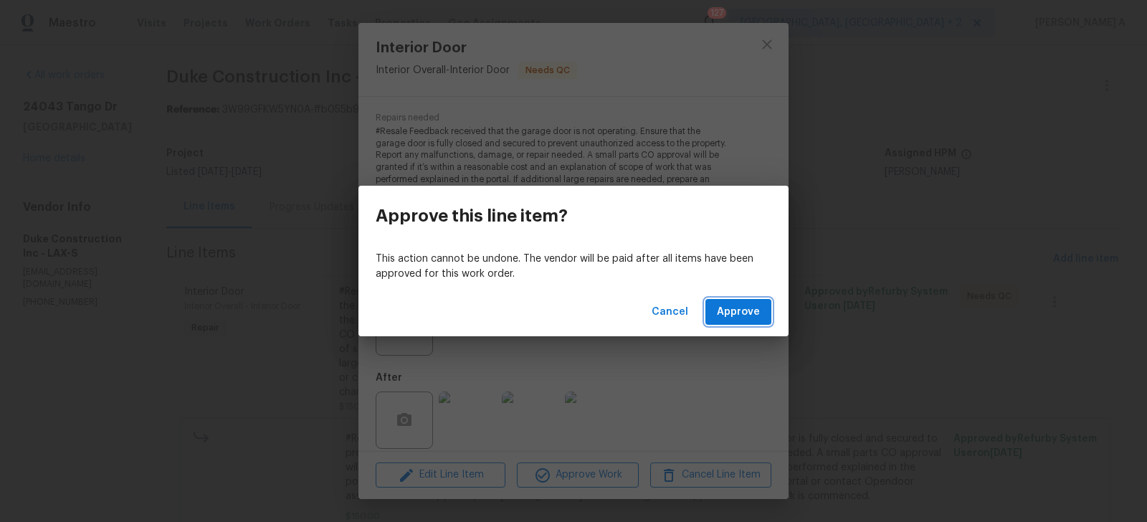
click at [745, 306] on span "Approve" at bounding box center [738, 312] width 43 height 18
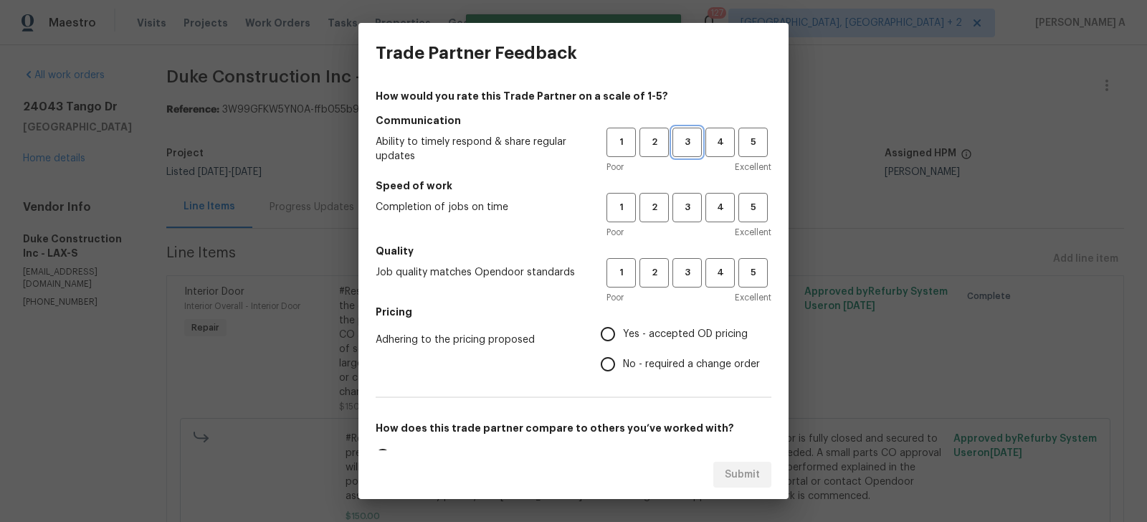
click at [686, 139] on span "3" at bounding box center [687, 142] width 27 height 16
click at [686, 210] on span "3" at bounding box center [687, 207] width 27 height 16
click at [686, 284] on button "3" at bounding box center [686, 272] width 29 height 29
click at [624, 383] on div "How would you rate this Trade Partner on a scale of 1-5? Communication Ability …" at bounding box center [574, 369] width 396 height 561
click at [624, 367] on span "No - required a change order" at bounding box center [691, 364] width 137 height 15
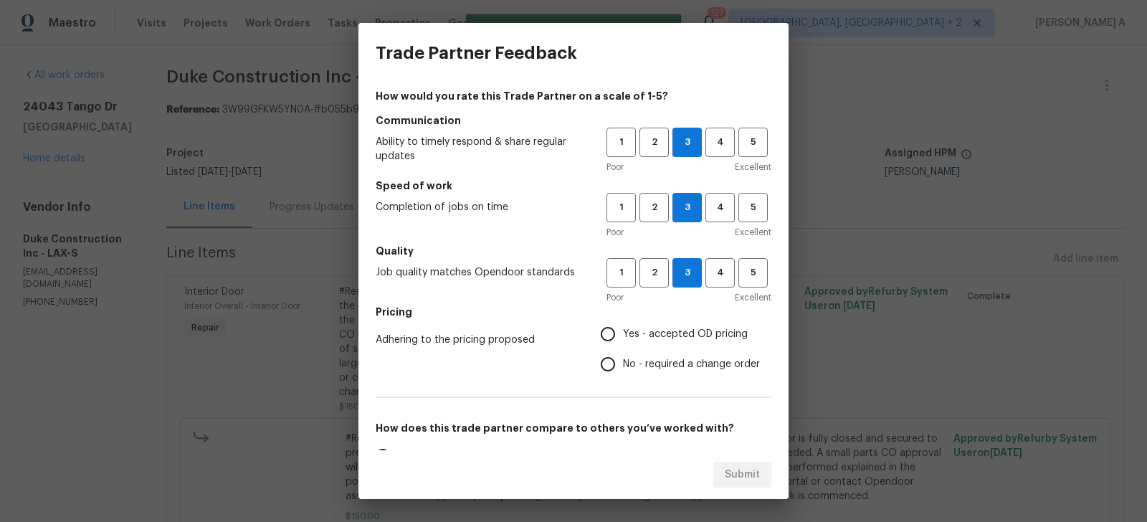
click at [623, 367] on input "No - required a change order" at bounding box center [608, 364] width 30 height 30
radio input "true"
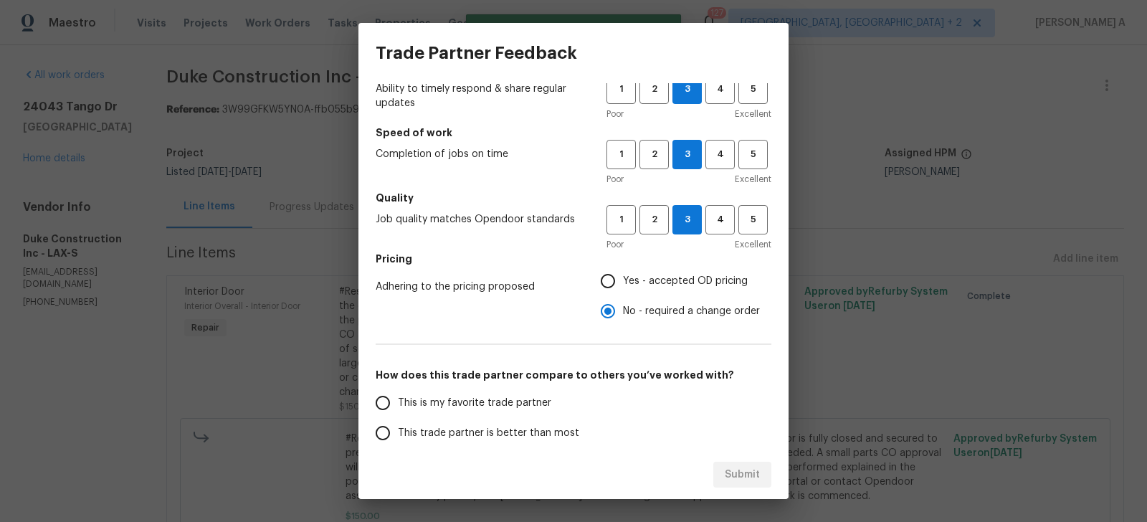
scroll to position [133, 0]
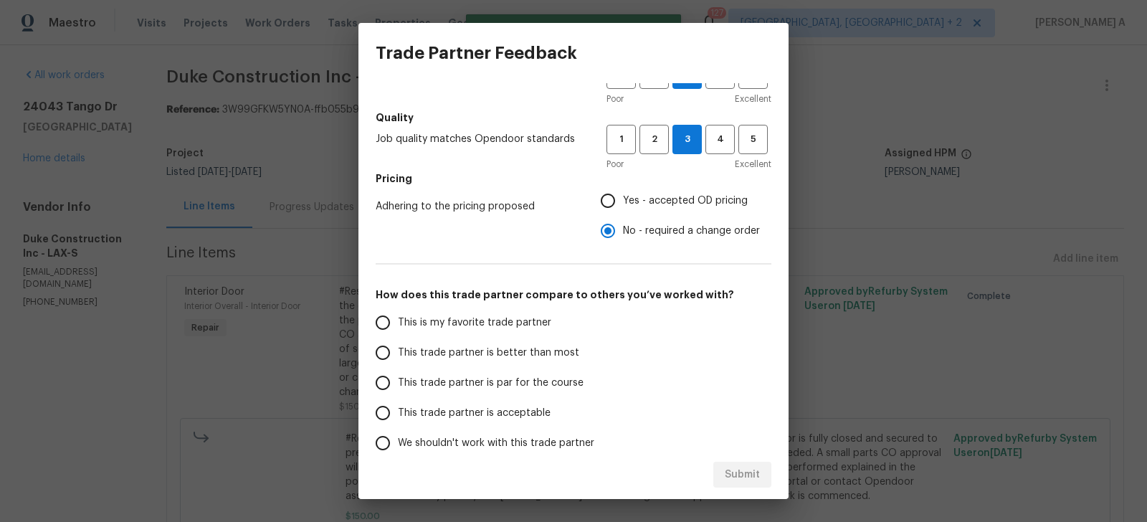
click at [474, 320] on span "This is my favorite trade partner" at bounding box center [474, 322] width 153 height 15
click at [398, 320] on input "This is my favorite trade partner" at bounding box center [383, 322] width 30 height 30
click at [755, 479] on span "Submit" at bounding box center [742, 475] width 35 height 18
radio input "true"
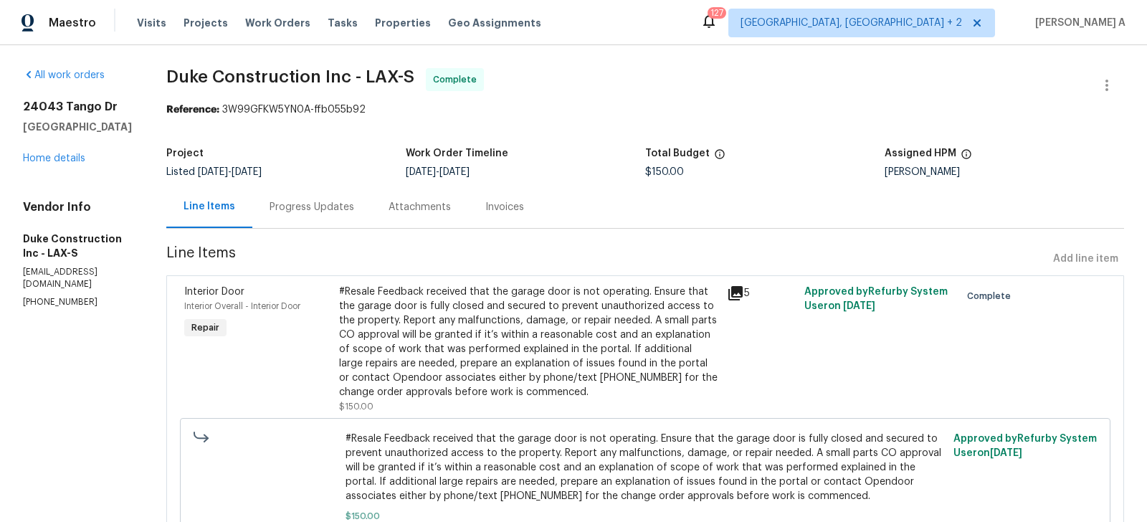
click at [330, 215] on div "Progress Updates" at bounding box center [311, 207] width 119 height 42
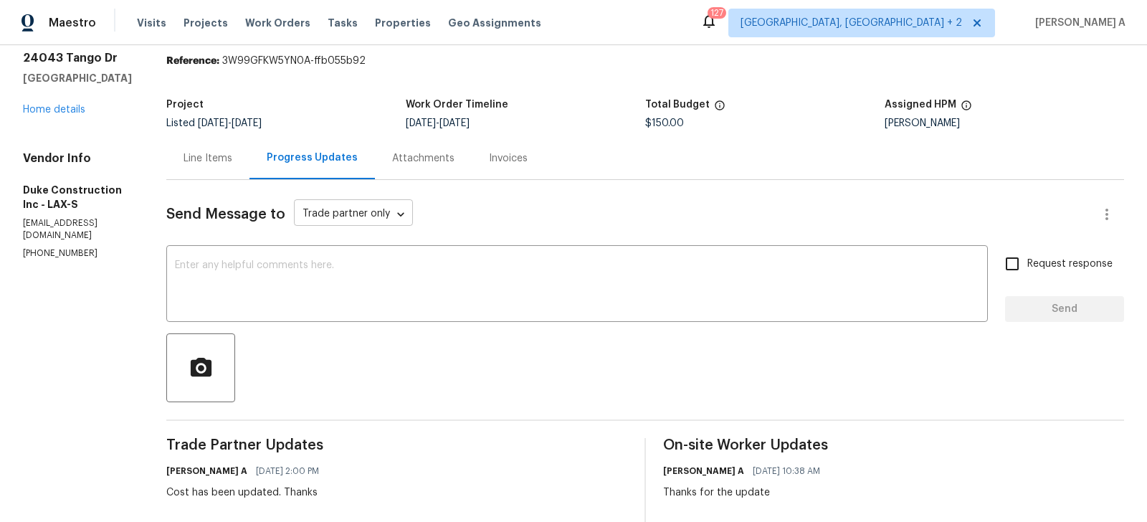
scroll to position [15, 0]
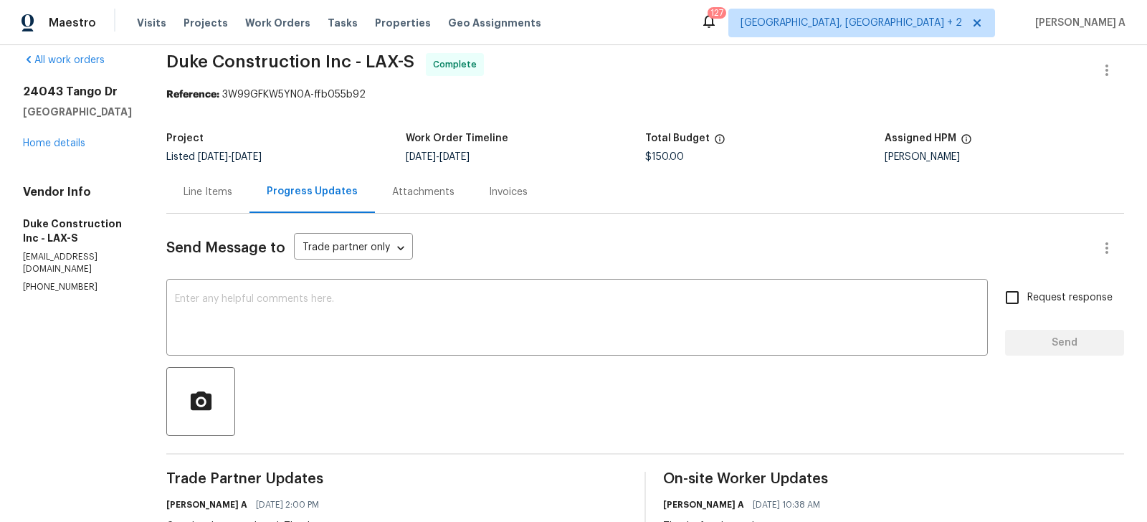
click at [236, 181] on div "Line Items" at bounding box center [207, 192] width 83 height 42
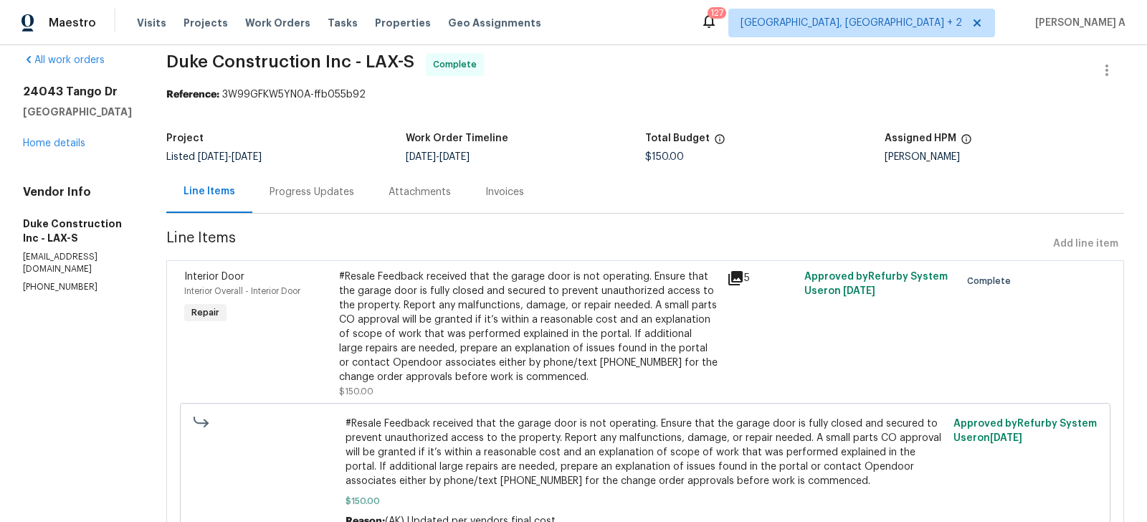
click at [332, 190] on div "Progress Updates" at bounding box center [311, 192] width 85 height 14
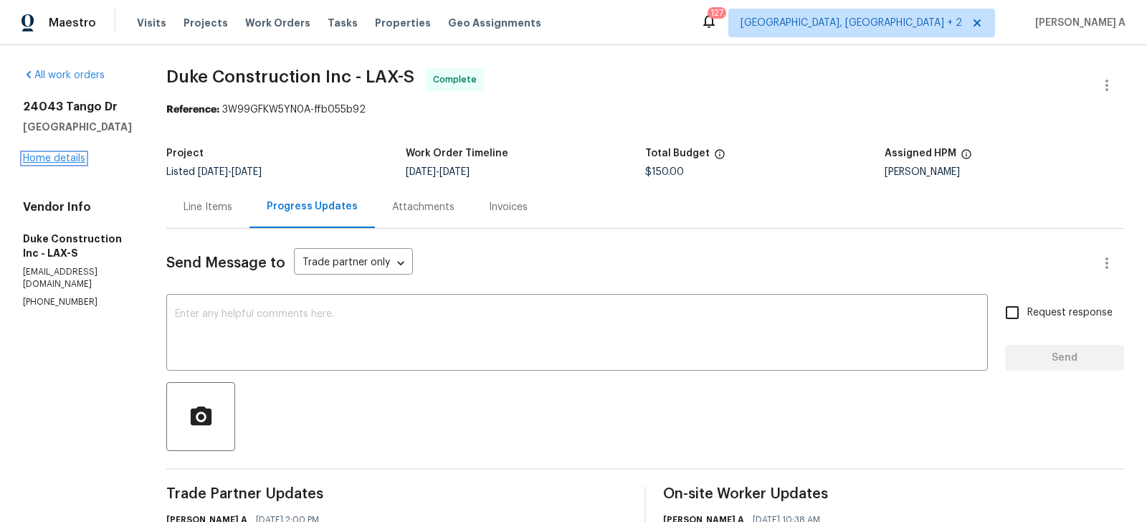
click at [67, 157] on link "Home details" at bounding box center [54, 158] width 62 height 10
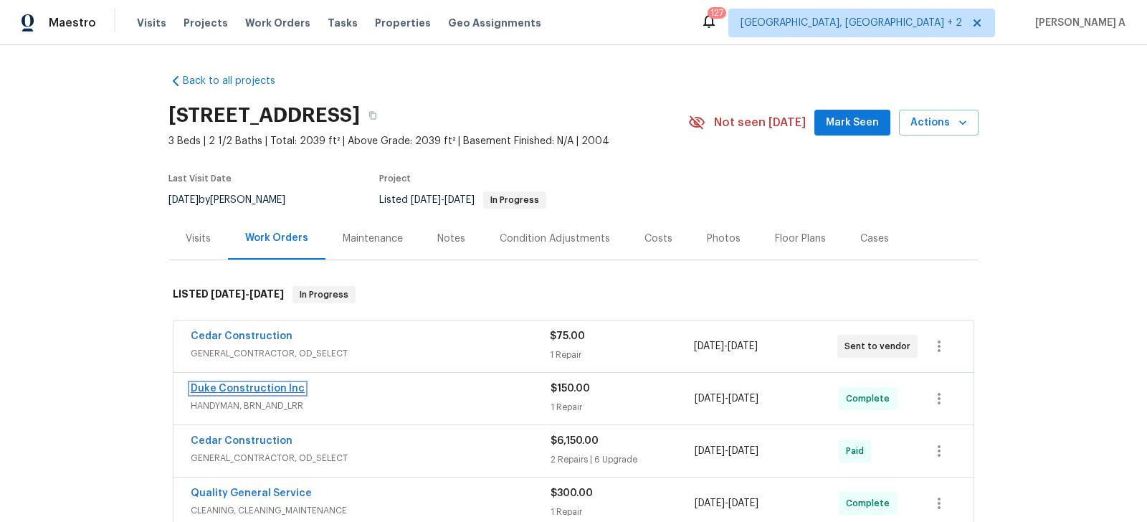
click at [262, 383] on link "Duke Construction Inc" at bounding box center [248, 388] width 114 height 10
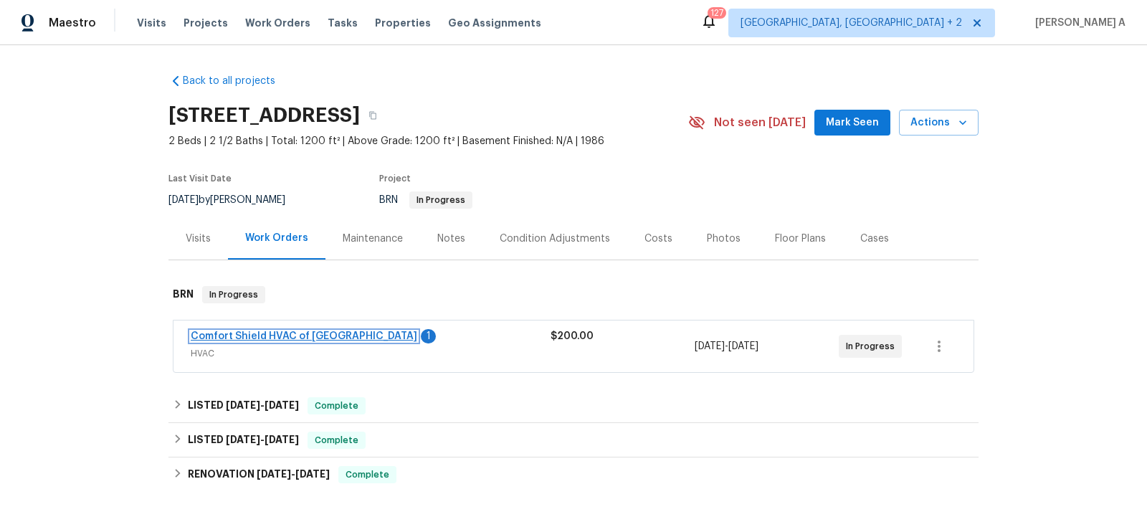
click at [257, 331] on link "Comfort Shield HVAC of [GEOGRAPHIC_DATA]" at bounding box center [304, 336] width 226 height 10
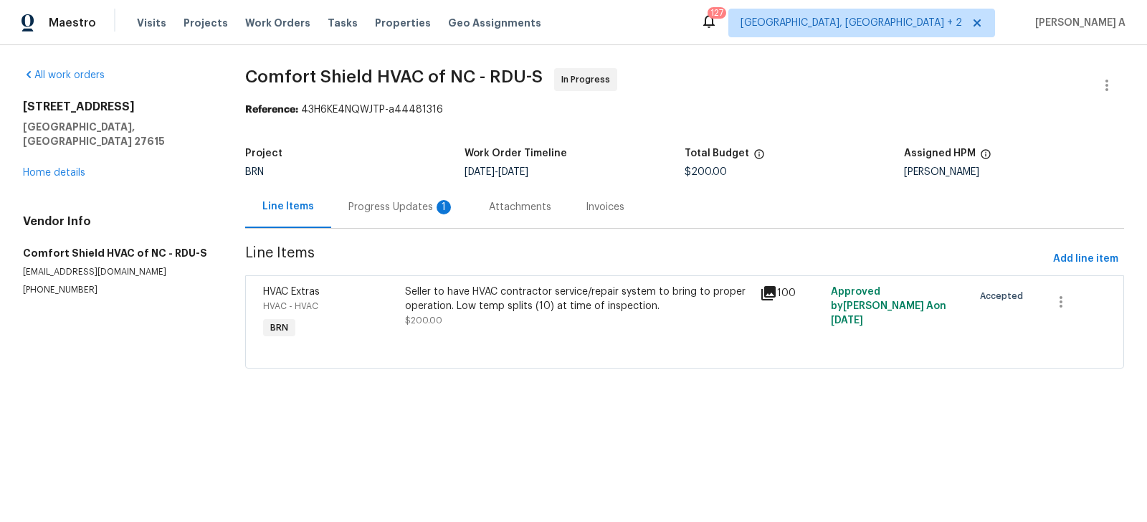
click at [370, 204] on div "Progress Updates 1" at bounding box center [401, 207] width 106 height 14
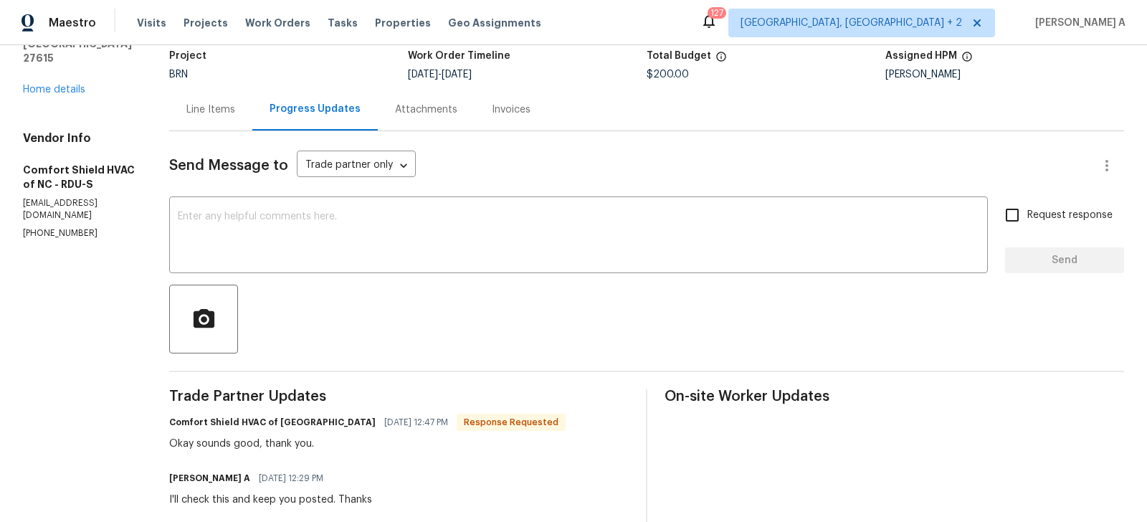
scroll to position [104, 0]
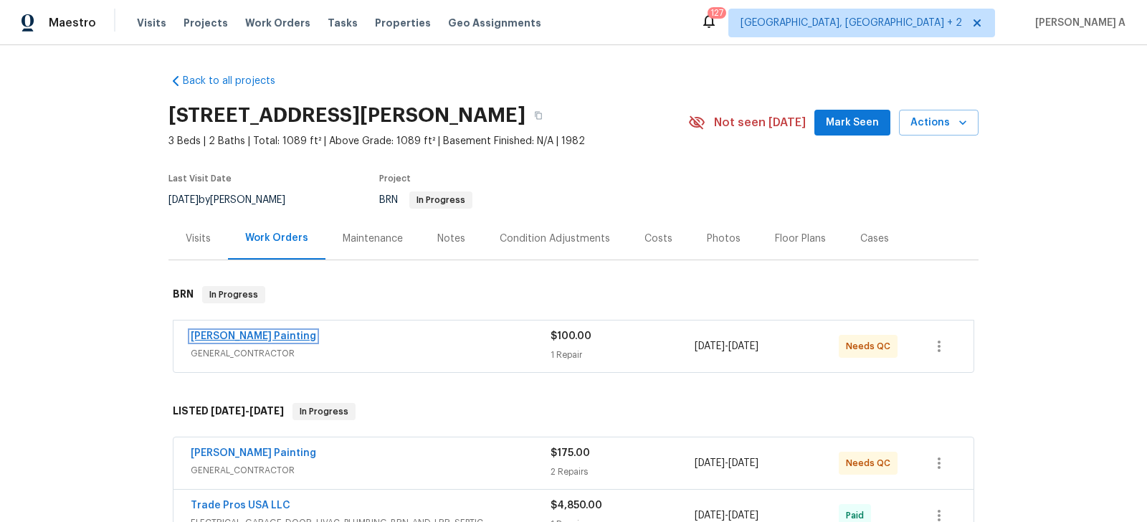
click at [244, 337] on link "Perez Painting" at bounding box center [253, 336] width 125 height 10
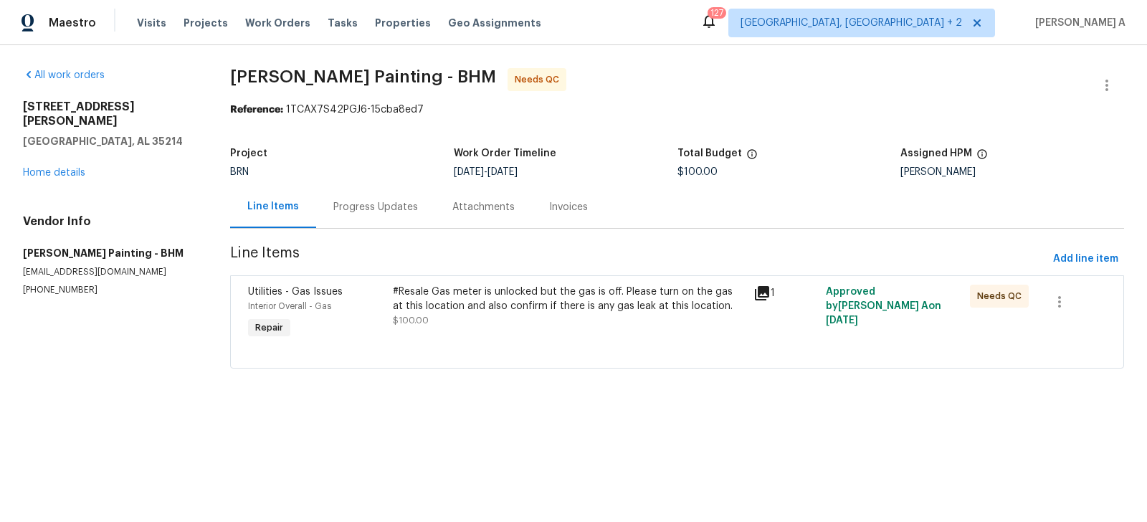
click at [356, 209] on div "Progress Updates" at bounding box center [375, 207] width 85 height 14
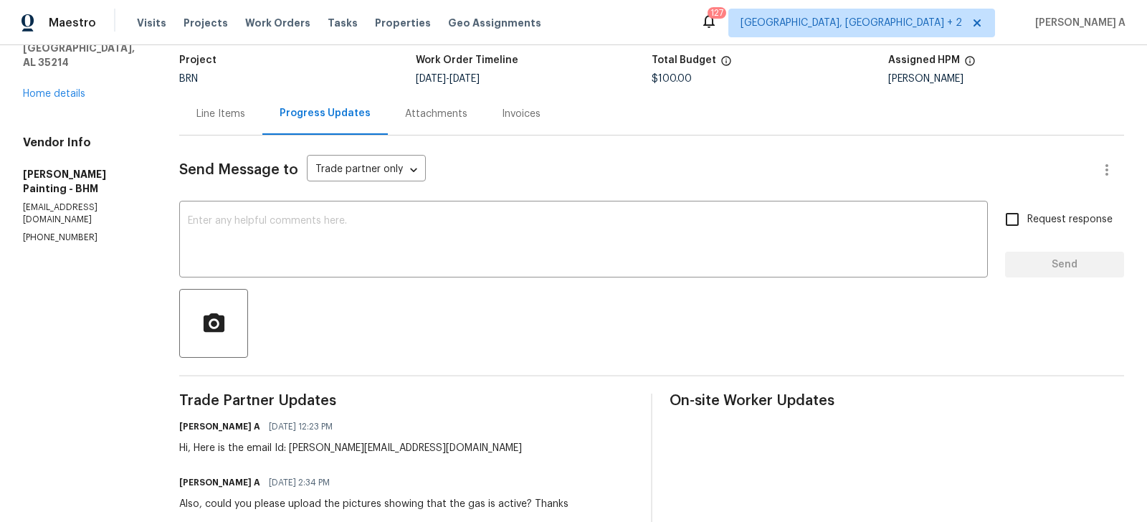
scroll to position [212, 0]
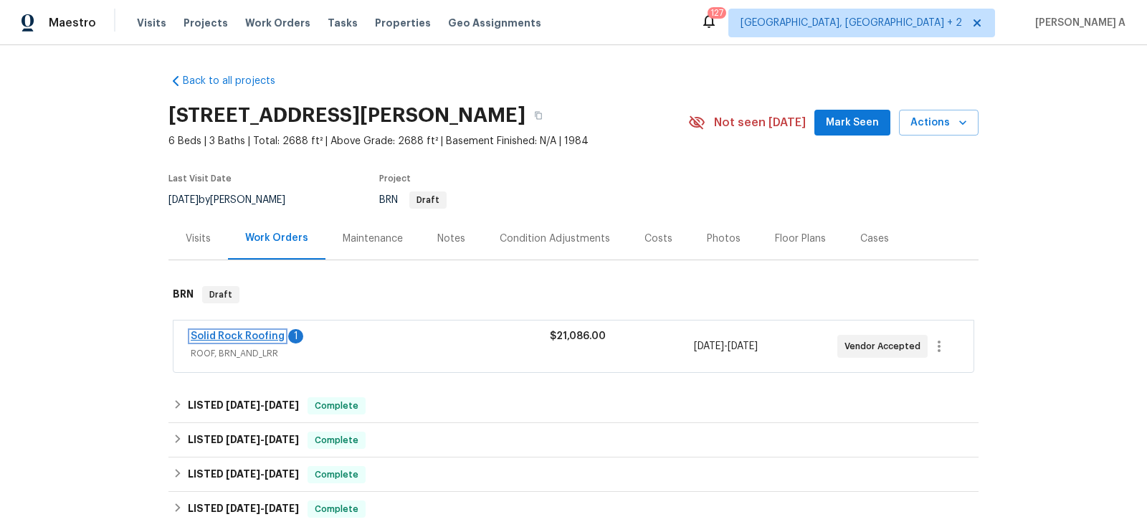
click at [253, 335] on link "Solid Rock Roofing" at bounding box center [238, 336] width 94 height 10
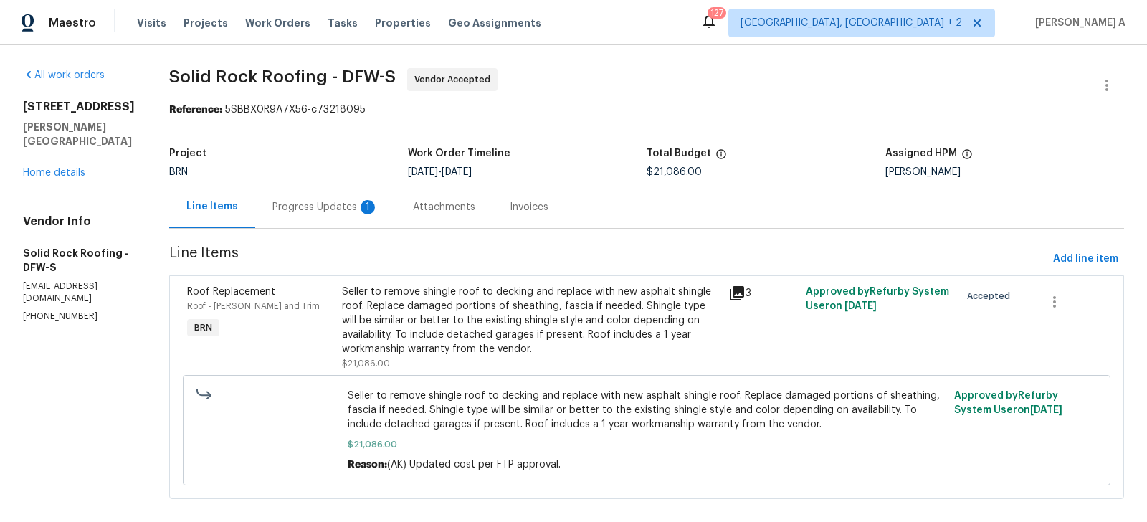
click at [335, 200] on div "Progress Updates 1" at bounding box center [325, 207] width 106 height 14
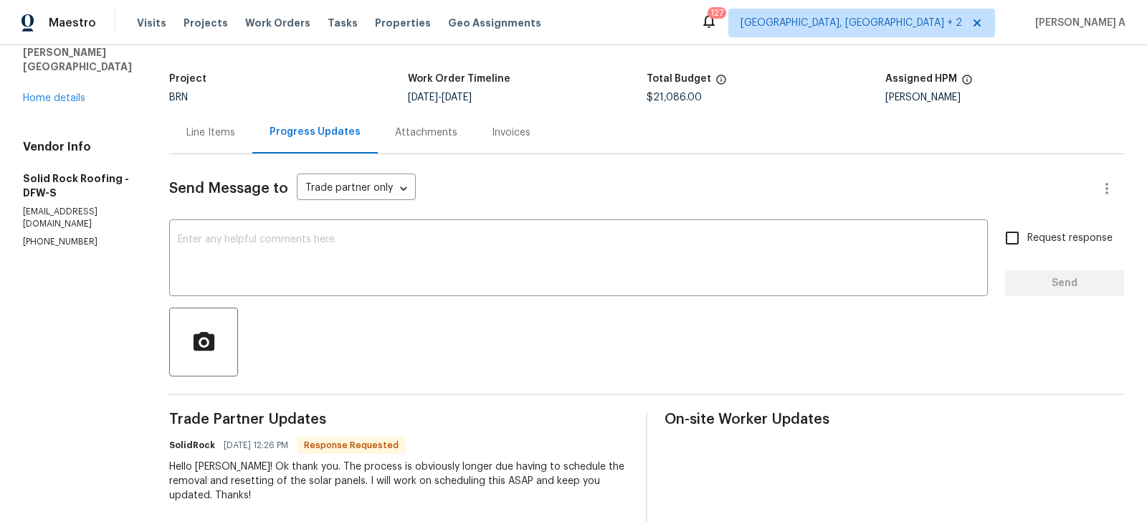
scroll to position [87, 0]
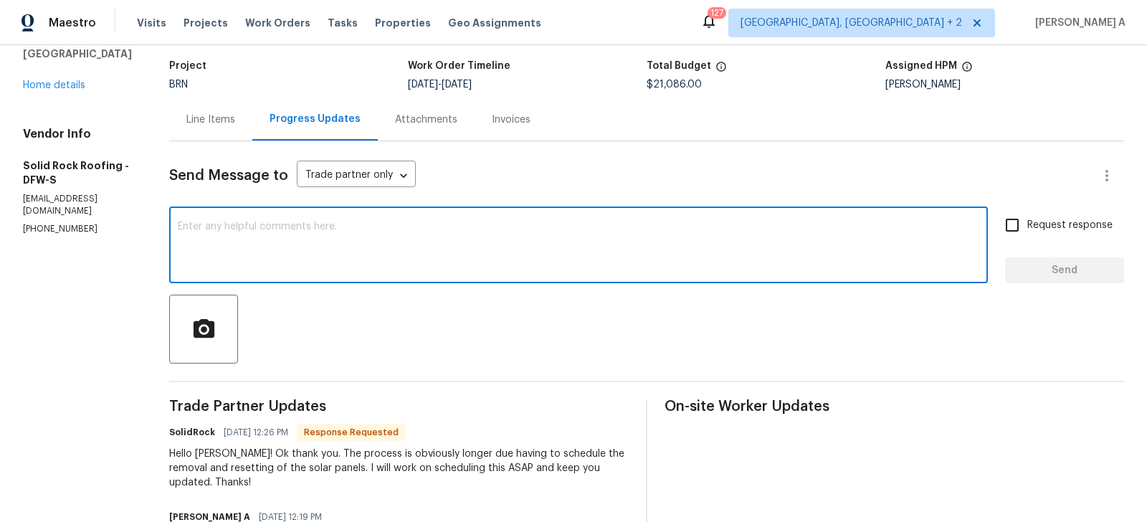
click at [327, 243] on textarea at bounding box center [578, 246] width 801 height 50
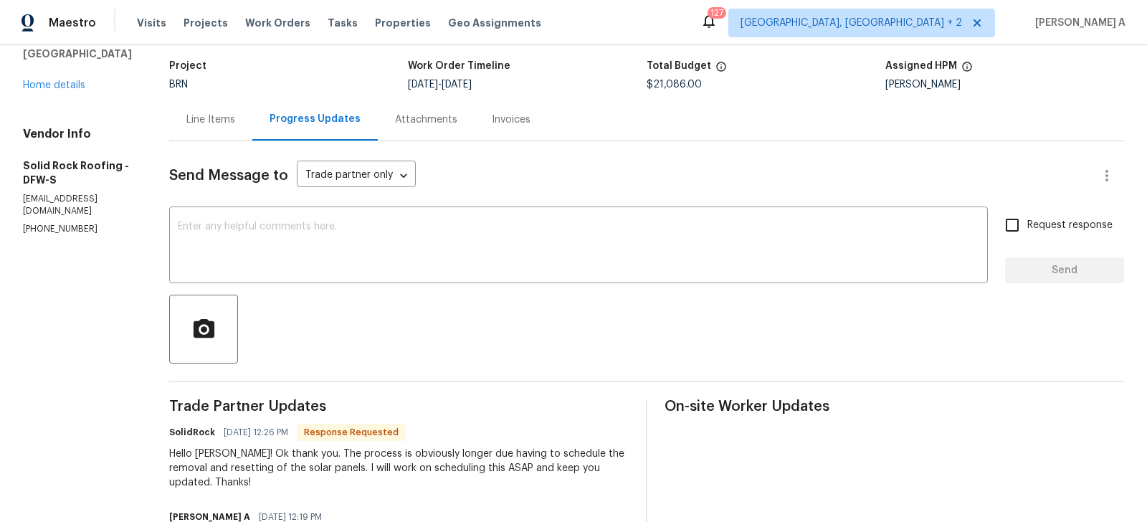
click at [296, 464] on div "Hello Akshay! Ok thank you. The process is obviously longer due having to sched…" at bounding box center [398, 467] width 459 height 43
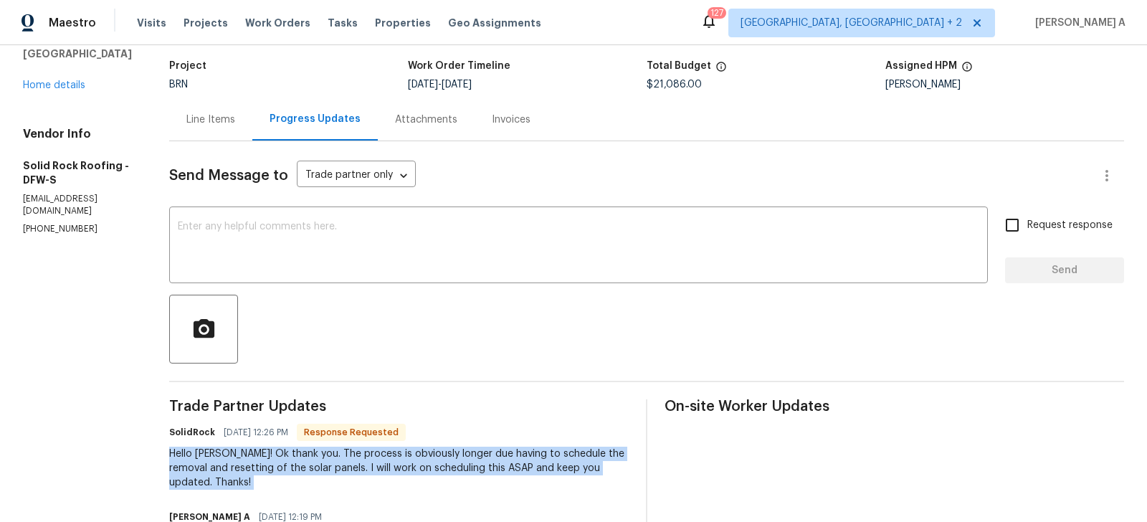
click at [296, 464] on div "Hello Akshay! Ok thank you. The process is obviously longer due having to sched…" at bounding box center [398, 467] width 459 height 43
copy div "Hello Akshay! Ok thank you. The process is obviously longer due having to sched…"
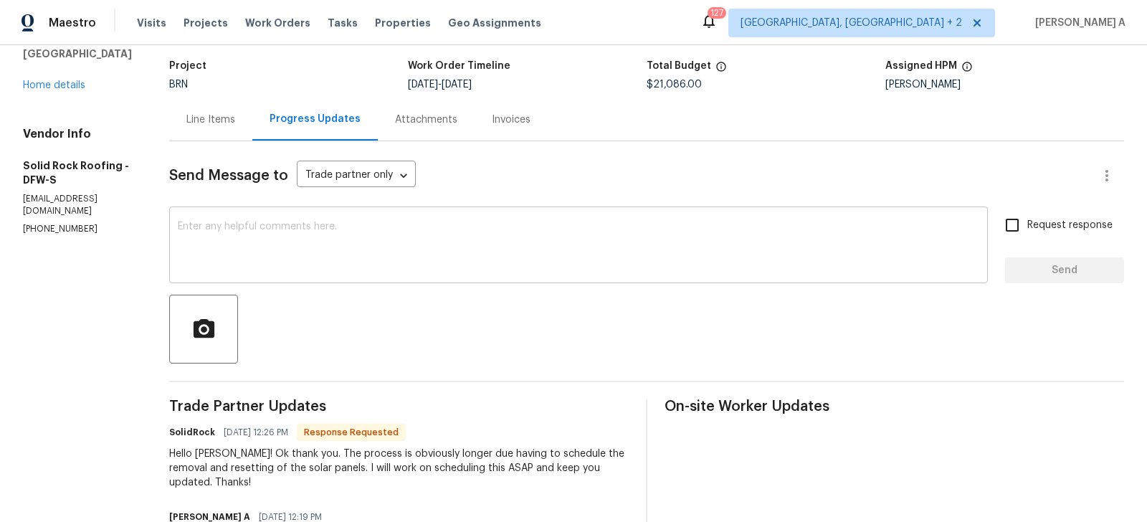
click at [452, 221] on textarea at bounding box center [578, 246] width 801 height 50
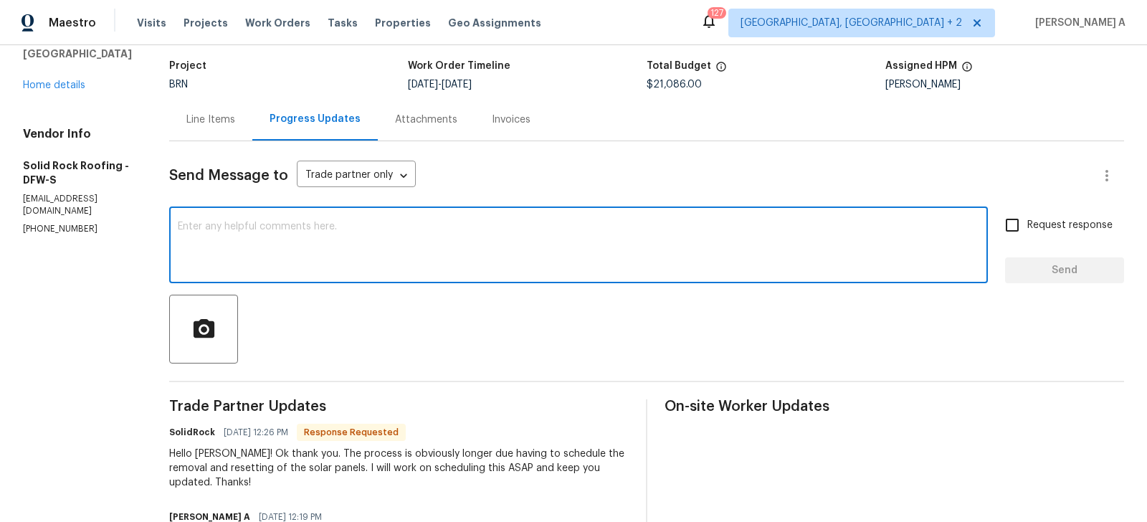
paste textarea "Thanks for the update. I understand the process will take longer due to the sol…"
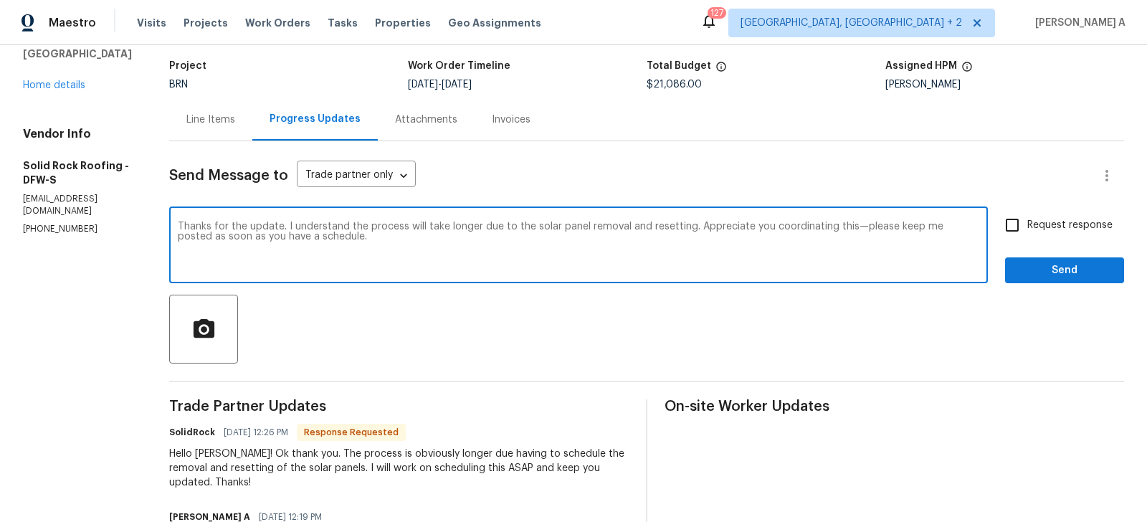
click at [856, 228] on textarea "Thanks for the update. I understand the process will take longer due to the sol…" at bounding box center [578, 246] width 801 height 50
click at [0, 0] on span "Correct the capitalization" at bounding box center [0, 0] width 0 height 0
type textarea "Thanks for the update. I understand the process will take longer due to the sol…"
click at [1004, 228] on input "Request response" at bounding box center [1012, 225] width 30 height 30
checkbox input "true"
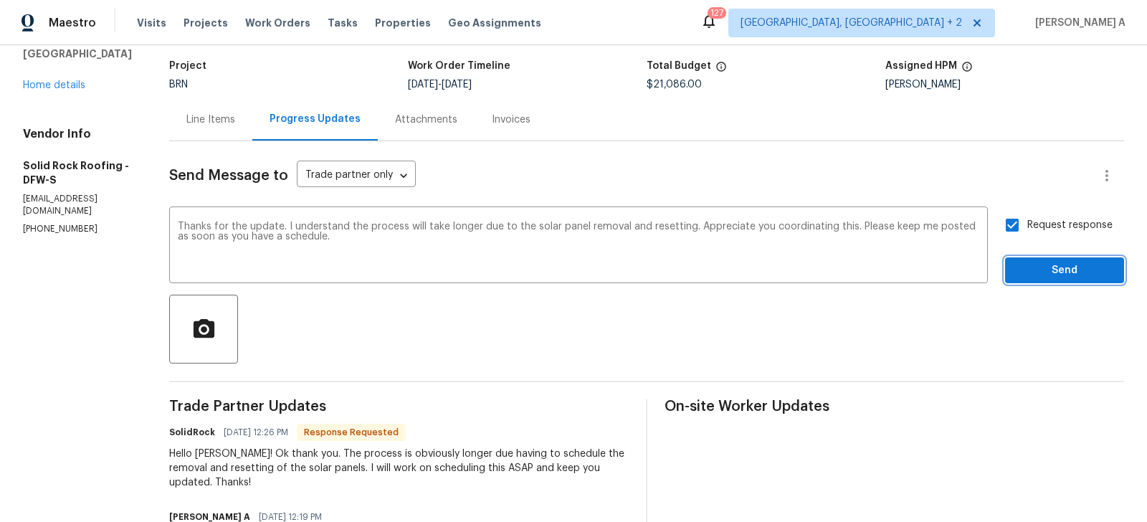
click at [1033, 269] on span "Send" at bounding box center [1064, 271] width 96 height 18
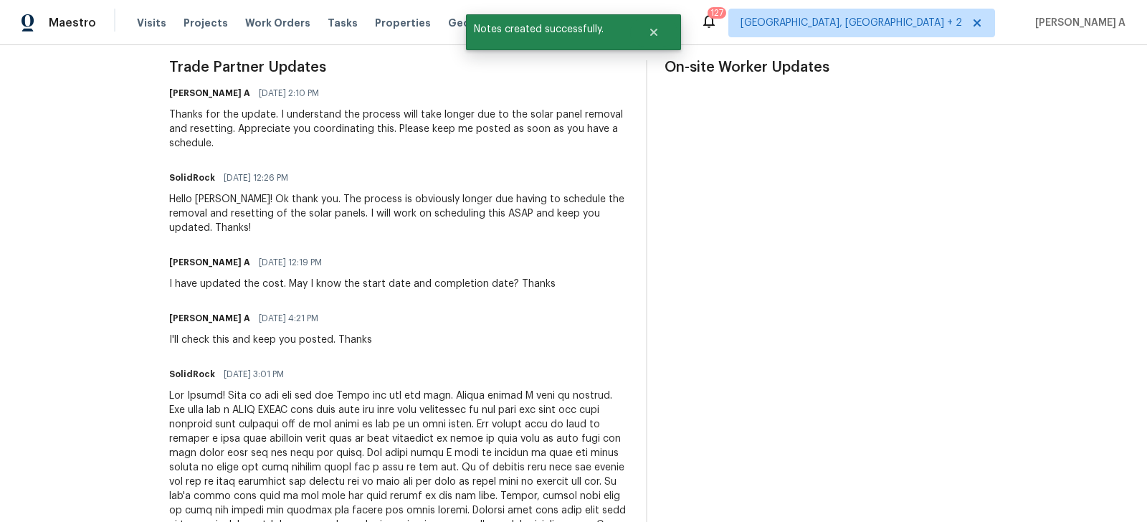
scroll to position [419, 0]
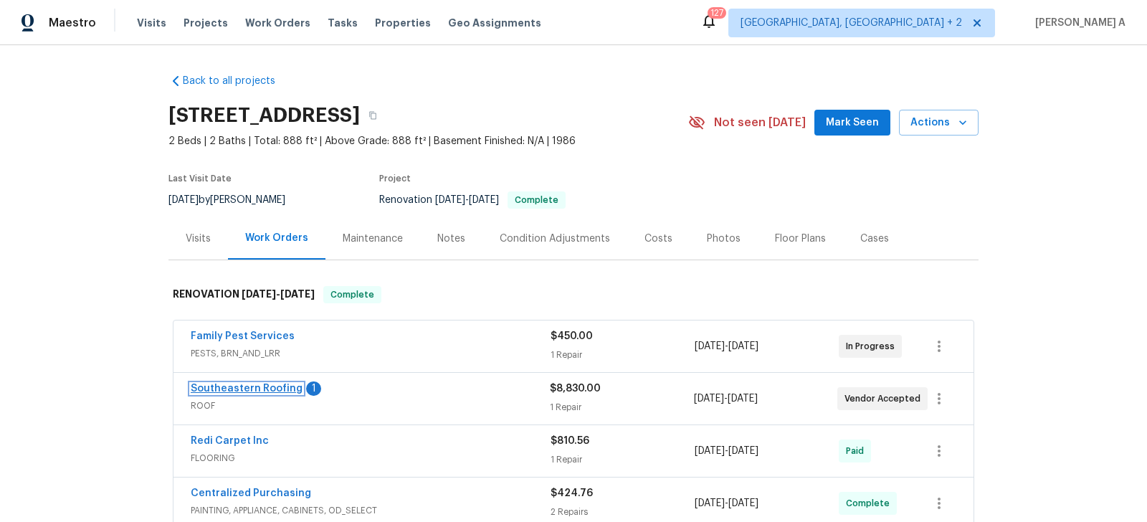
click at [262, 388] on link "Southeastern Roofing" at bounding box center [247, 388] width 112 height 10
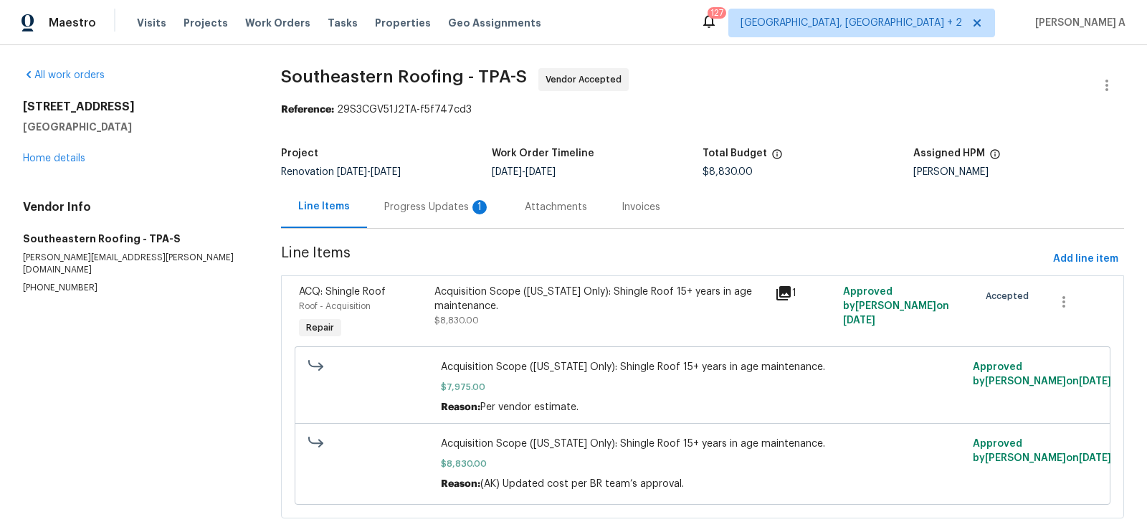
click at [404, 213] on div "Progress Updates 1" at bounding box center [437, 207] width 106 height 14
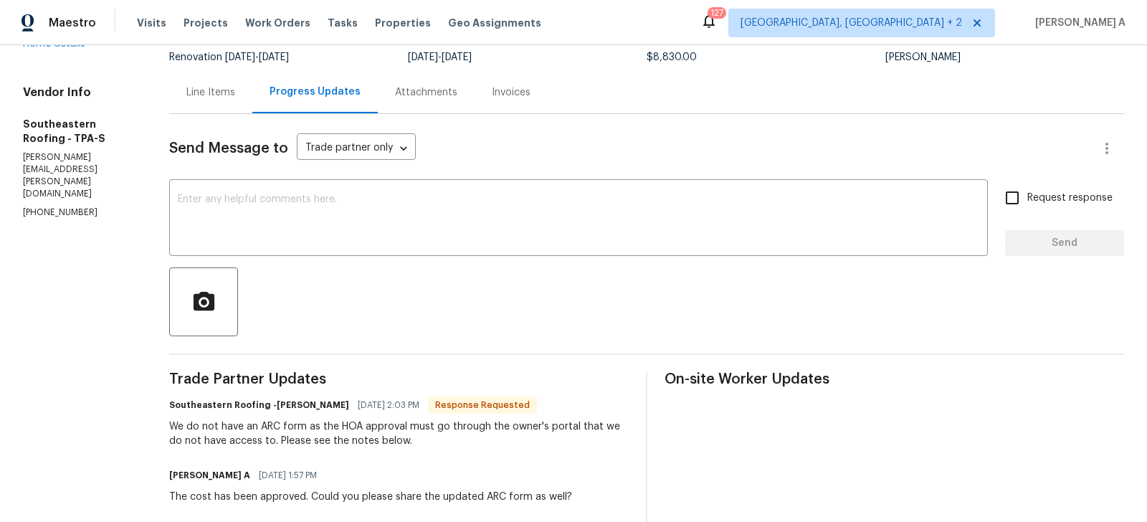
scroll to position [115, 0]
click at [395, 236] on textarea at bounding box center [578, 219] width 801 height 50
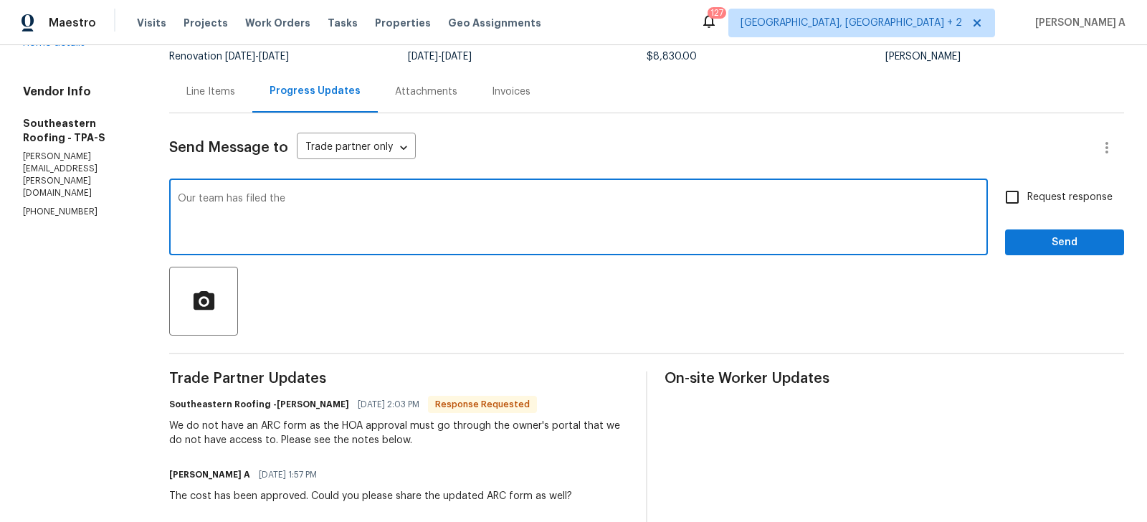
drag, startPoint x: 262, startPoint y: 199, endPoint x: 402, endPoint y: 199, distance: 139.8
click at [402, 199] on textarea "Our team has filed the" at bounding box center [578, 219] width 801 height 50
paste textarea "in again and resubmitted the ARC form for the HOA approval."
type textarea "Our team has filed in again and resubmitted the ARC form for the HOA approval. …"
click at [1030, 199] on span "Request response" at bounding box center [1069, 197] width 85 height 15
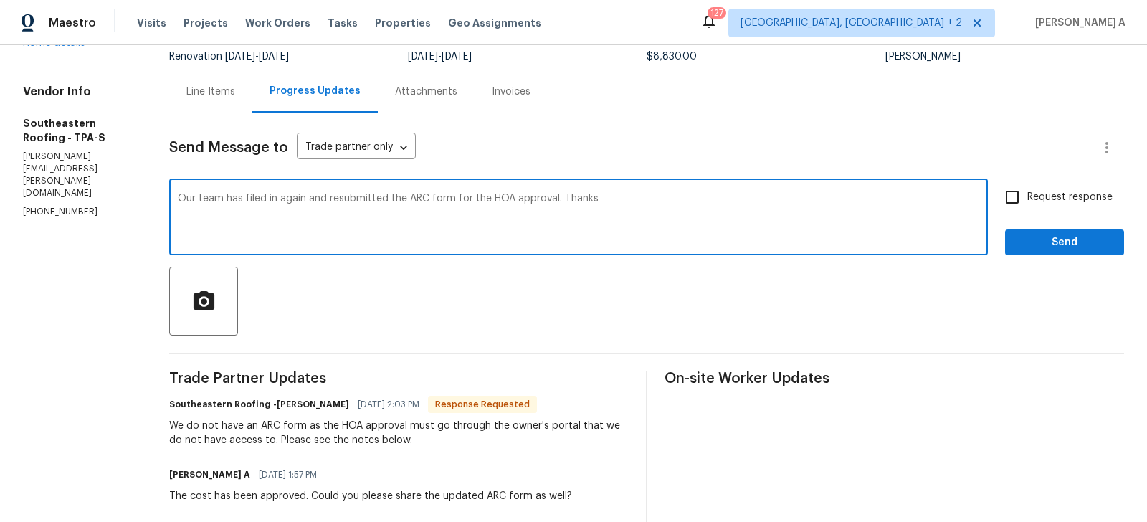
click at [1027, 199] on input "Request response" at bounding box center [1012, 197] width 30 height 30
checkbox input "true"
click at [286, 194] on textarea "Our team has filed in again and resubmitted the ARC form for the HOA approval. …" at bounding box center [578, 219] width 801 height 50
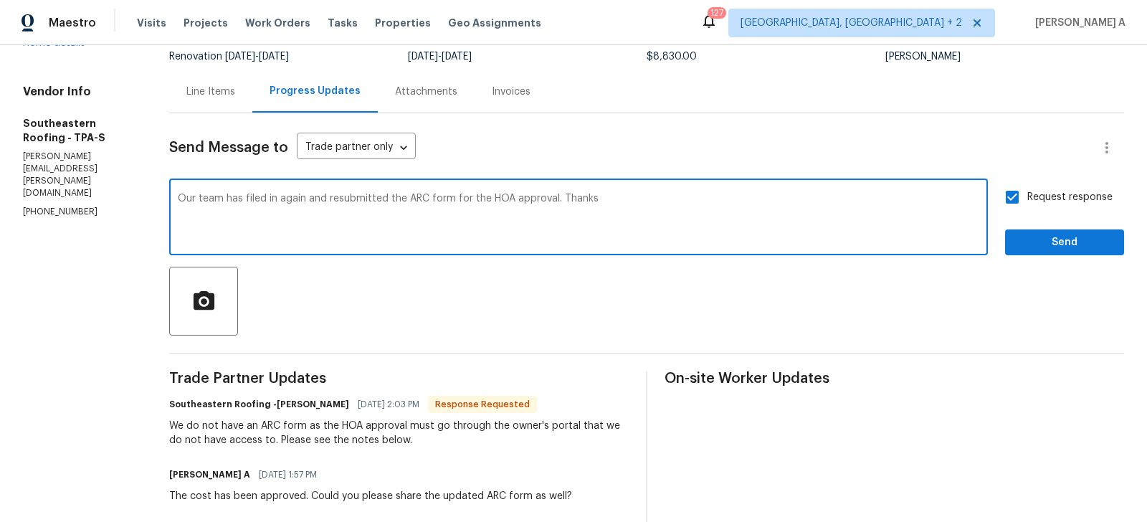
click at [0, 0] on icon "Paraphrase text" at bounding box center [0, 0] width 0 height 0
click at [0, 0] on span "the" at bounding box center [0, 0] width 0 height 0
type textarea "Our team has resubmitted the ARC form for HOA approval. Thanks"
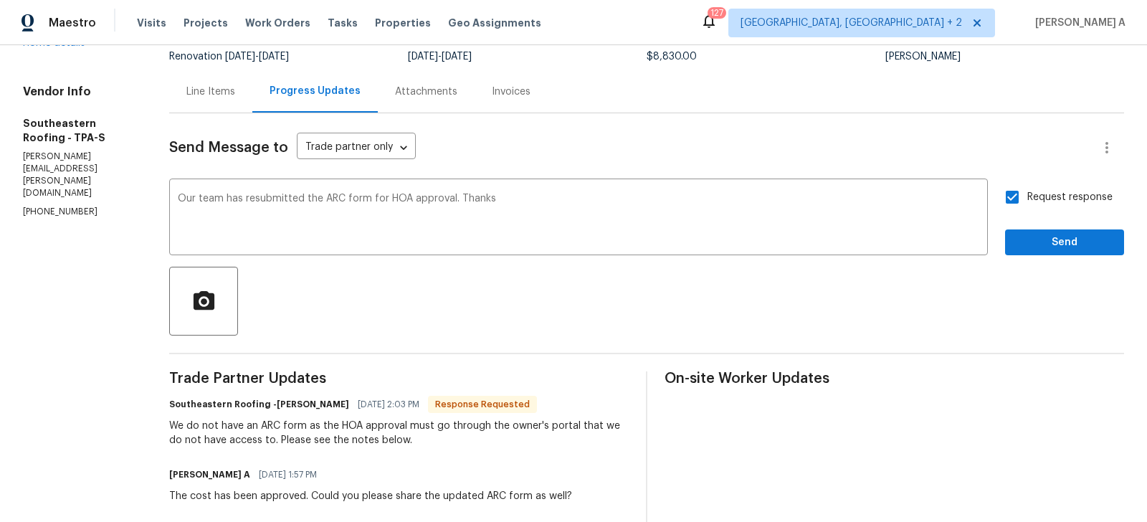
click at [0, 0] on div "Standard Fluency Formal Academic Phrase I apologize Thanks! Thanks. Sorry. Cong…" at bounding box center [0, 0] width 0 height 0
click at [1079, 247] on span "Send" at bounding box center [1064, 243] width 96 height 18
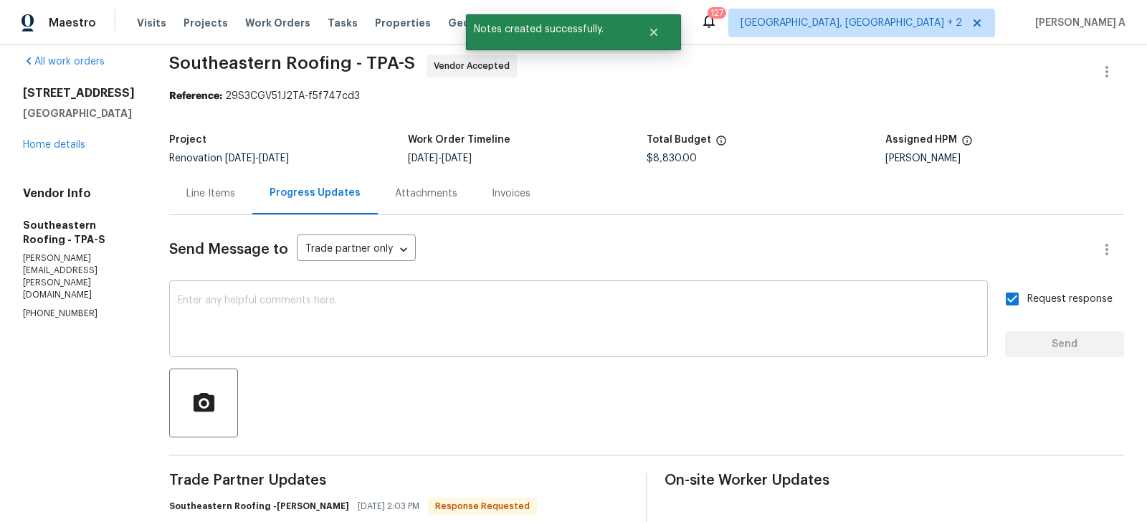
scroll to position [115, 0]
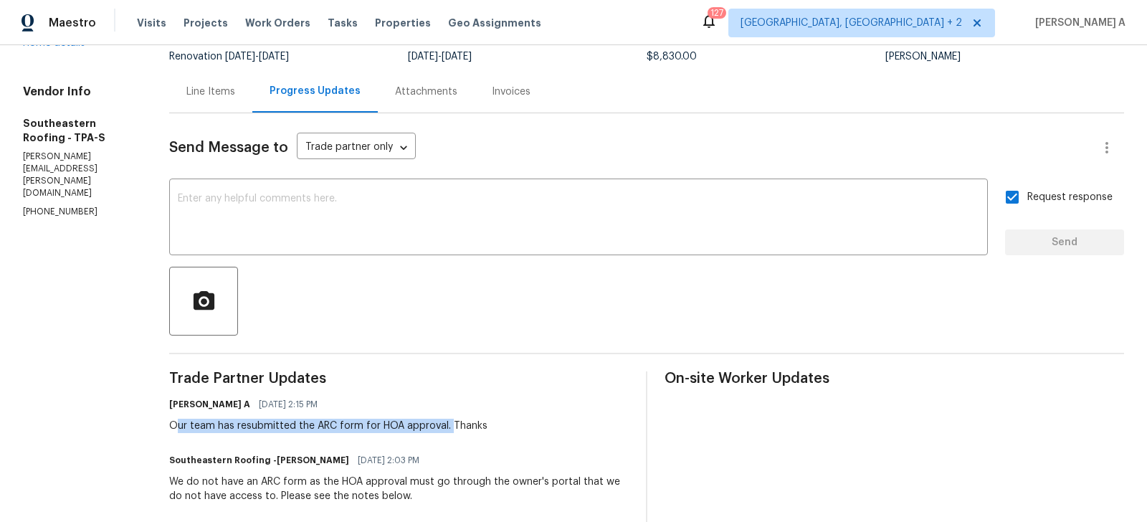
drag, startPoint x: 170, startPoint y: 424, endPoint x: 441, endPoint y: 422, distance: 271.6
click at [442, 422] on div "Our team has resubmitted the ARC form for HOA approval. Thanks" at bounding box center [328, 426] width 318 height 14
click at [264, 424] on div "Our team has resubmitted the ARC form for HOA approval. Thanks" at bounding box center [328, 426] width 318 height 14
copy div "team has resubmitted the ARC form for HOA approval"
drag, startPoint x: 184, startPoint y: 426, endPoint x: 436, endPoint y: 423, distance: 252.3
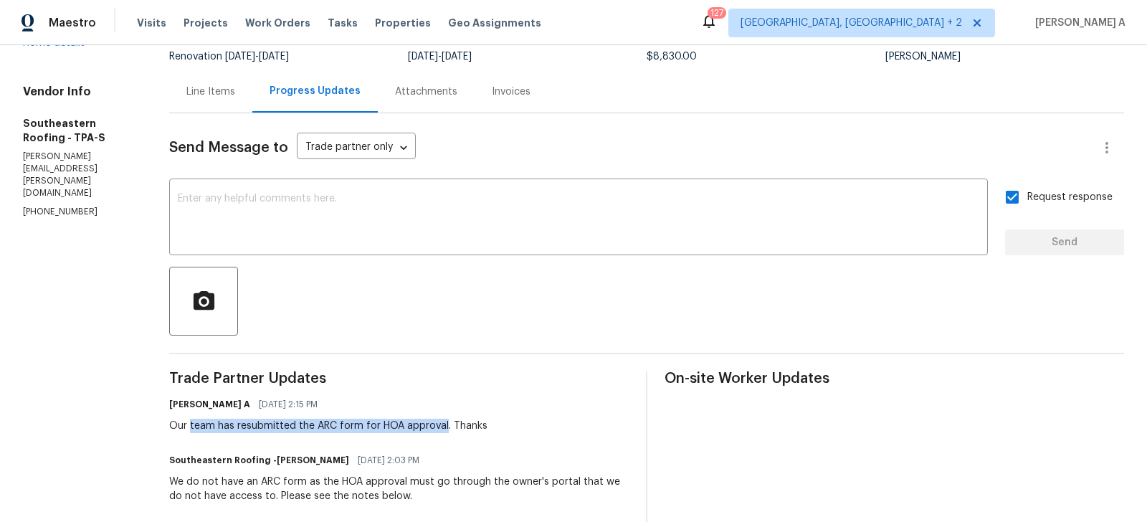
click at [438, 423] on div "Our team has resubmitted the ARC form for HOA approval. Thanks" at bounding box center [328, 426] width 318 height 14
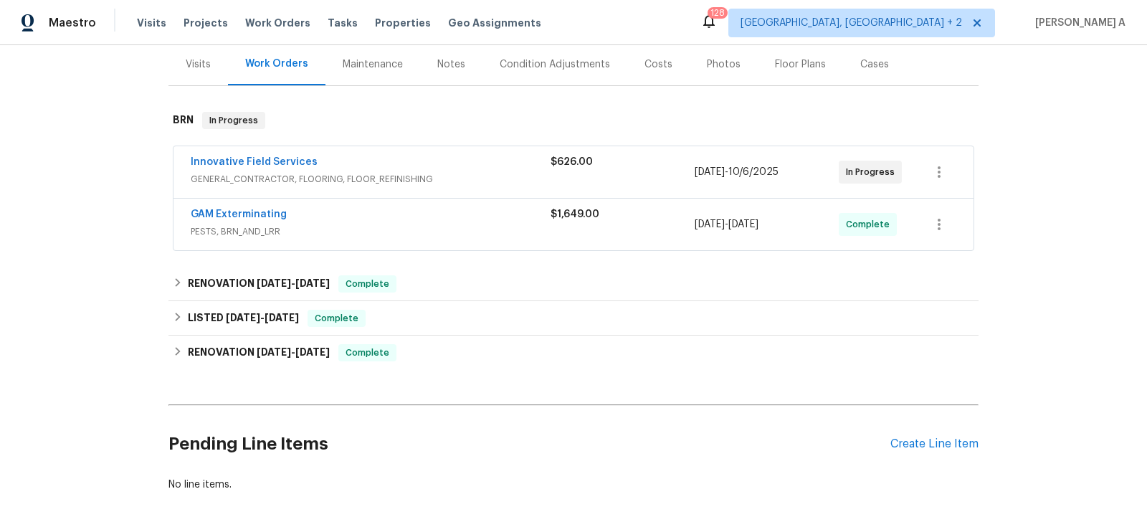
scroll to position [184, 0]
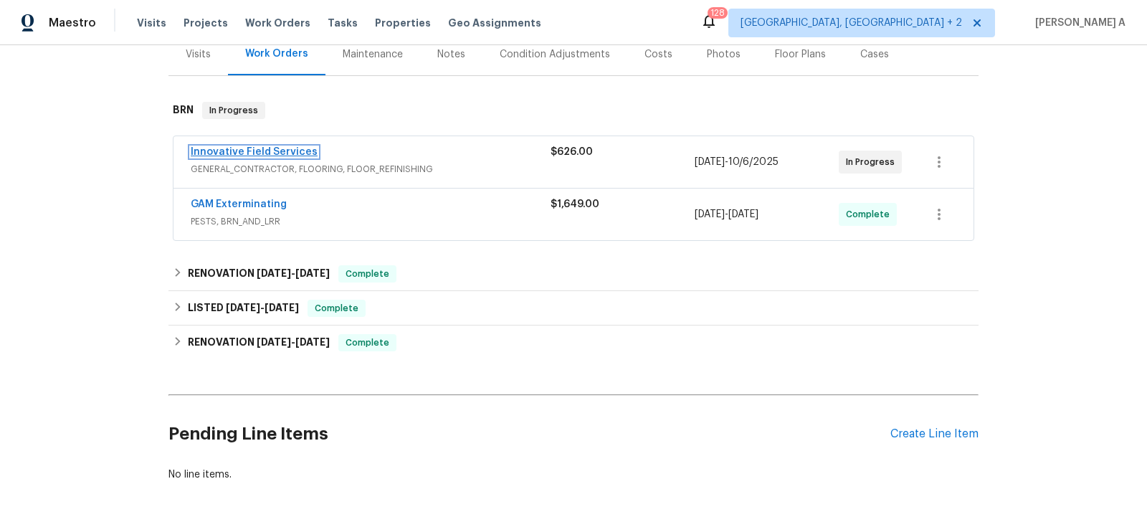
click at [280, 153] on link "Innovative Field Services" at bounding box center [254, 152] width 127 height 10
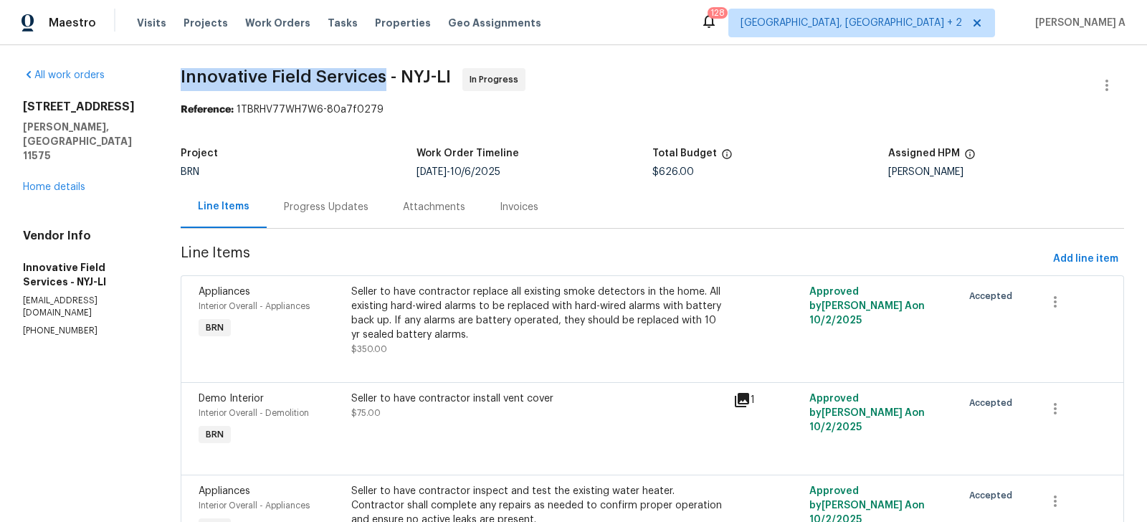
drag, startPoint x: 183, startPoint y: 70, endPoint x: 385, endPoint y: 72, distance: 202.1
click at [385, 72] on span "Innovative Field Services - NYJ-LI" at bounding box center [316, 76] width 270 height 17
copy span "Innovative Field Services"
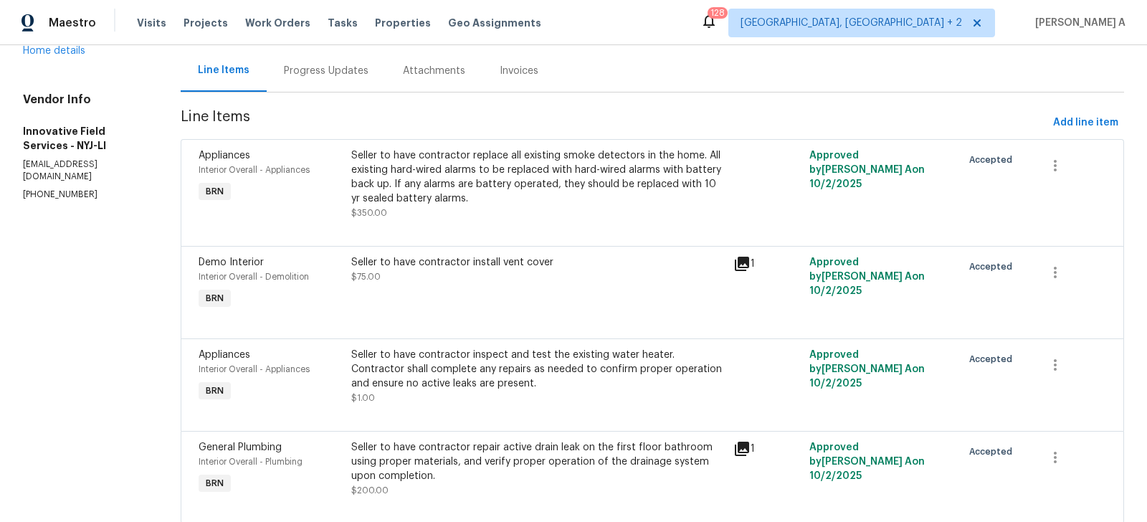
scroll to position [178, 0]
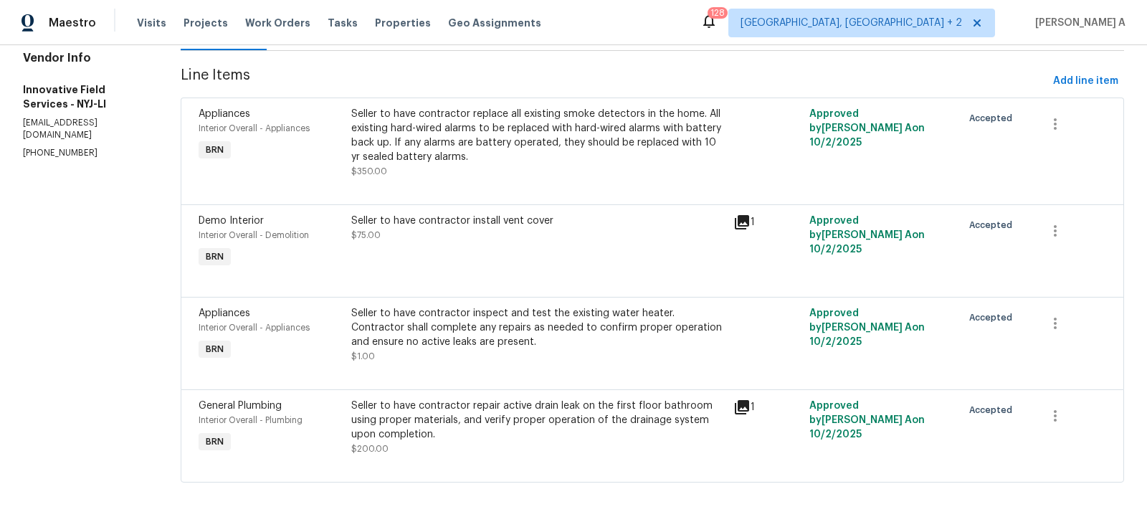
click at [489, 343] on div "Seller to have contractor inspect and test the existing water heater. Contracto…" at bounding box center [537, 327] width 373 height 43
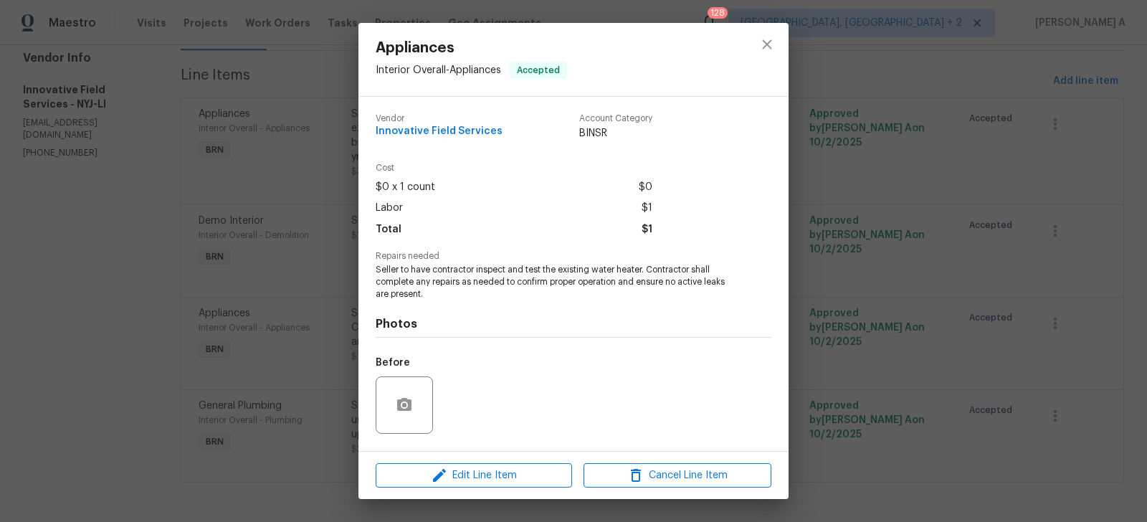
click at [487, 277] on span "Seller to have contractor inspect and test the existing water heater. Contracto…" at bounding box center [554, 282] width 356 height 36
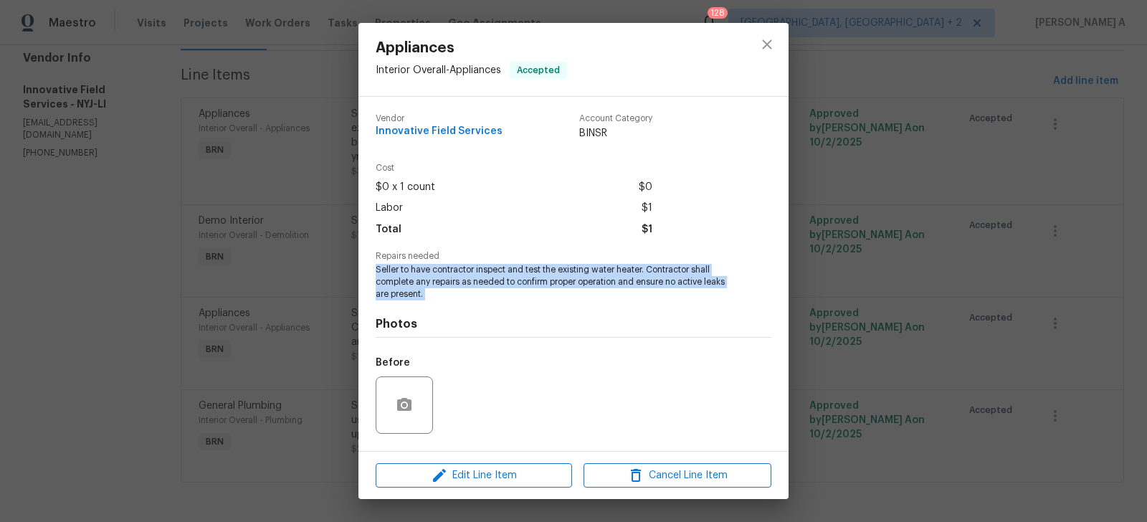
click at [487, 277] on span "Seller to have contractor inspect and test the existing water heater. Contracto…" at bounding box center [554, 282] width 356 height 36
copy span "Seller to have contractor inspect and test the existing water heater. Contracto…"
click at [768, 59] on button "close" at bounding box center [767, 44] width 34 height 34
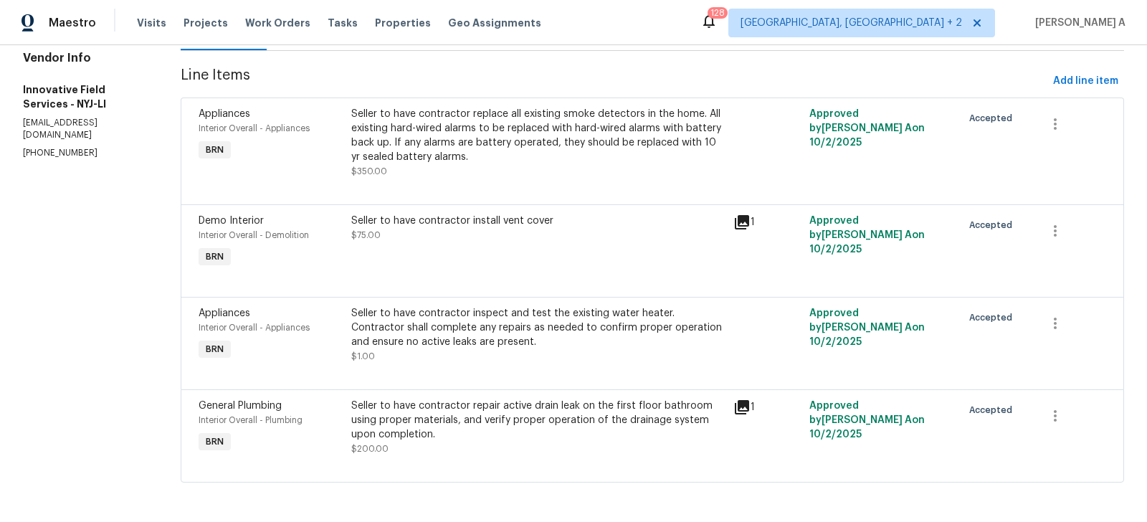
click at [527, 435] on div "Seller to have contractor repair active drain leak on the first floor bathroom …" at bounding box center [537, 419] width 373 height 43
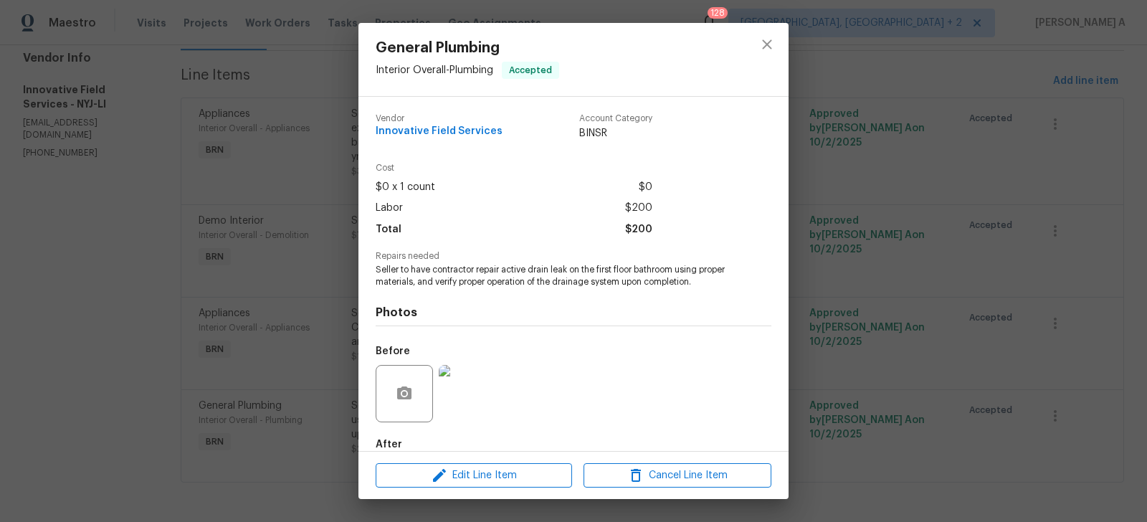
click at [475, 271] on span "Seller to have contractor repair active drain leak on the first floor bathroom …" at bounding box center [554, 276] width 356 height 24
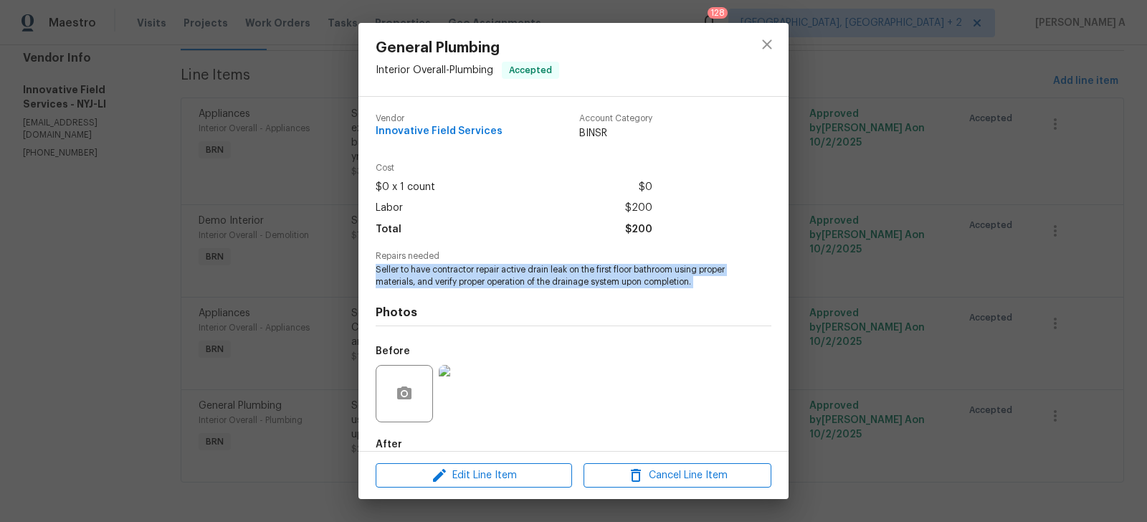
click at [475, 271] on span "Seller to have contractor repair active drain leak on the first floor bathroom …" at bounding box center [554, 276] width 356 height 24
copy span "Seller to have contractor repair active drain leak on the first floor bathroom …"
click at [762, 37] on icon "close" at bounding box center [766, 44] width 17 height 17
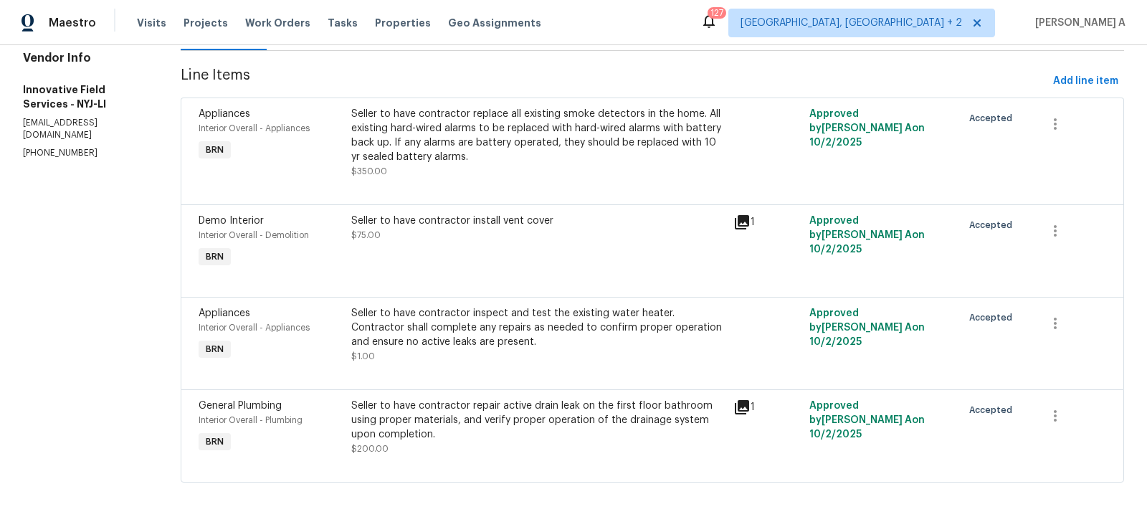
scroll to position [0, 0]
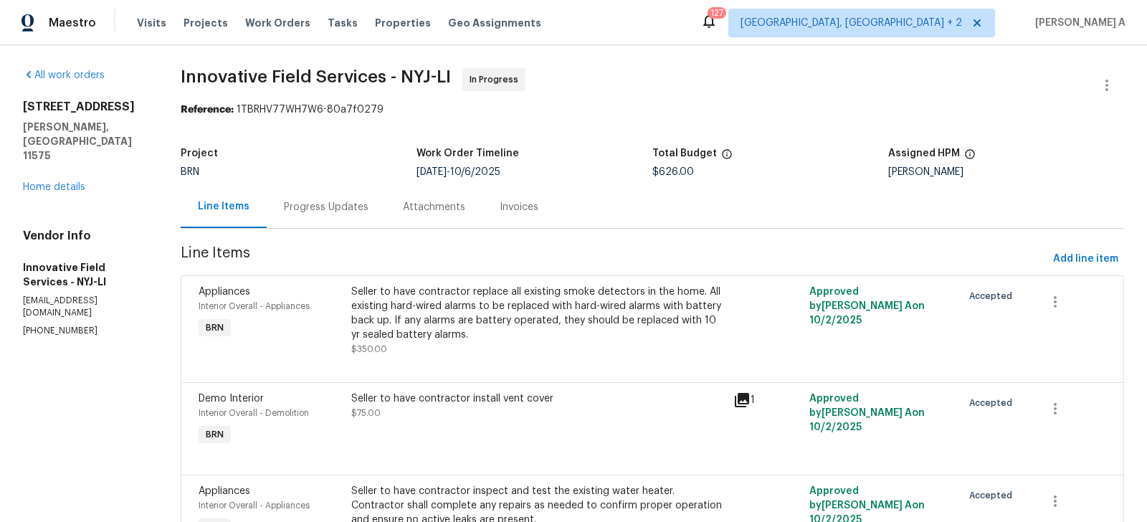
click at [353, 182] on div "Project BRN Work Order Timeline 10/3/2025 - 10/6/2025 Total Budget $626.00 Assi…" at bounding box center [652, 163] width 943 height 46
click at [338, 201] on div "Progress Updates" at bounding box center [326, 207] width 85 height 14
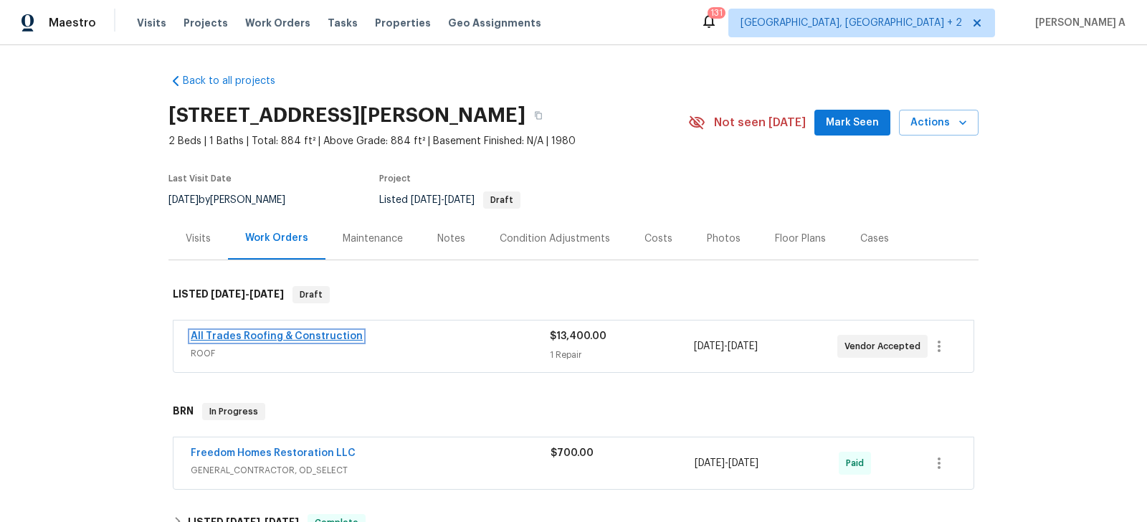
click at [289, 335] on link "All Trades Roofing & Construction" at bounding box center [277, 336] width 172 height 10
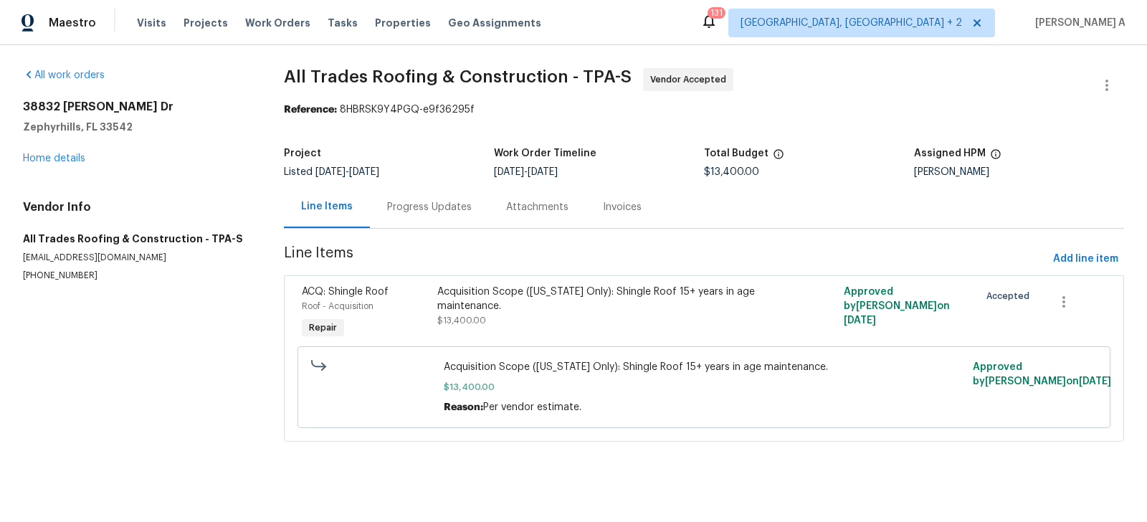
click at [373, 188] on div "Progress Updates" at bounding box center [429, 207] width 119 height 42
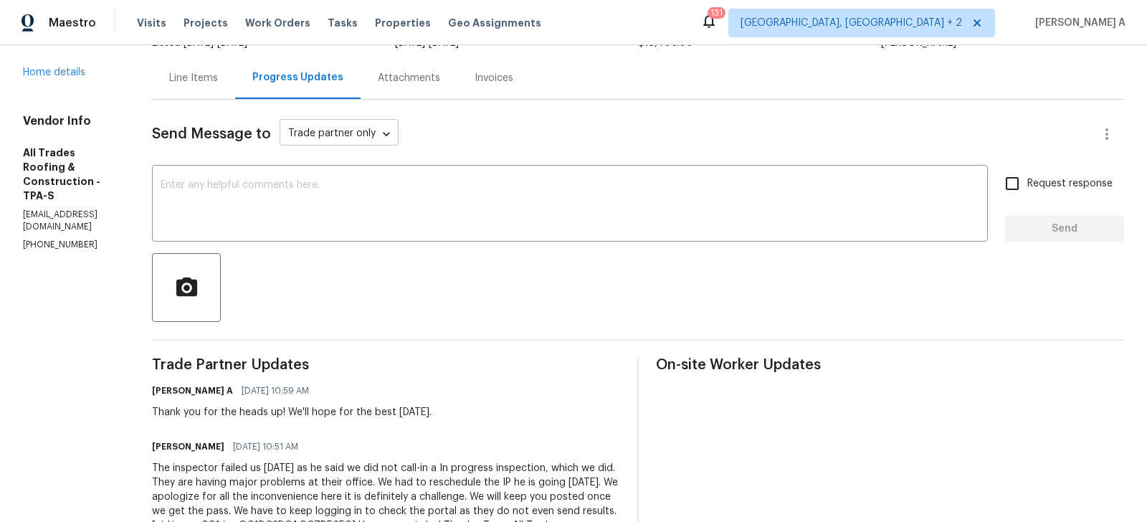
scroll to position [130, 0]
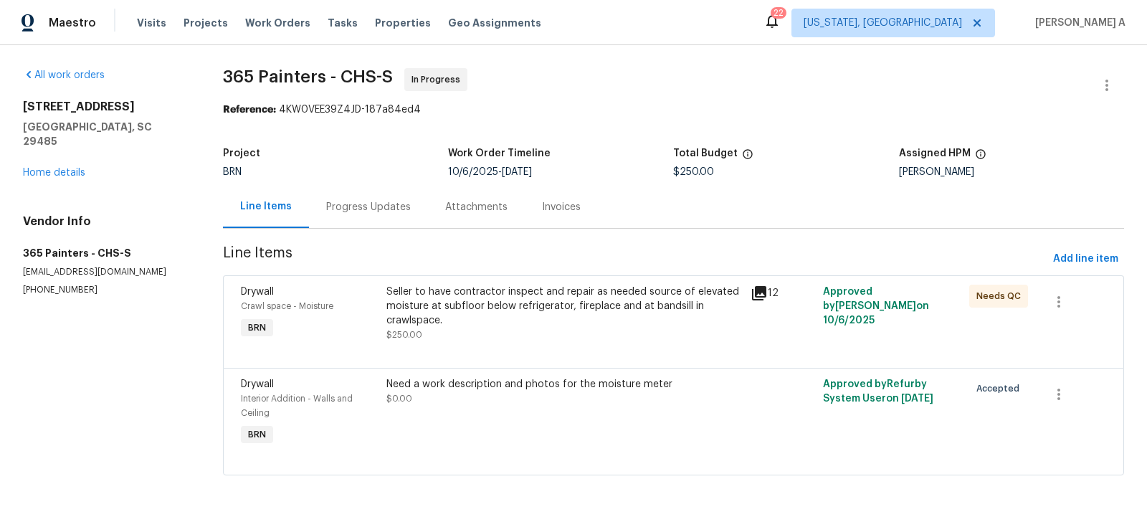
click at [388, 220] on div "Progress Updates" at bounding box center [368, 207] width 119 height 42
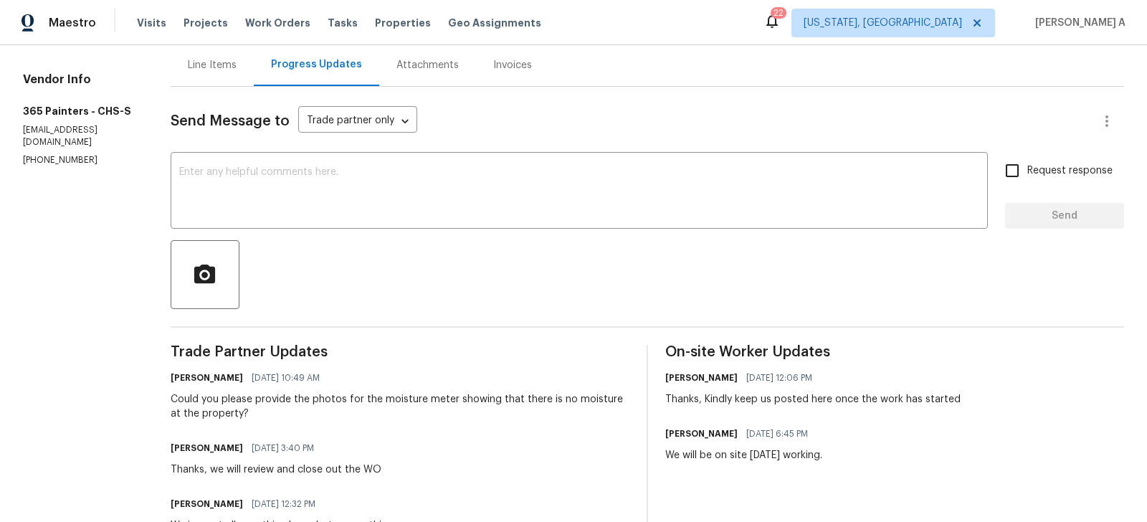
scroll to position [100, 0]
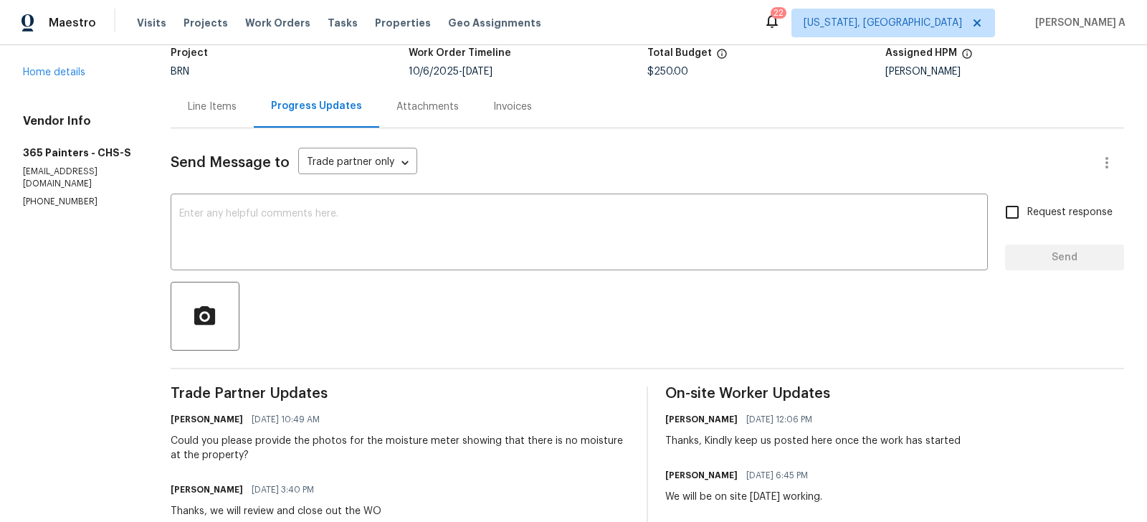
click at [208, 119] on div "Line Items" at bounding box center [212, 106] width 83 height 42
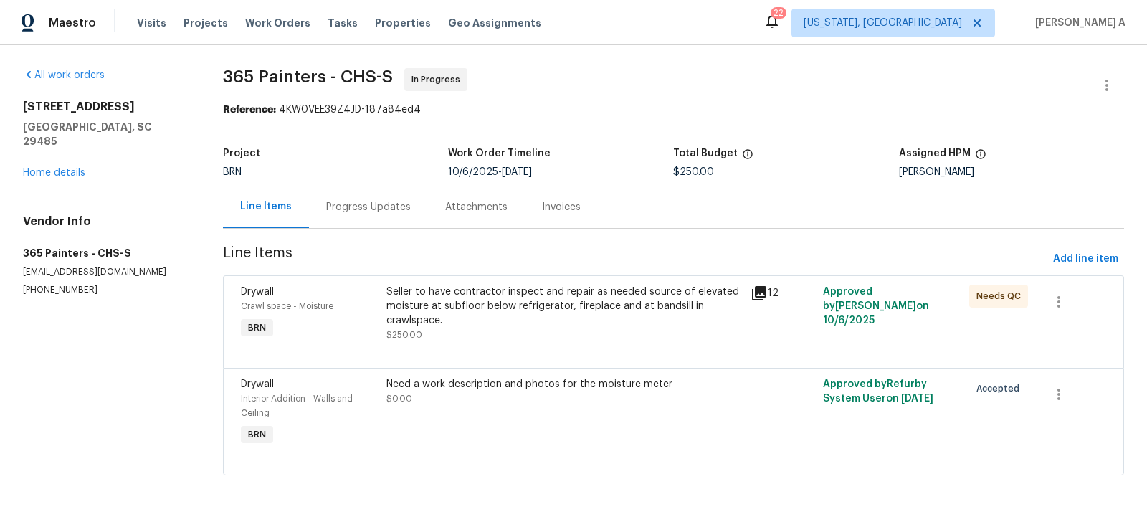
click at [358, 212] on div "Progress Updates" at bounding box center [368, 207] width 85 height 14
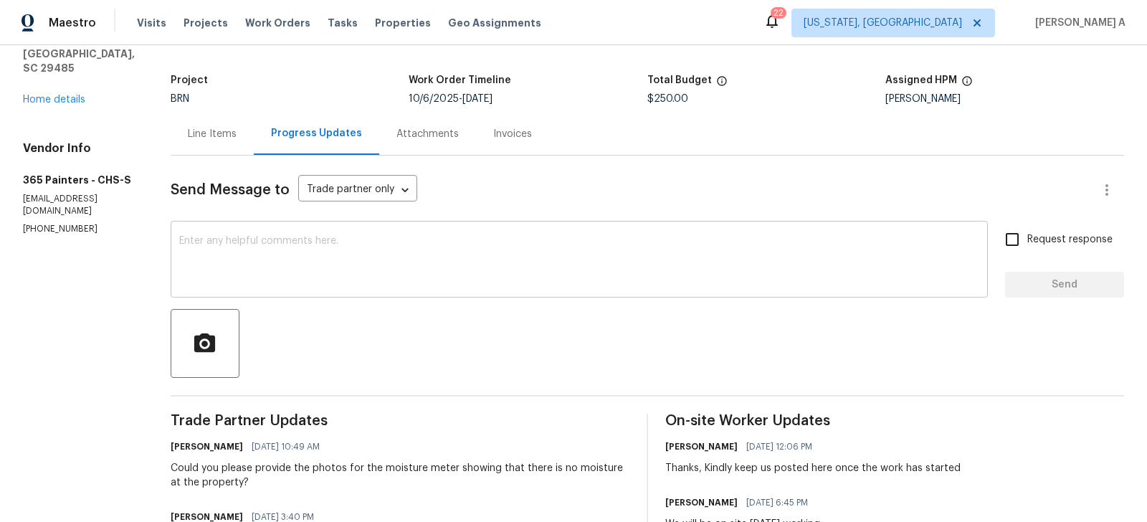
scroll to position [99, 0]
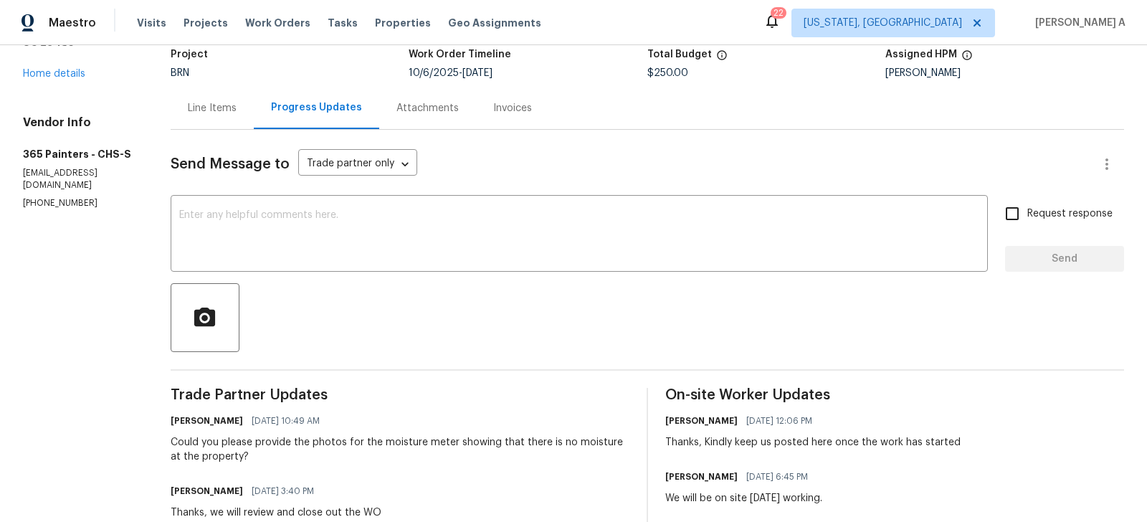
click at [78, 196] on section "All work orders 109 Evance Ct Summerville, SC 29485 Home details Vendor Info 36…" at bounding box center [79, 421] width 113 height 904
copy p "(931) 981-4846"
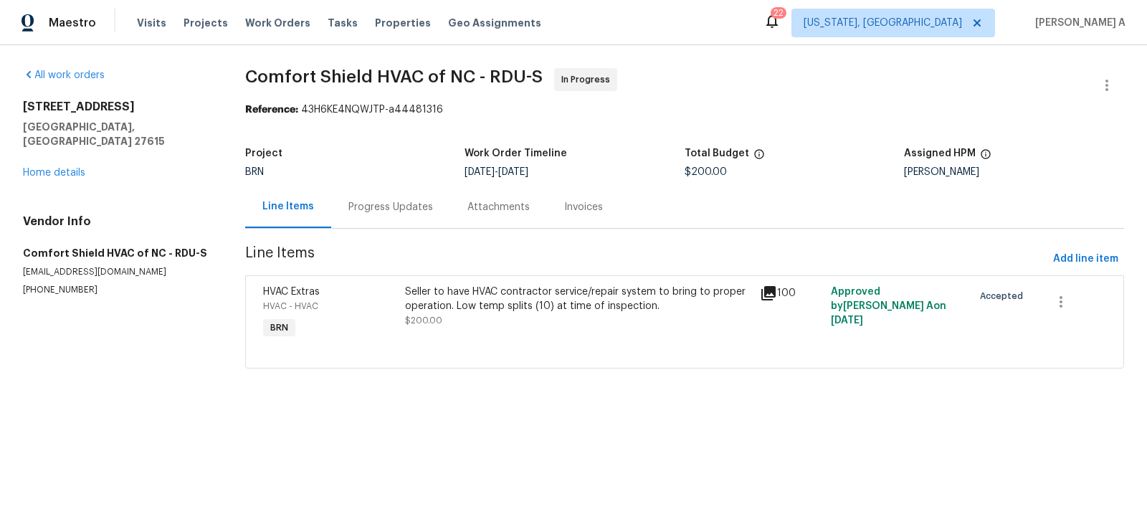
click at [376, 203] on div "Progress Updates" at bounding box center [390, 207] width 85 height 14
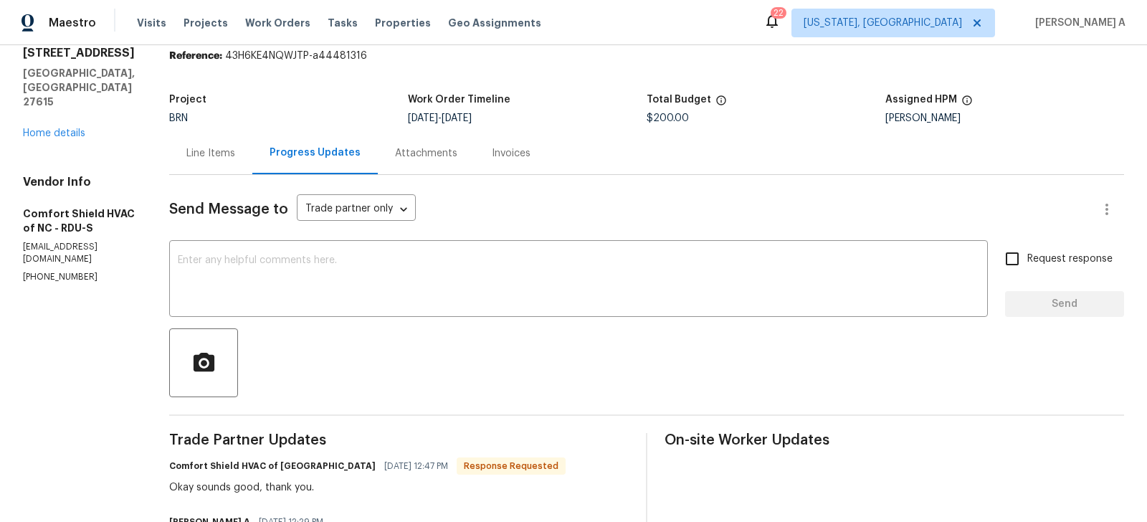
scroll to position [62, 0]
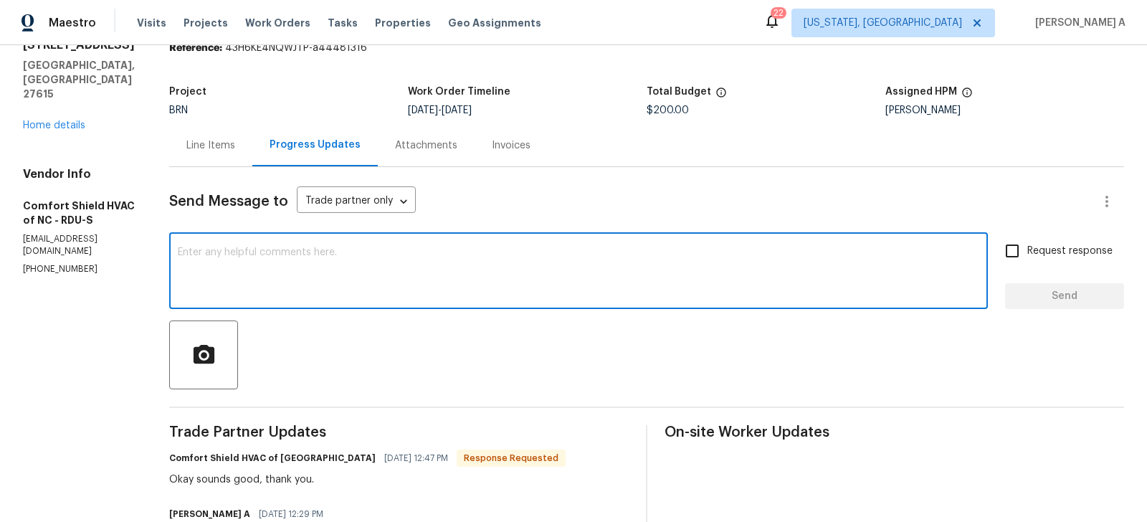
click at [377, 291] on textarea at bounding box center [578, 272] width 801 height 50
paste textarea "Can they not repair the leakage at the ductwork instead of replacing?"
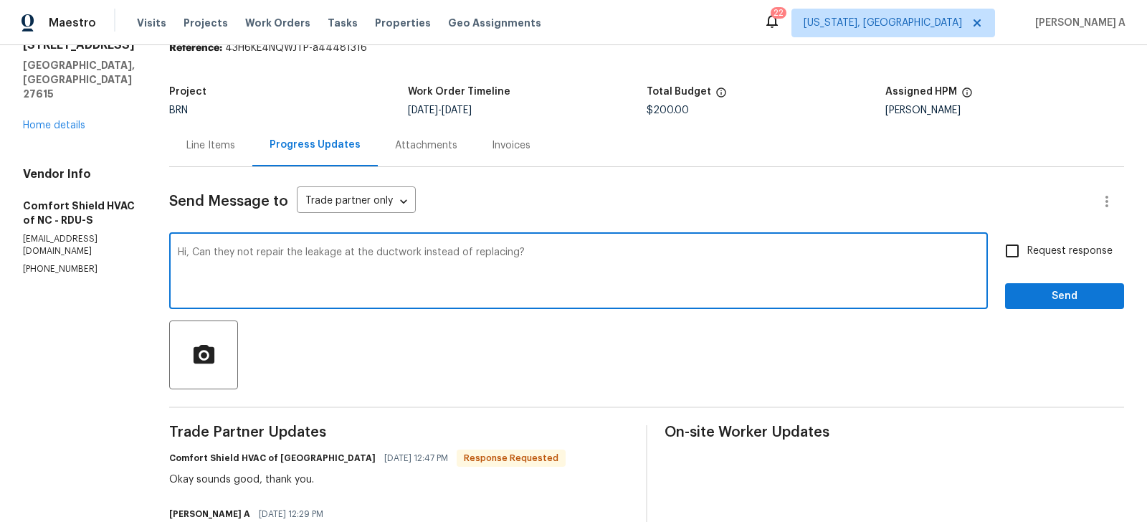
click at [264, 248] on textarea "Hi, Can they not repair the leakage at the ductwork instead of replacing?" at bounding box center [578, 272] width 801 height 50
click at [0, 0] on span "Add" at bounding box center [0, 0] width 0 height 0
click at [284, 254] on textarea "Hi, Can you not repair the leakage at the ductwork instead of replacing it?" at bounding box center [578, 272] width 801 height 50
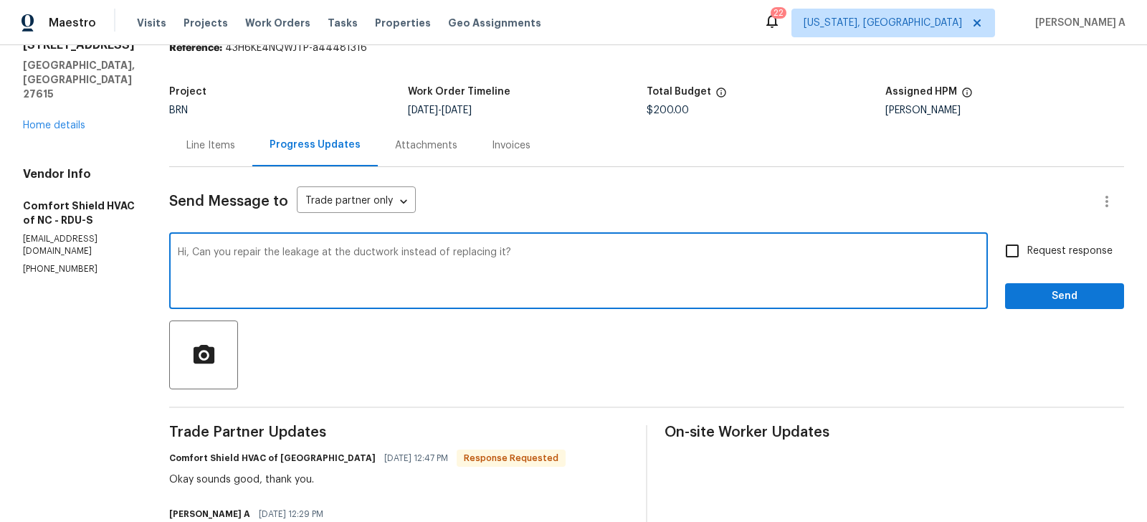
click at [487, 257] on textarea "Hi, Can you repair the leakage at the ductwork instead of replacing it?" at bounding box center [578, 272] width 801 height 50
type textarea "Hi, Can you repair the leakage at the ductwork instead of replacing it?"
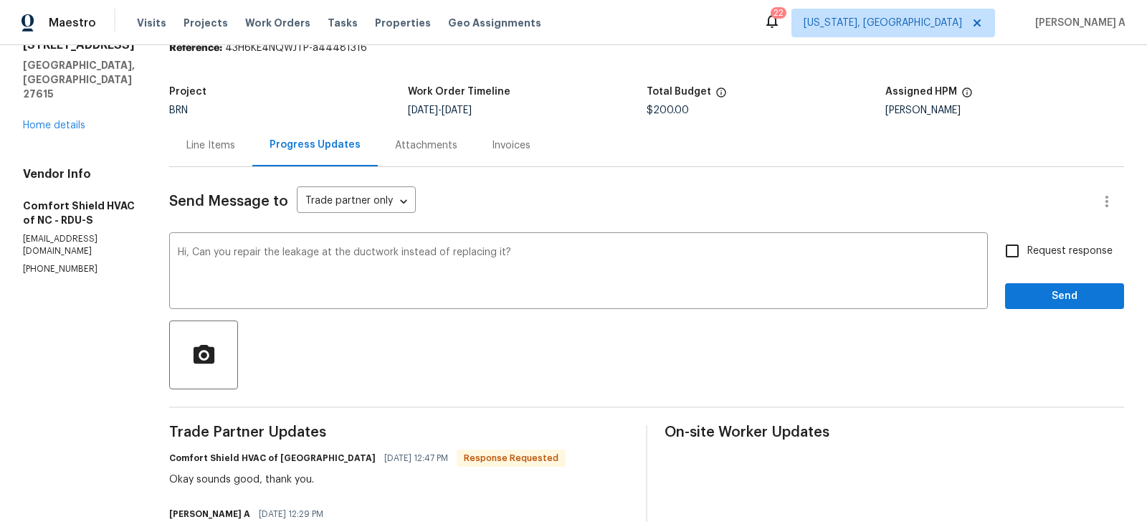
click at [1030, 252] on span "Request response" at bounding box center [1069, 251] width 85 height 15
click at [1027, 252] on input "Request response" at bounding box center [1012, 251] width 30 height 30
checkbox input "true"
click at [1076, 297] on span "Send" at bounding box center [1064, 296] width 96 height 18
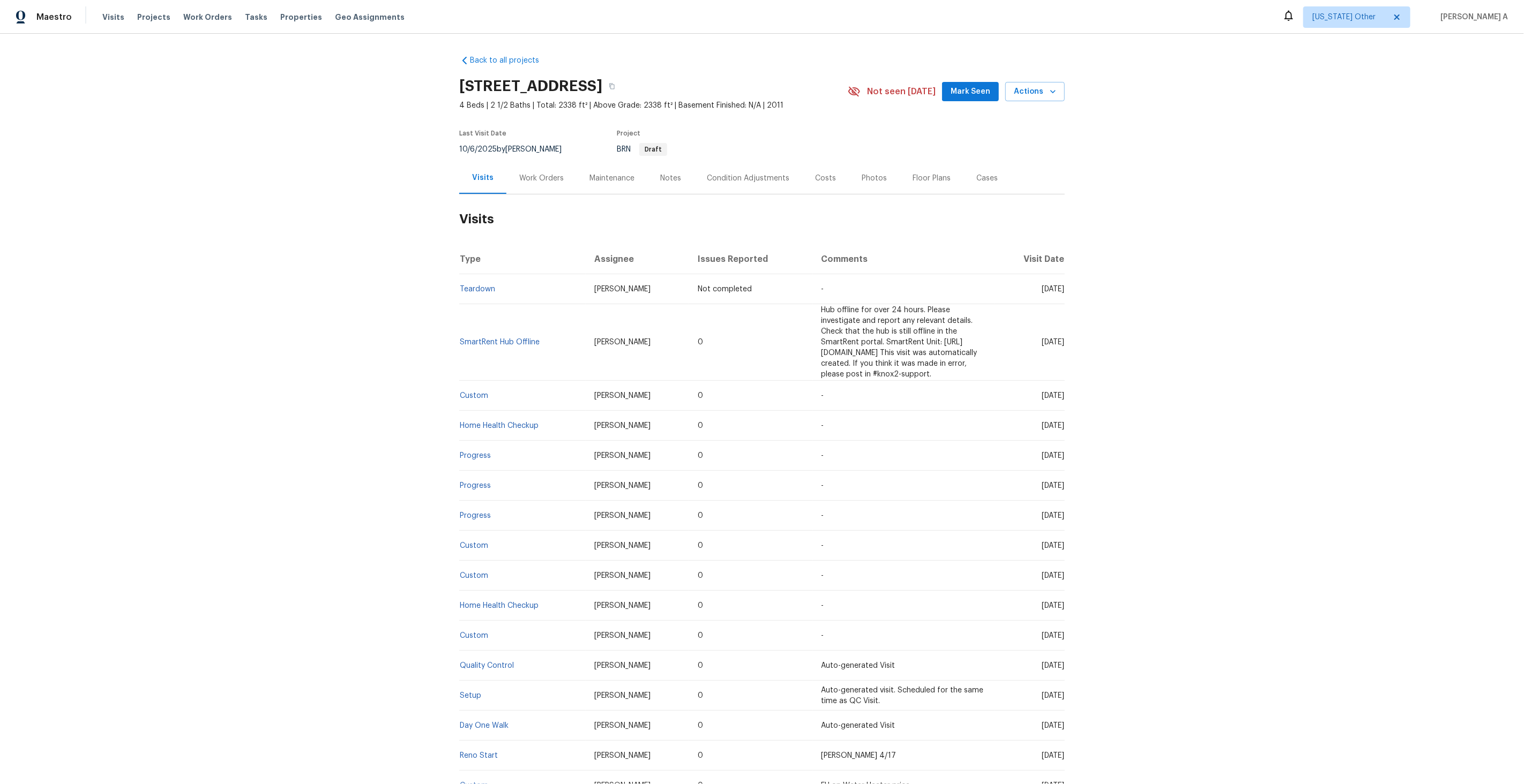
click at [563, 177] on div "Work Orders" at bounding box center [541, 178] width 70 height 31
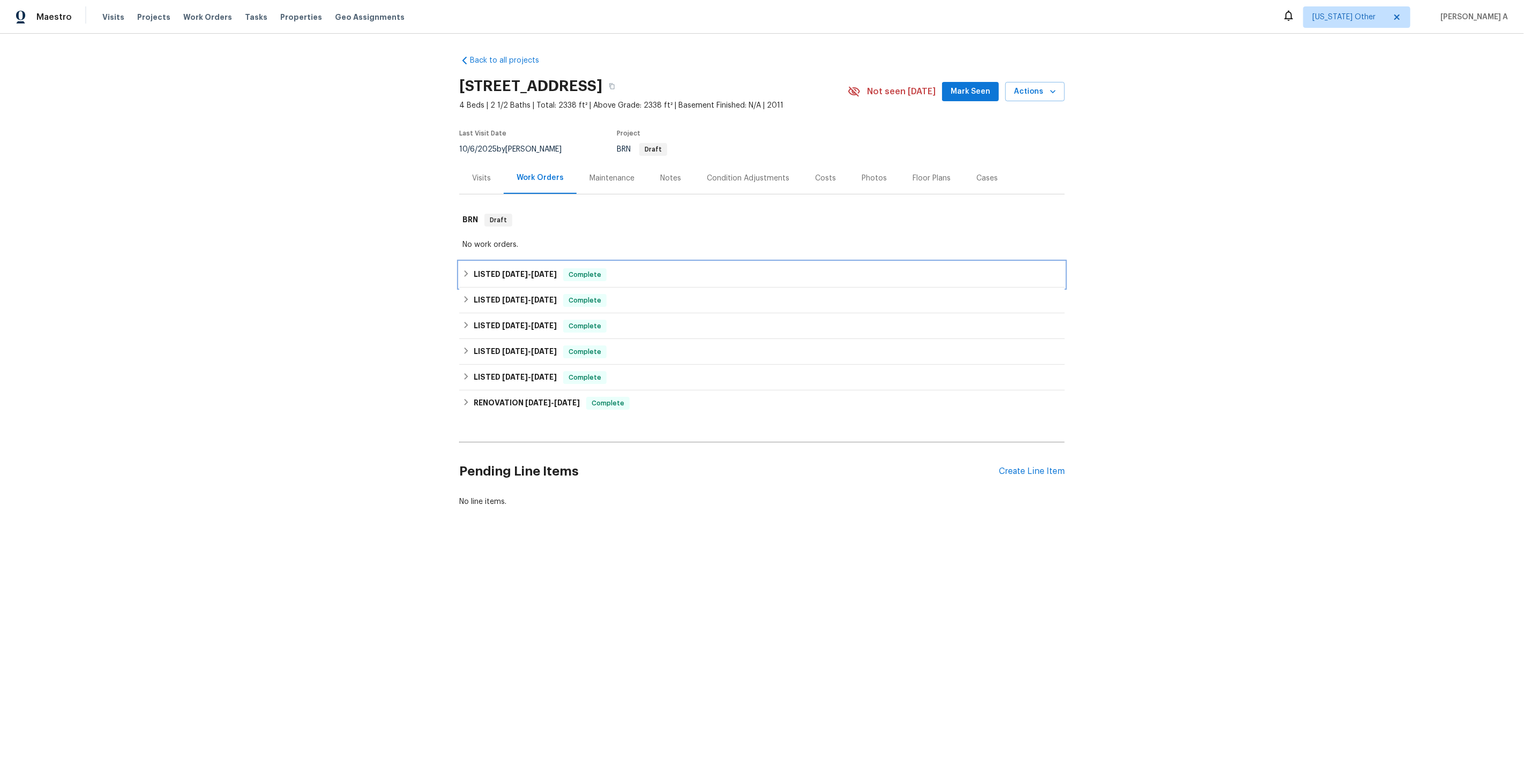
click at [590, 279] on span "Complete" at bounding box center [585, 274] width 41 height 10
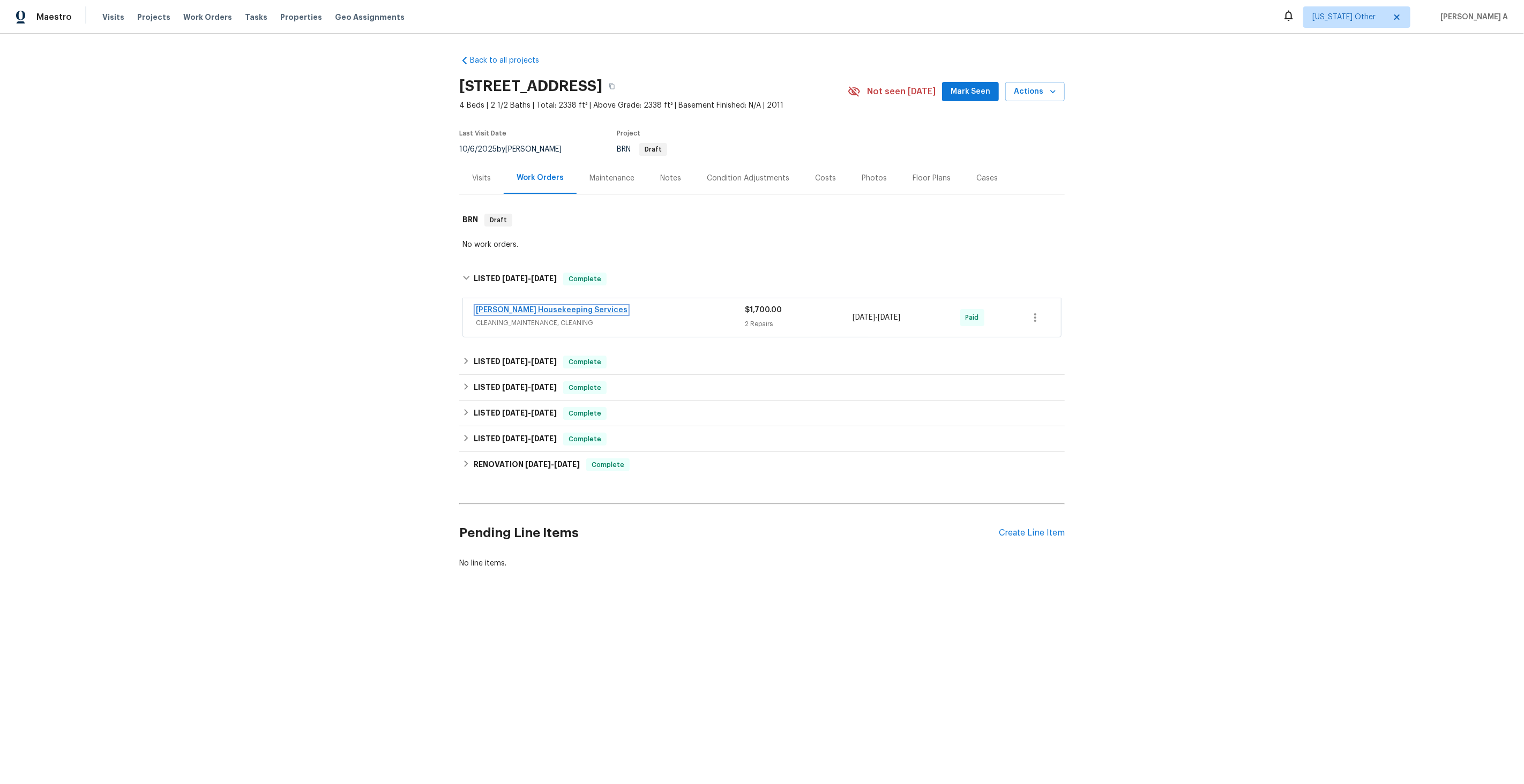
click at [559, 312] on link "[PERSON_NAME] Housekeeping Services" at bounding box center [551, 310] width 152 height 7
